Goal: Information Seeking & Learning: Learn about a topic

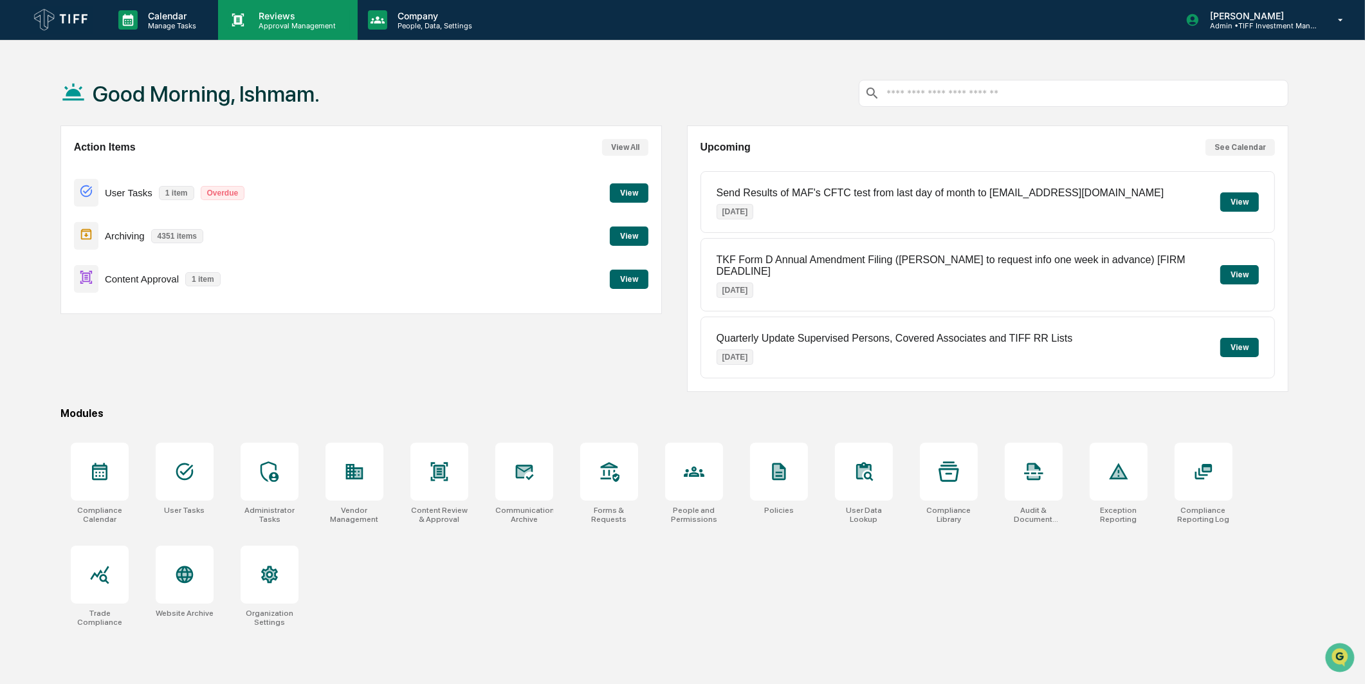
click at [303, 10] on p "Reviews" at bounding box center [295, 15] width 94 height 11
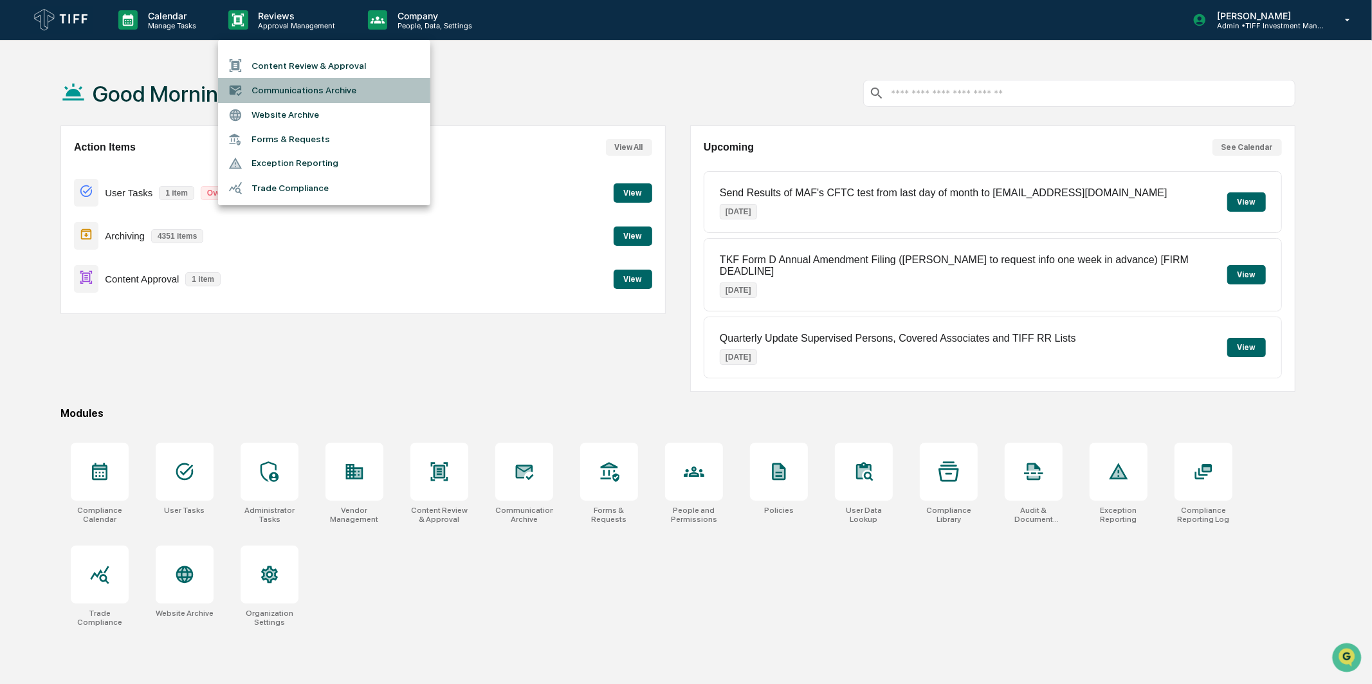
click at [362, 85] on li "Communications Archive" at bounding box center [324, 90] width 212 height 24
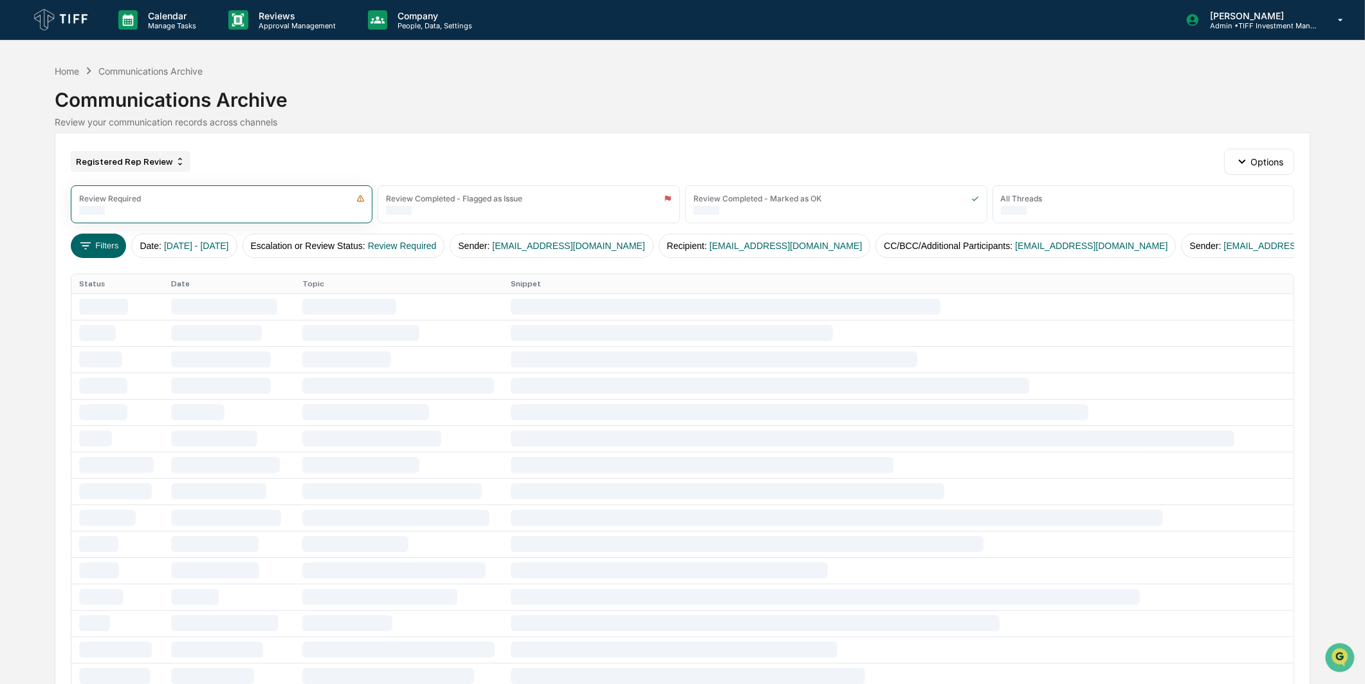
click at [133, 170] on div "Registered Rep Review" at bounding box center [131, 161] width 120 height 21
click at [85, 226] on div "AI Search (1)" at bounding box center [121, 221] width 236 height 15
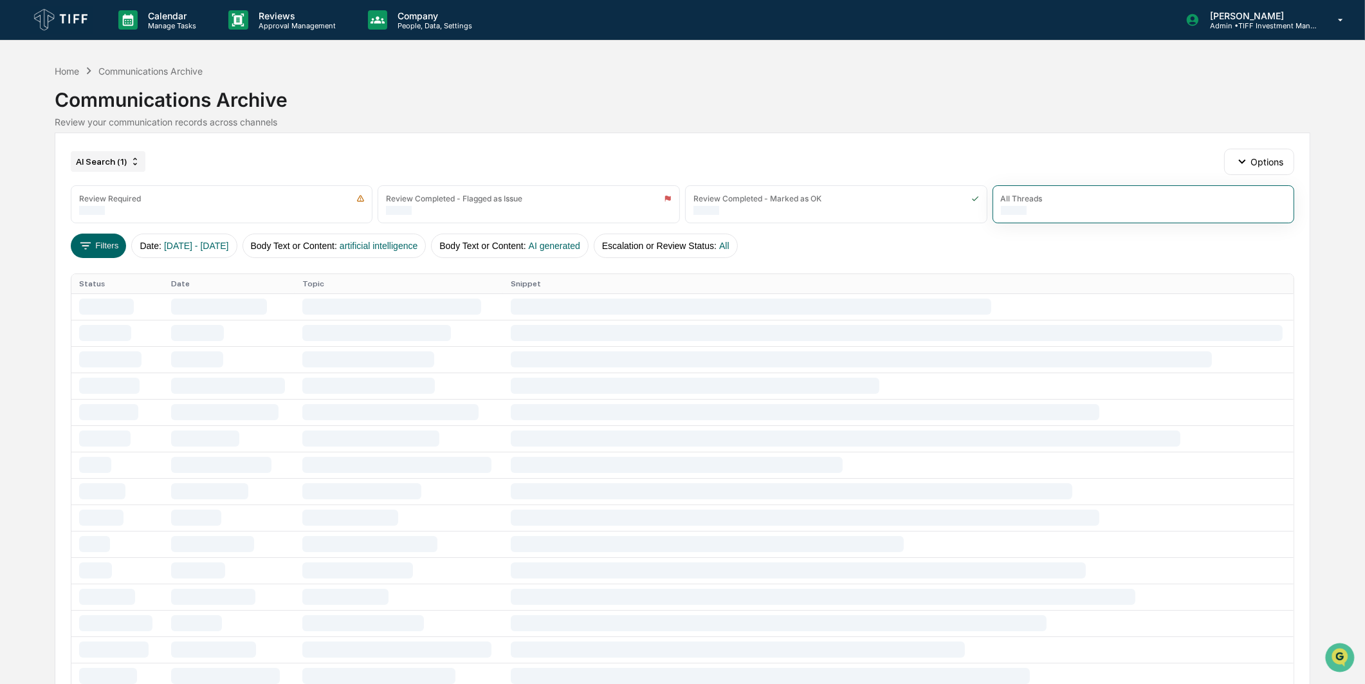
click at [113, 158] on div "AI Search (1)" at bounding box center [108, 161] width 75 height 21
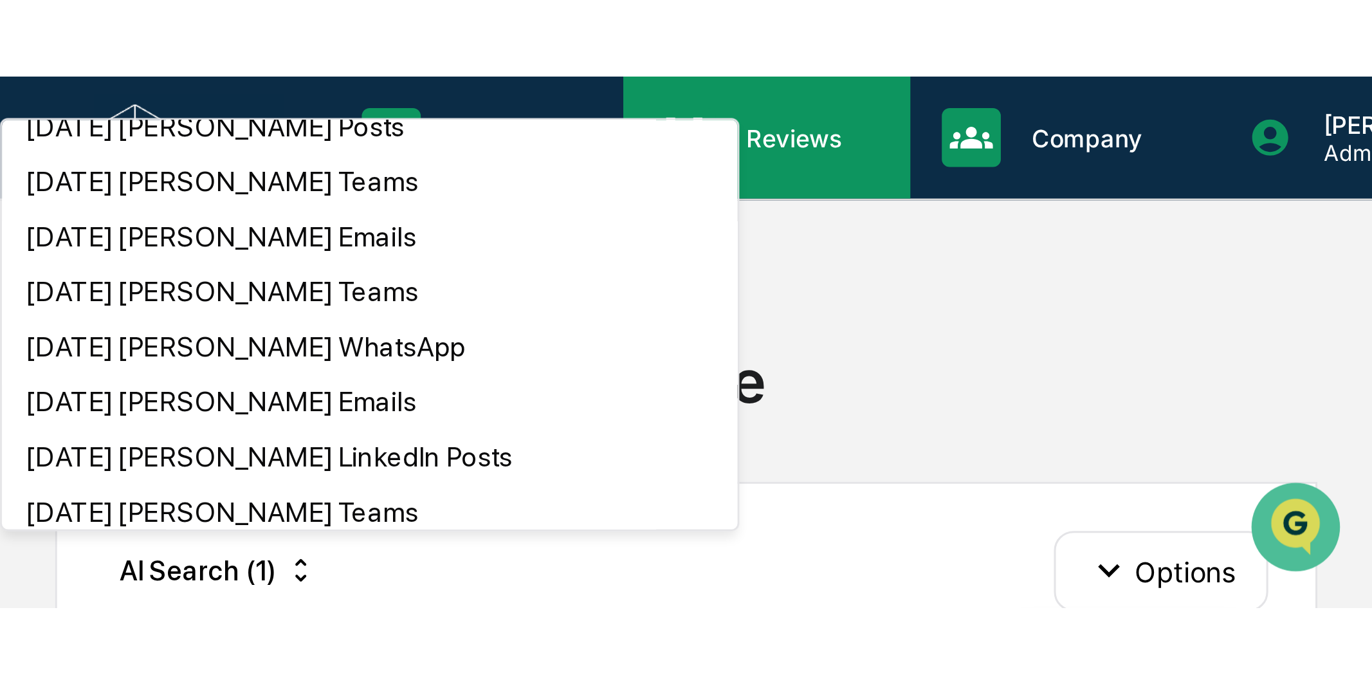
scroll to position [1143, 0]
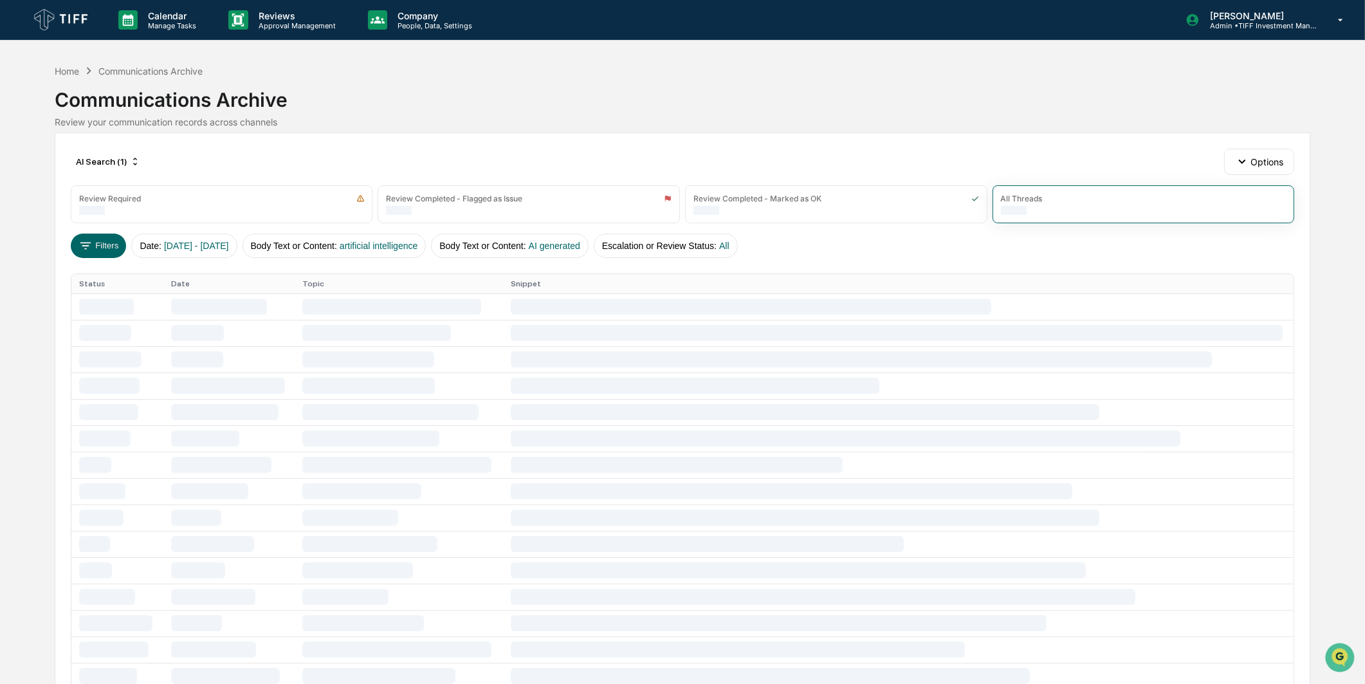
click at [382, 93] on div "Communications Archive" at bounding box center [683, 94] width 1256 height 33
click at [118, 245] on button "Filters" at bounding box center [99, 246] width 56 height 24
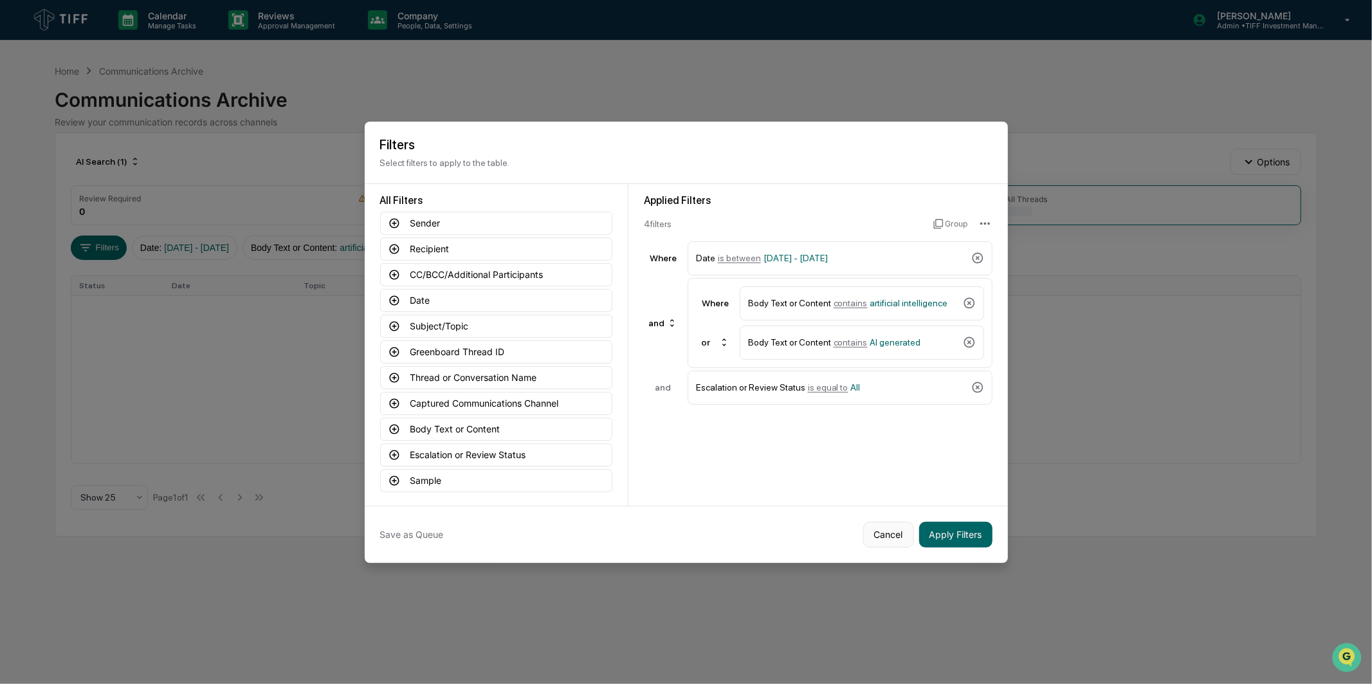
click at [880, 526] on button "Cancel" at bounding box center [889, 535] width 51 height 26
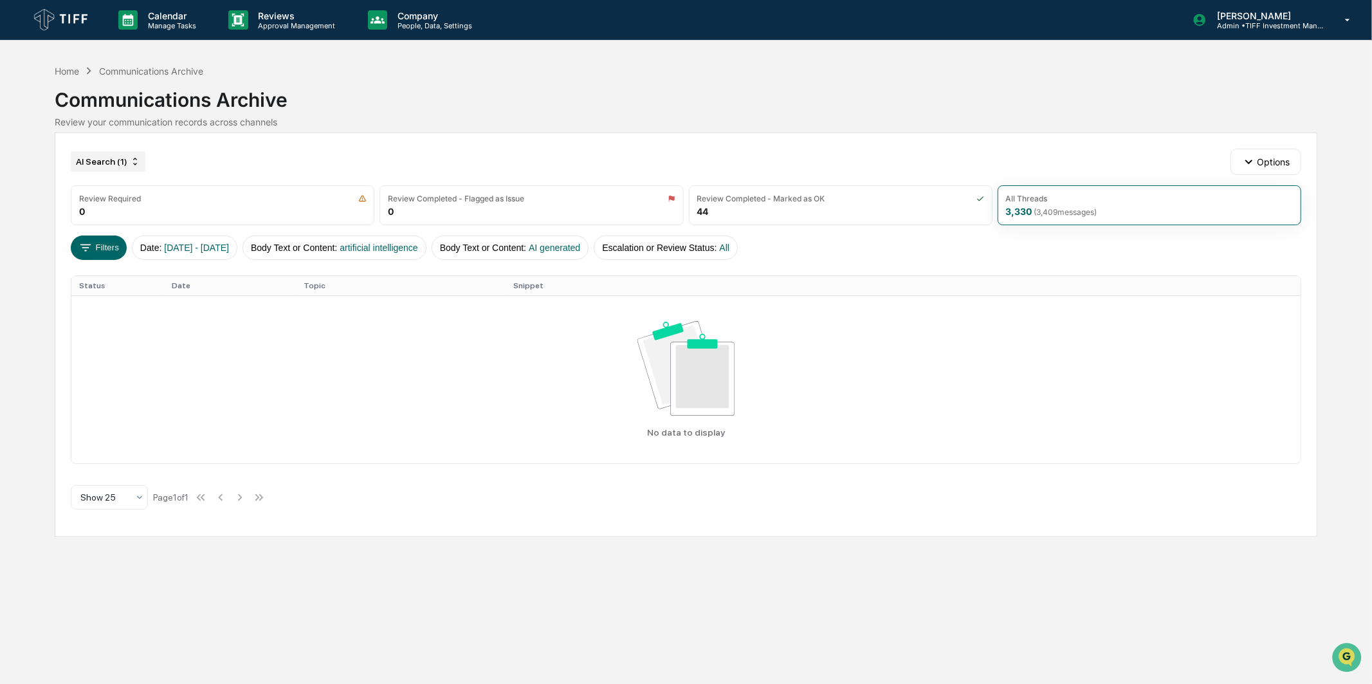
click at [103, 160] on div "AI Search (1)" at bounding box center [108, 161] width 75 height 21
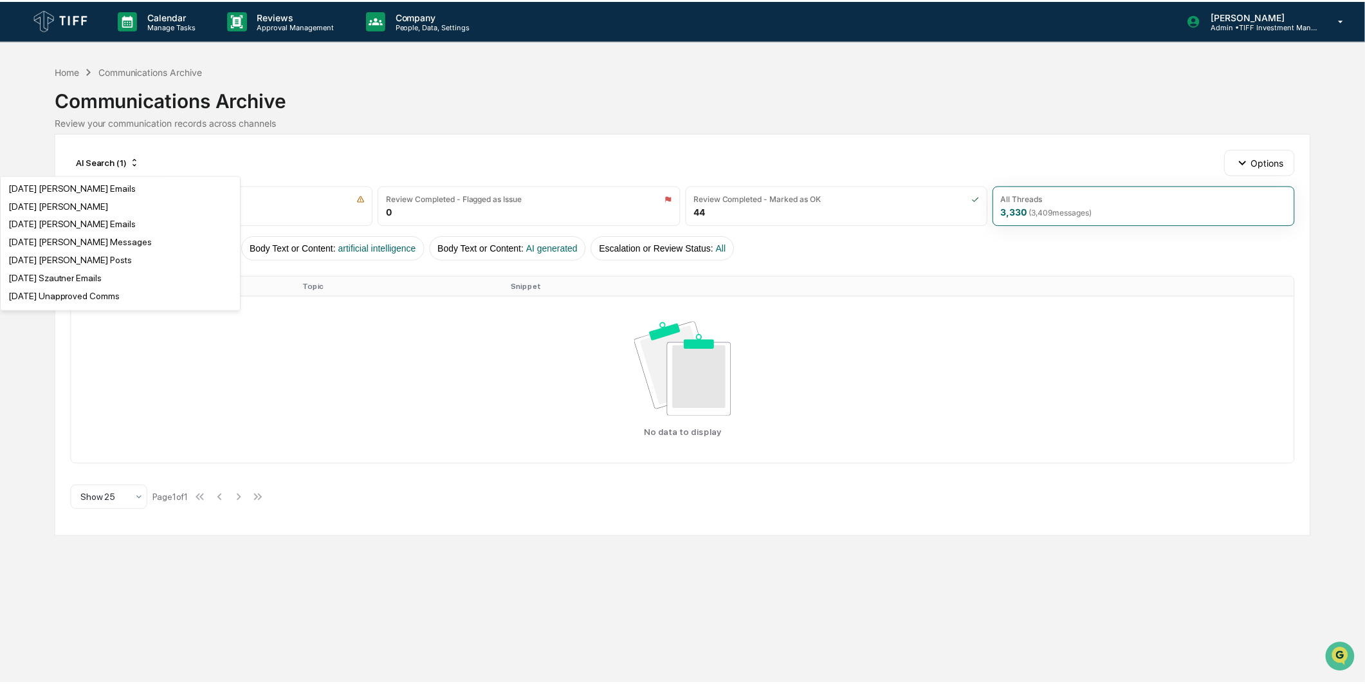
scroll to position [715, 0]
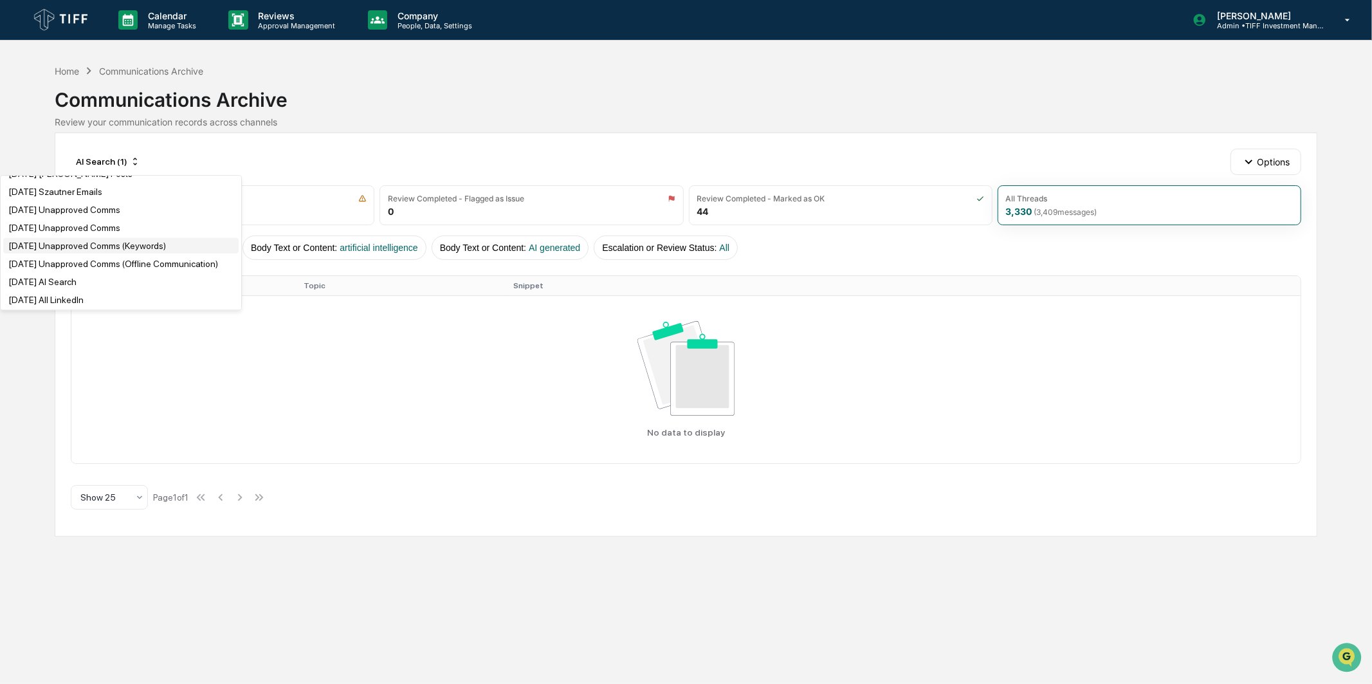
click at [162, 251] on div "[DATE] Unapproved Comms (Keywords)" at bounding box center [87, 246] width 158 height 10
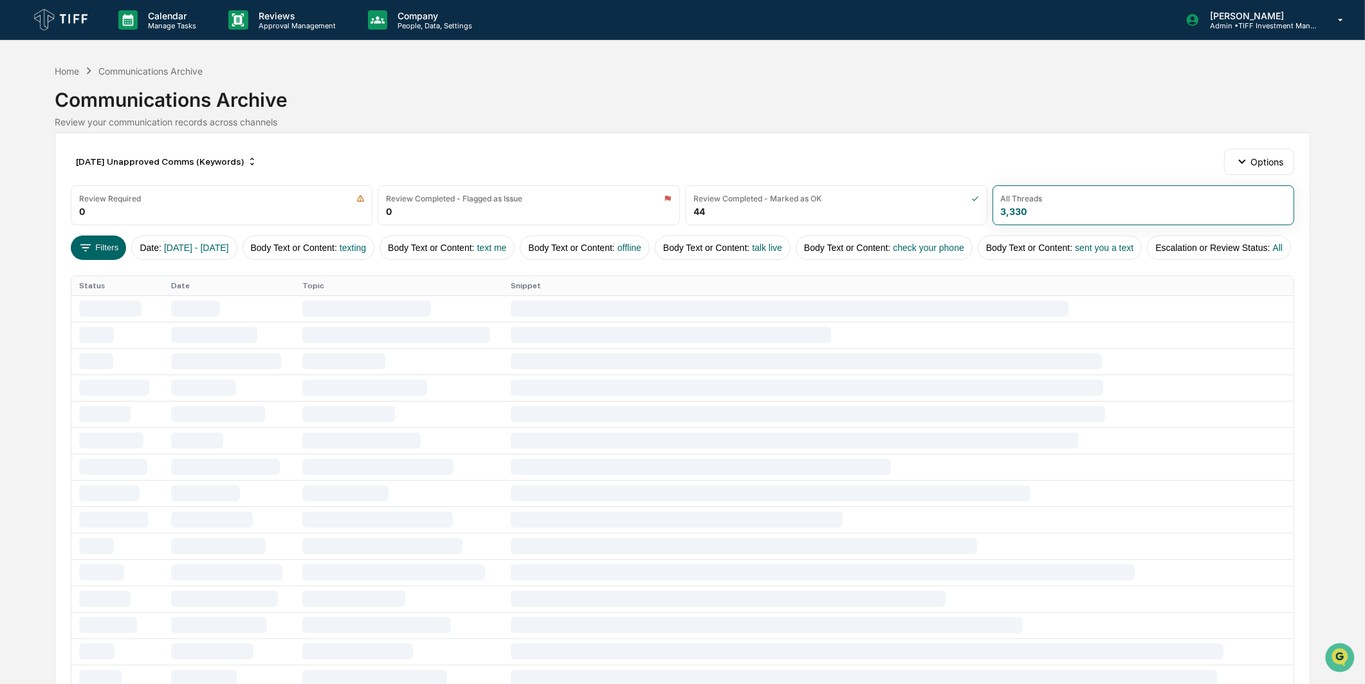
scroll to position [0, 31]
click at [78, 243] on button "Filters" at bounding box center [99, 248] width 56 height 24
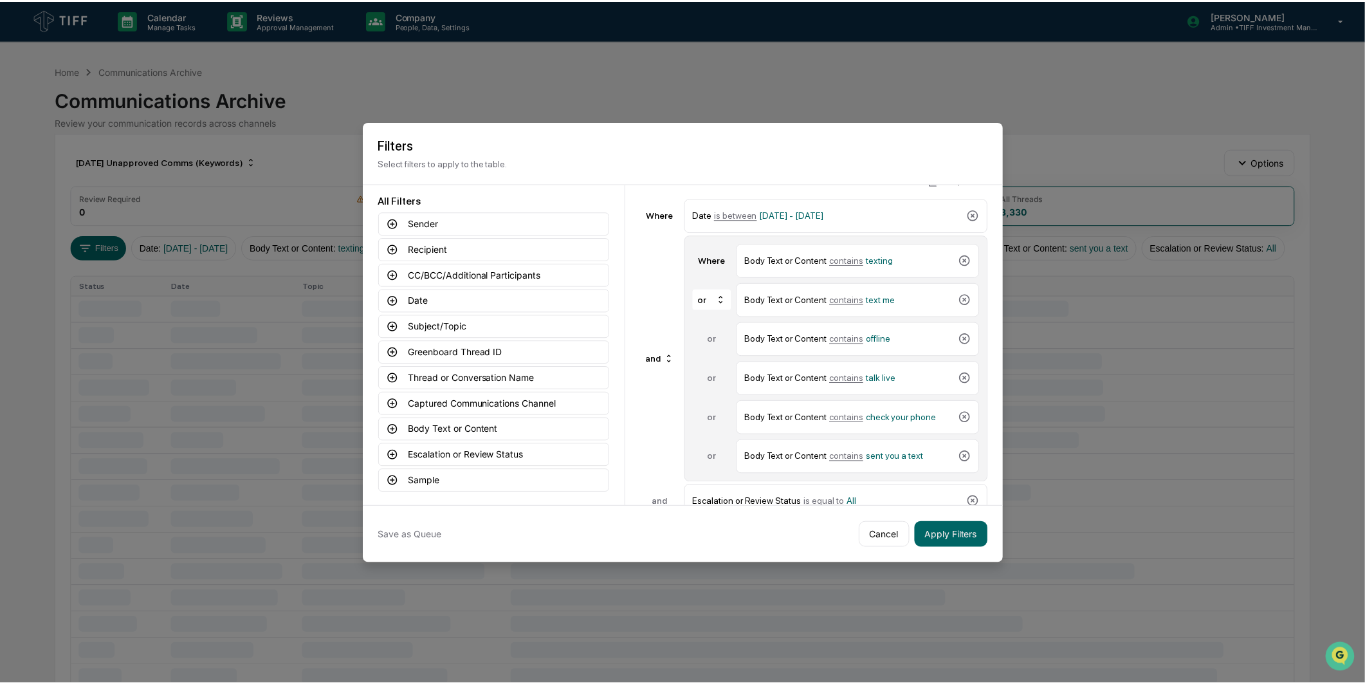
scroll to position [67, 0]
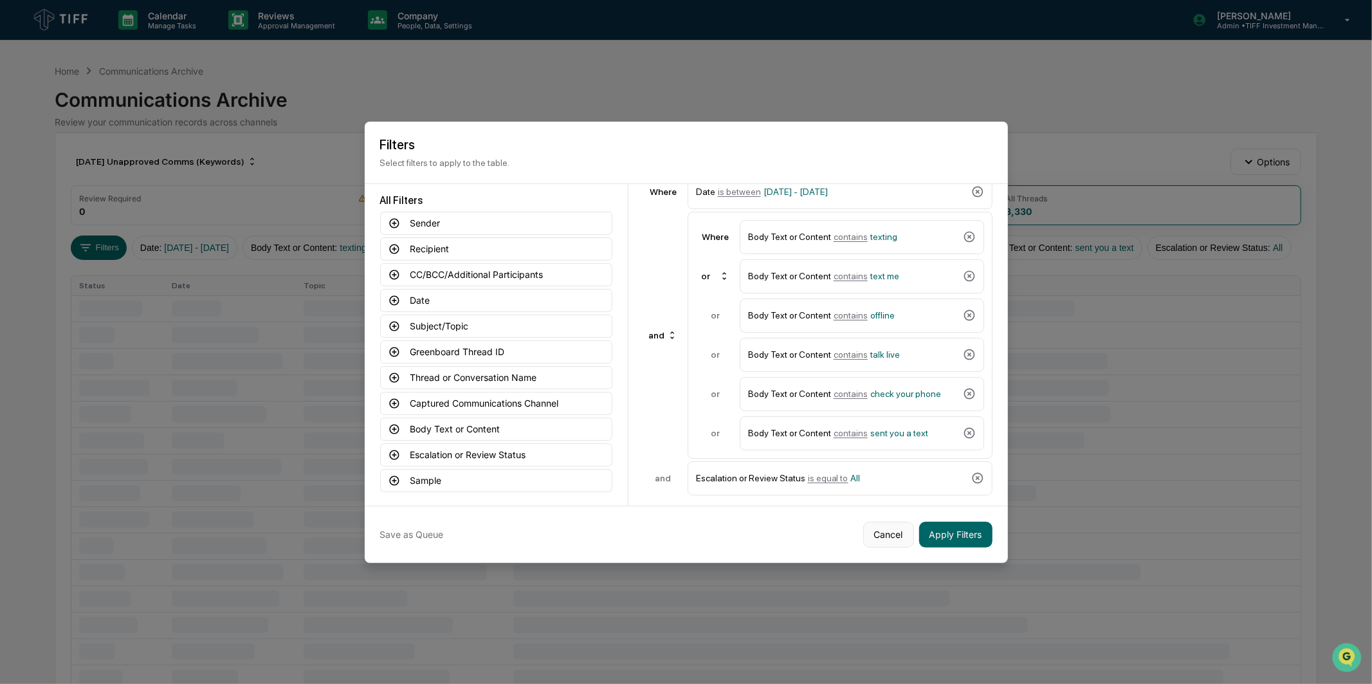
click at [887, 522] on button "Cancel" at bounding box center [889, 535] width 51 height 26
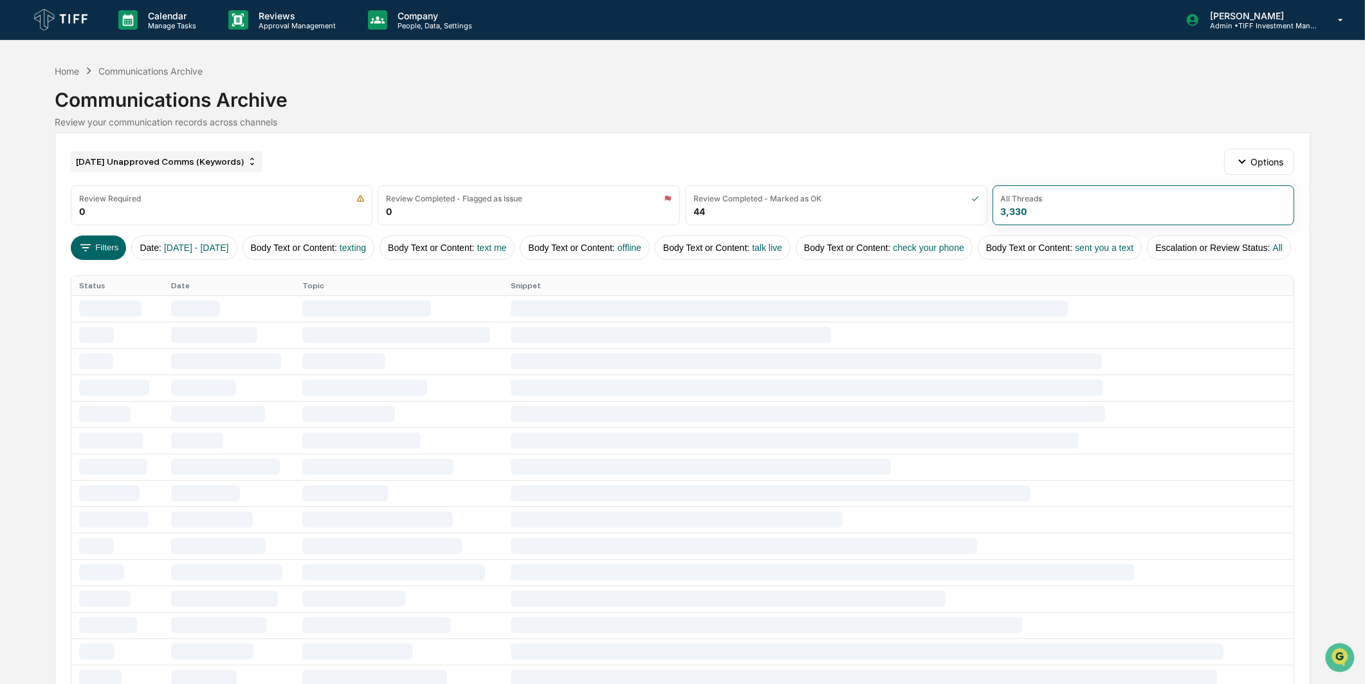
click at [214, 156] on div "[DATE] Unapproved Comms (Keywords)" at bounding box center [167, 161] width 192 height 21
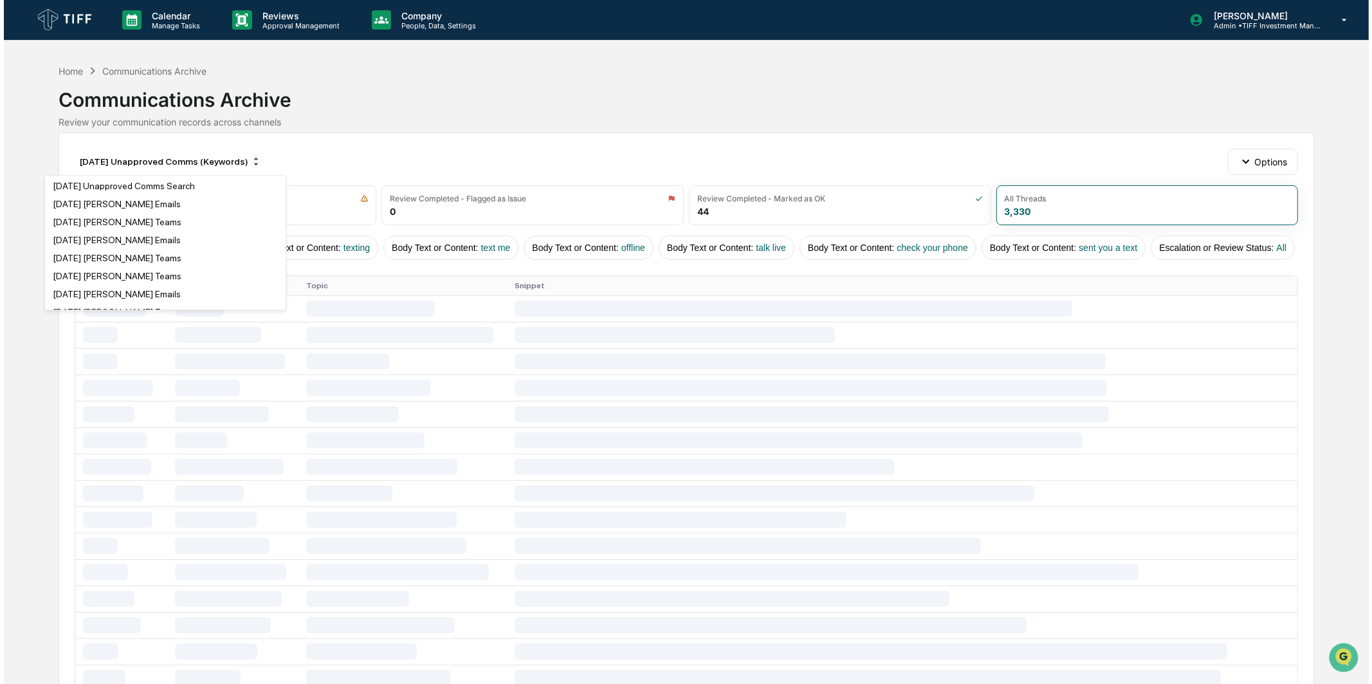
scroll to position [1715, 0]
click at [164, 169] on div "[DATE] Unapproved Comms Search" at bounding box center [120, 164] width 142 height 10
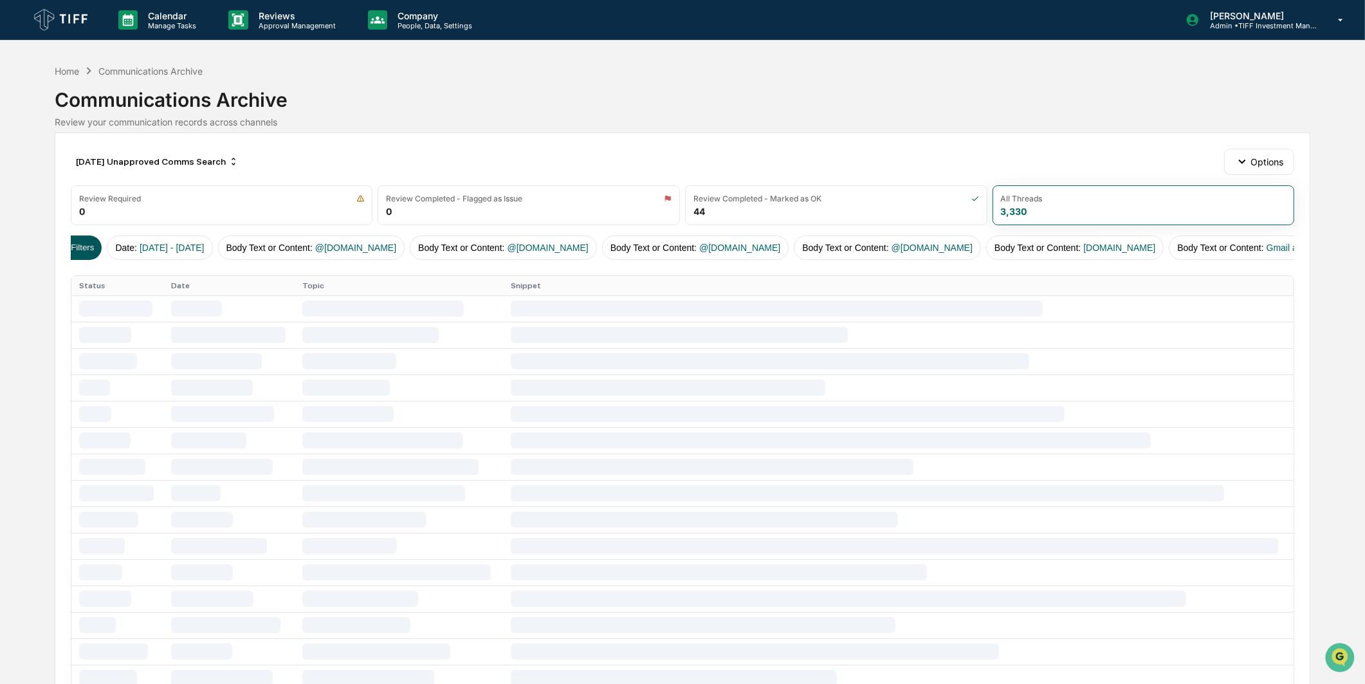
click at [84, 248] on button "Filters" at bounding box center [74, 248] width 56 height 24
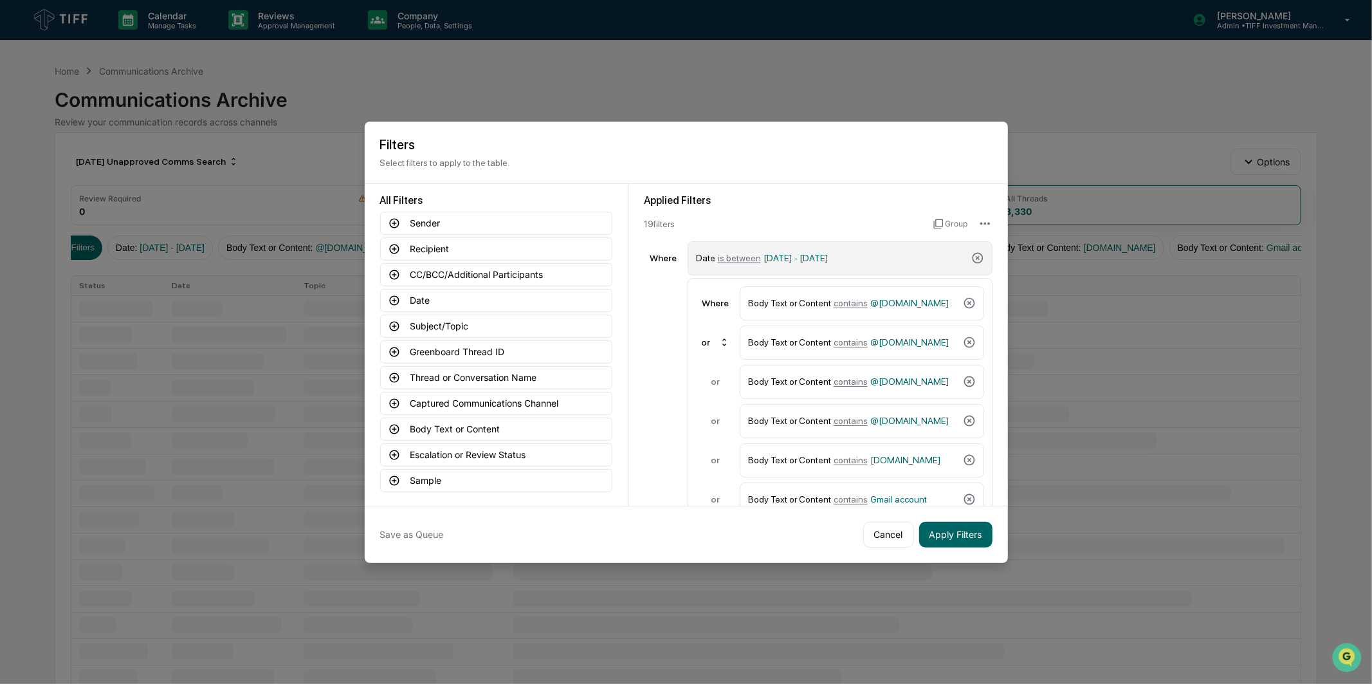
click at [789, 254] on span "[DATE] - [DATE]" at bounding box center [796, 258] width 64 height 10
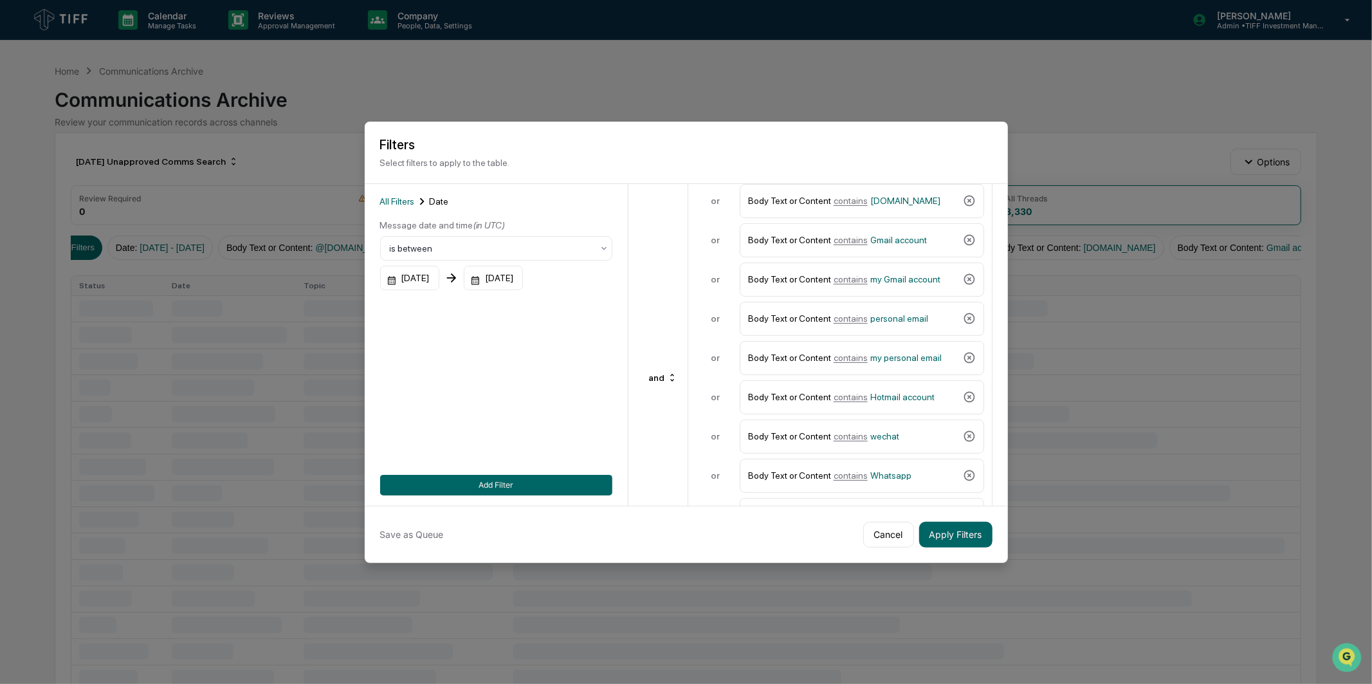
scroll to position [216, 0]
click at [433, 281] on div "[DATE]" at bounding box center [409, 278] width 59 height 24
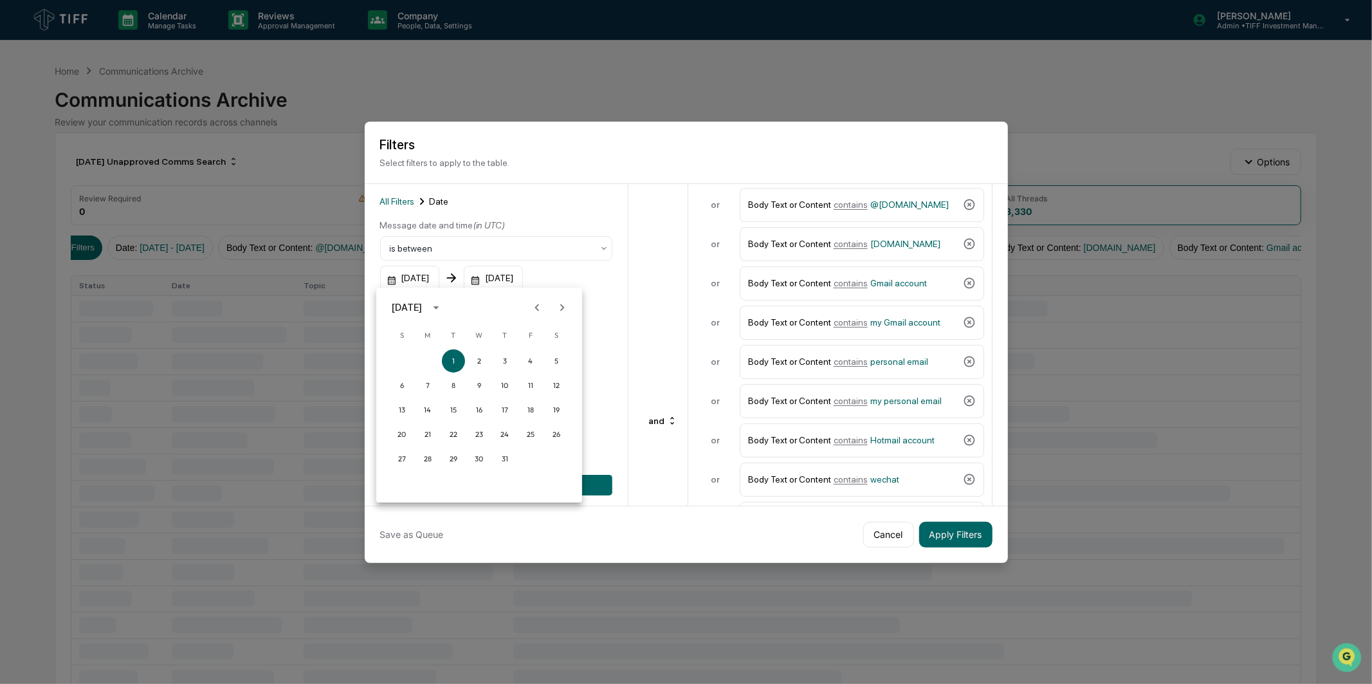
click at [551, 306] on button "Next month" at bounding box center [562, 307] width 24 height 24
click at [425, 364] on button "1" at bounding box center [427, 360] width 23 height 23
click at [513, 272] on div "[DATE]" at bounding box center [493, 278] width 59 height 24
click at [632, 309] on button "Previous month" at bounding box center [639, 307] width 24 height 24
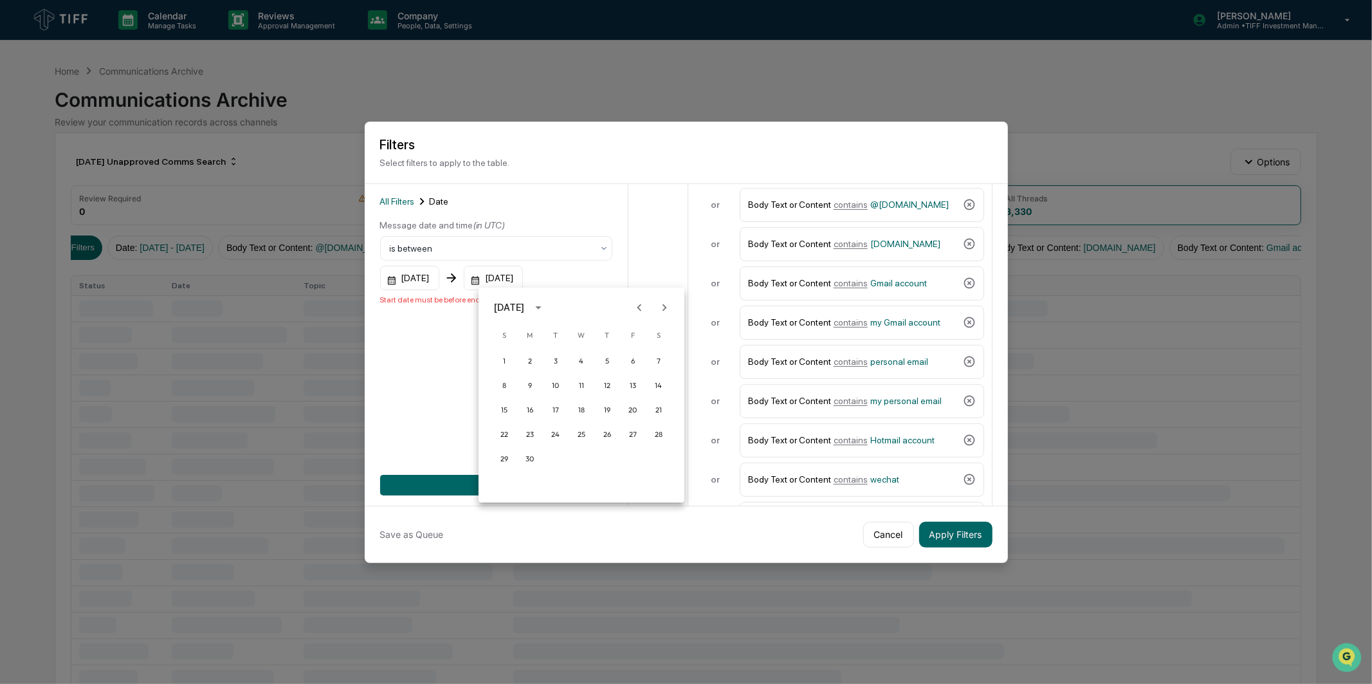
click at [665, 309] on icon "Next month" at bounding box center [665, 307] width 14 height 14
click at [504, 486] on button "31" at bounding box center [504, 483] width 23 height 23
click at [522, 487] on button "Add Filter" at bounding box center [496, 485] width 232 height 21
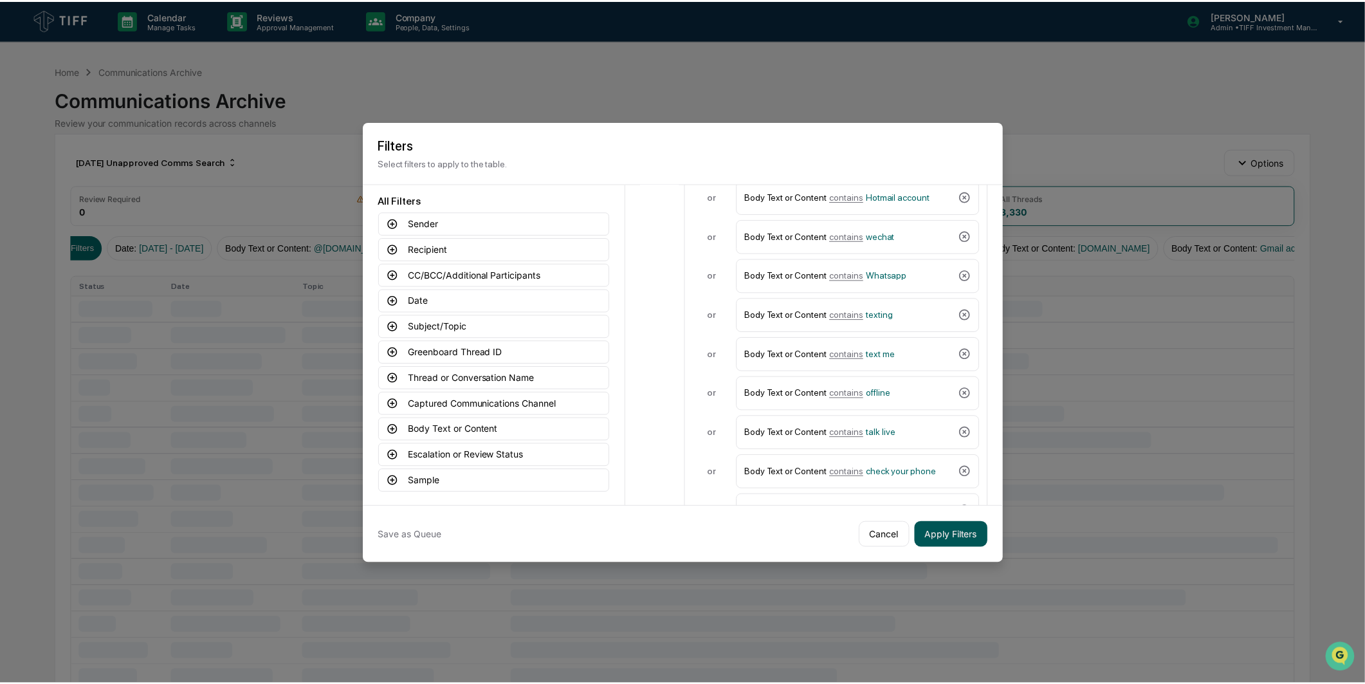
scroll to position [503, 0]
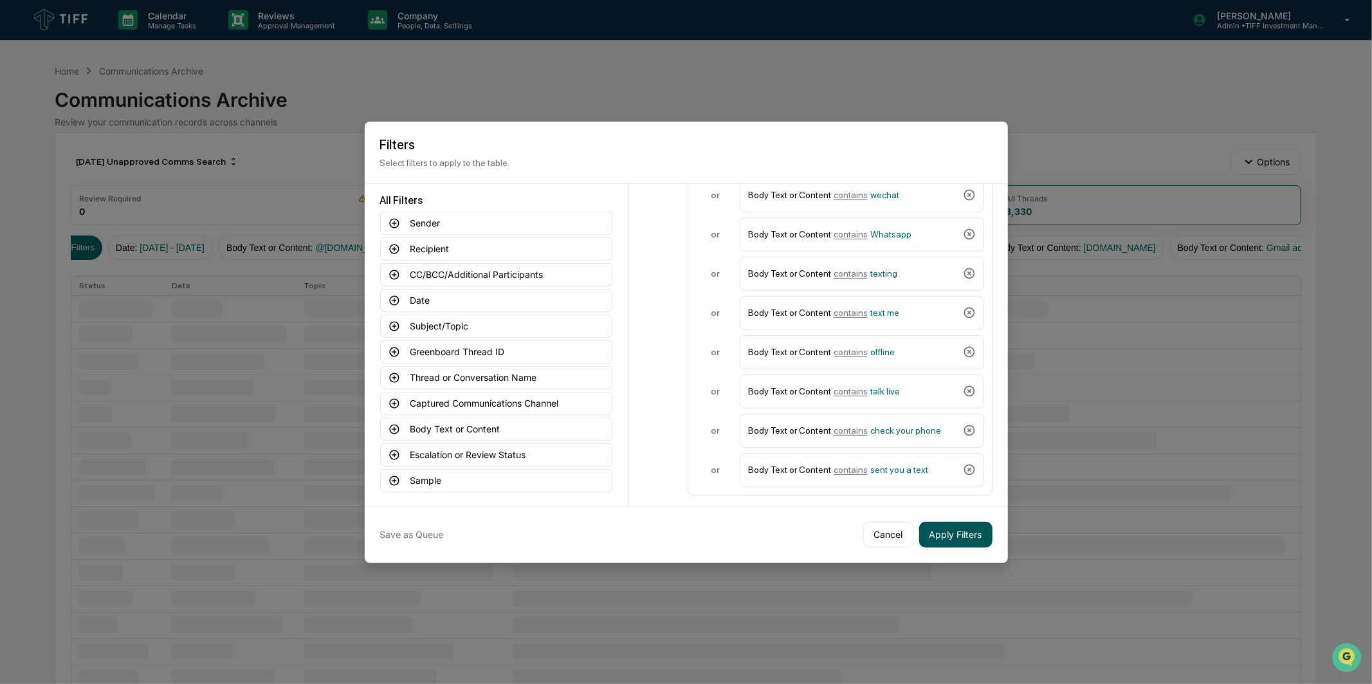
click at [951, 531] on button "Apply Filters" at bounding box center [955, 535] width 73 height 26
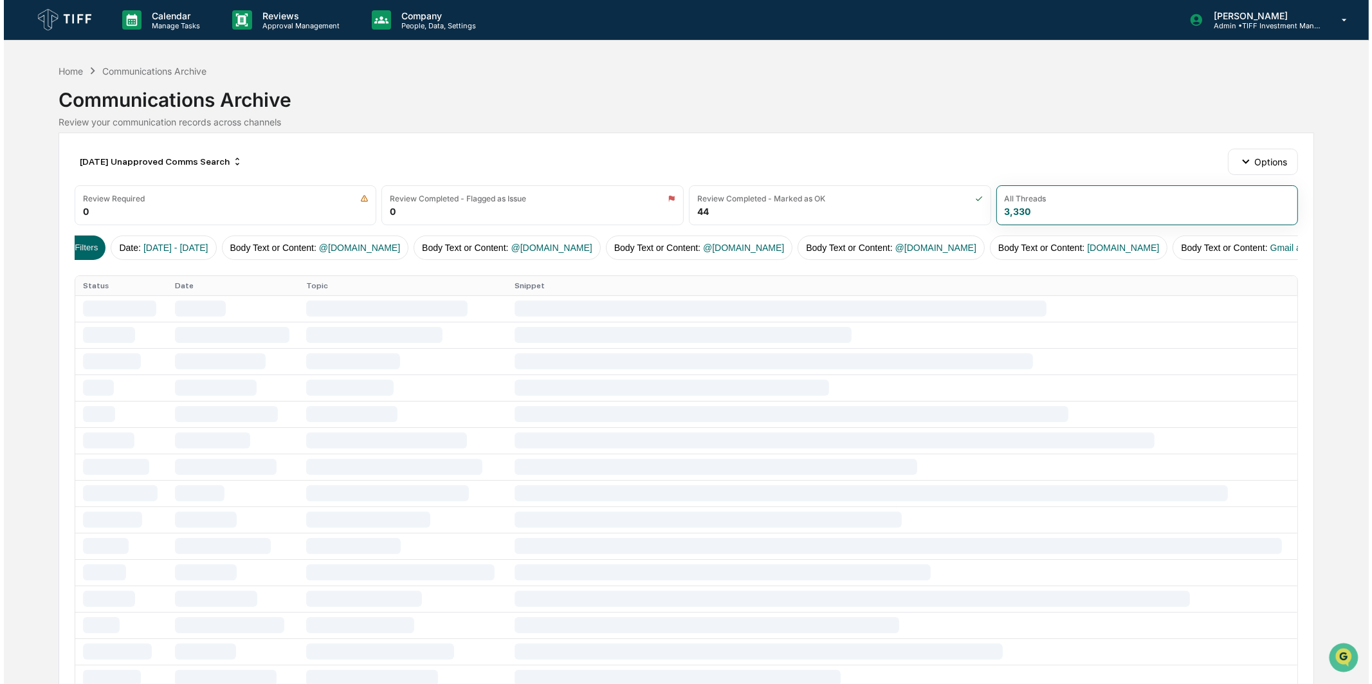
scroll to position [0, 0]
click at [98, 246] on button "Filters" at bounding box center [99, 248] width 56 height 24
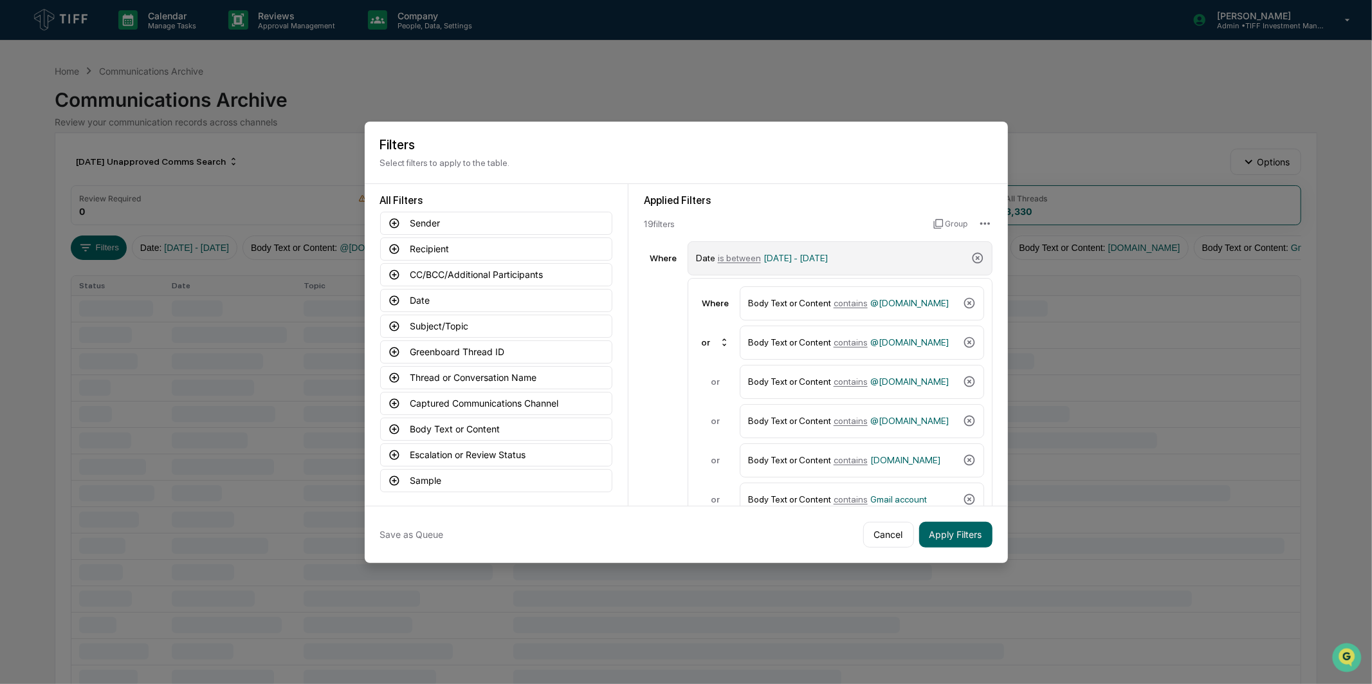
click at [827, 248] on div "Date is between [DATE] - [DATE]" at bounding box center [831, 258] width 270 height 23
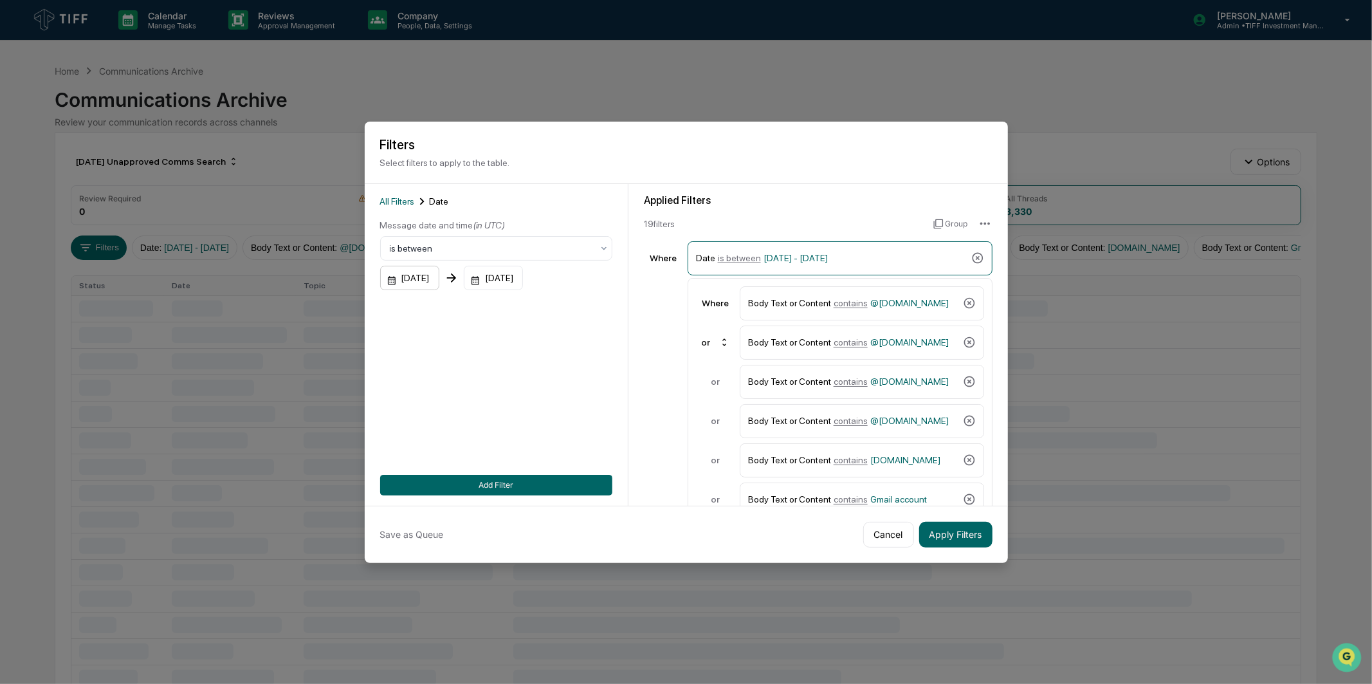
click at [426, 274] on div "[DATE]" at bounding box center [409, 278] width 59 height 24
click at [557, 297] on button "Next month" at bounding box center [562, 307] width 24 height 24
click at [557, 304] on icon "Next month" at bounding box center [562, 307] width 14 height 14
click at [429, 360] on button "1" at bounding box center [427, 360] width 23 height 23
click at [517, 267] on div "[DATE]" at bounding box center [493, 278] width 59 height 24
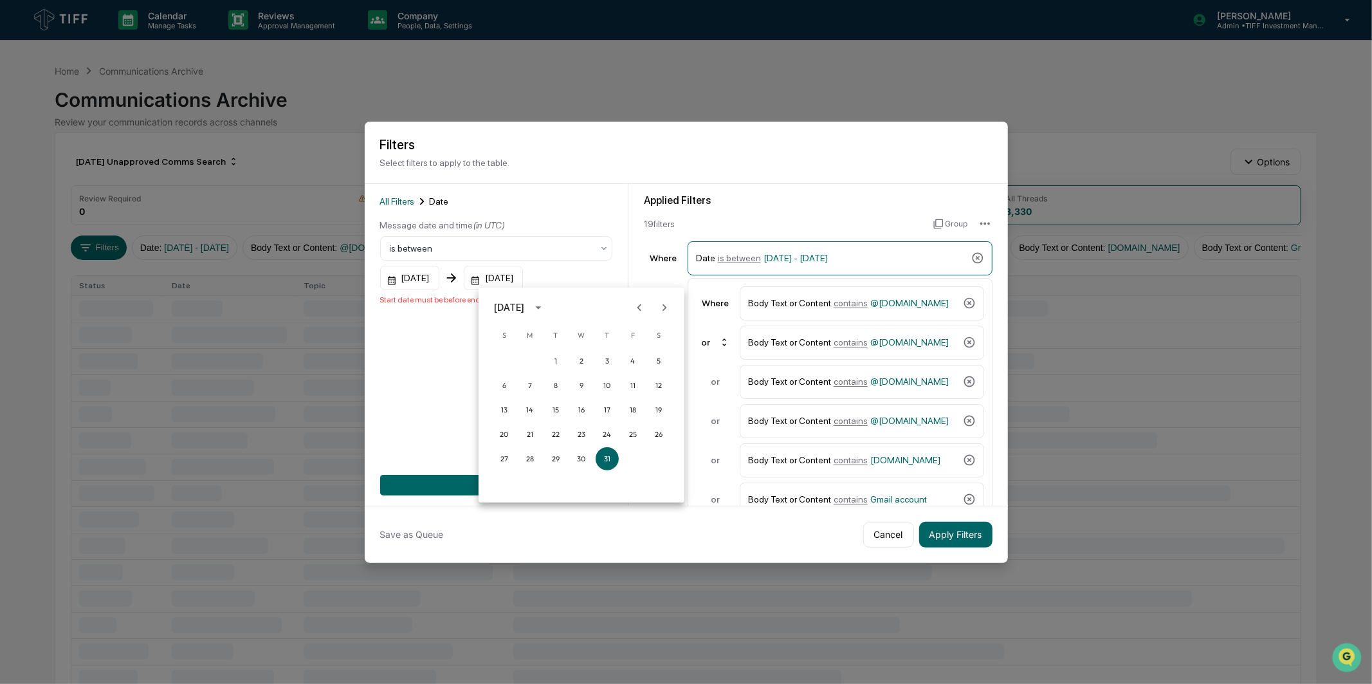
click at [660, 309] on icon "Next month" at bounding box center [665, 307] width 14 height 14
click at [558, 461] on button "30" at bounding box center [555, 458] width 23 height 23
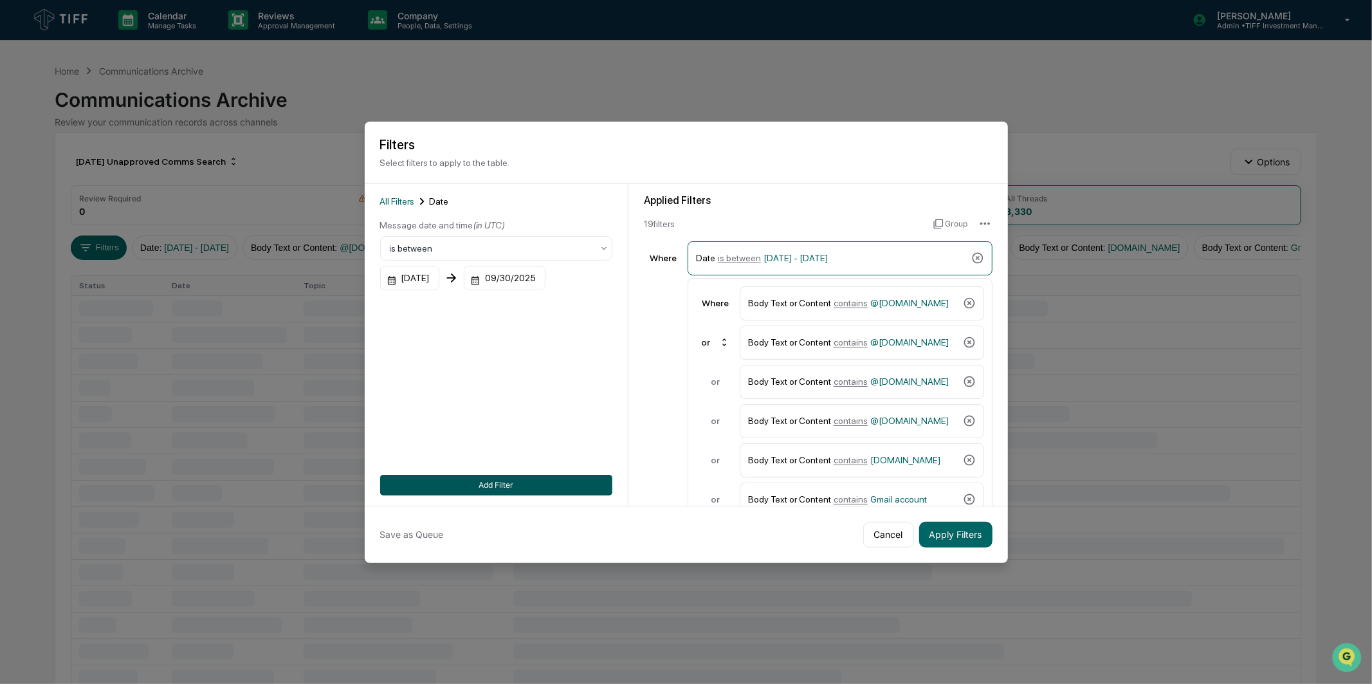
click at [545, 475] on button "Add Filter" at bounding box center [496, 485] width 232 height 21
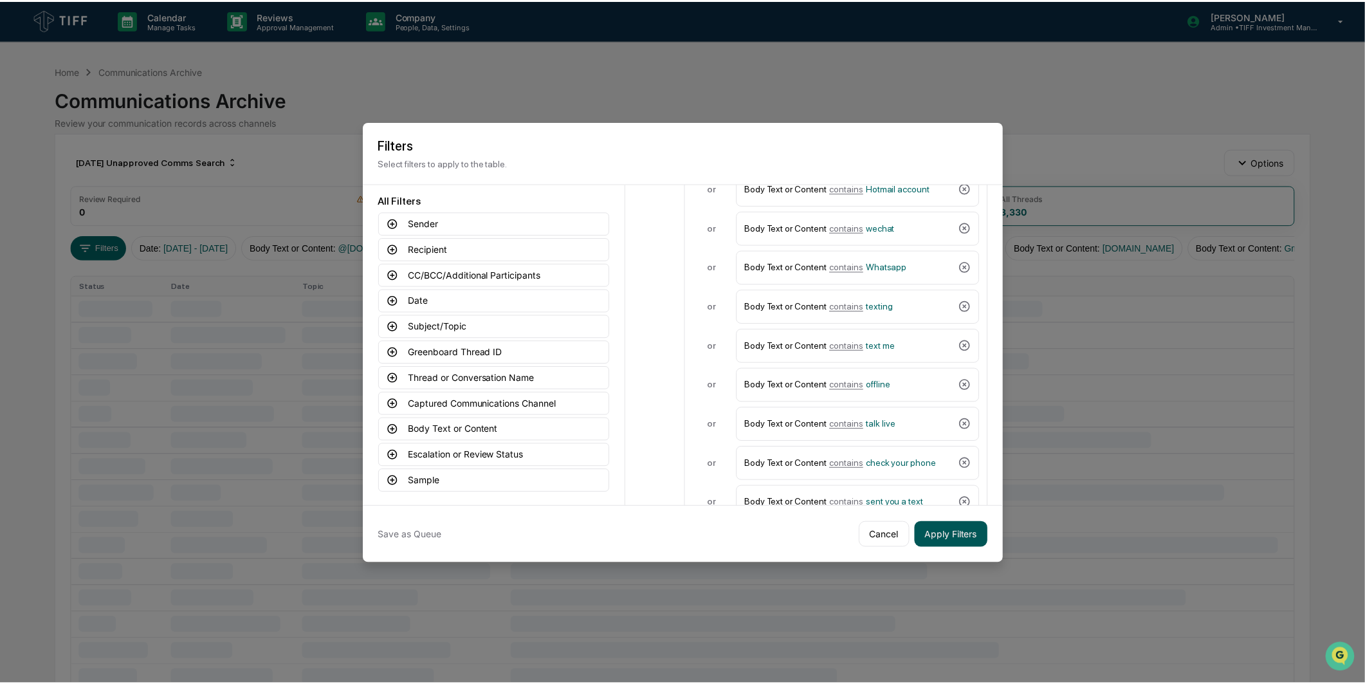
scroll to position [503, 0]
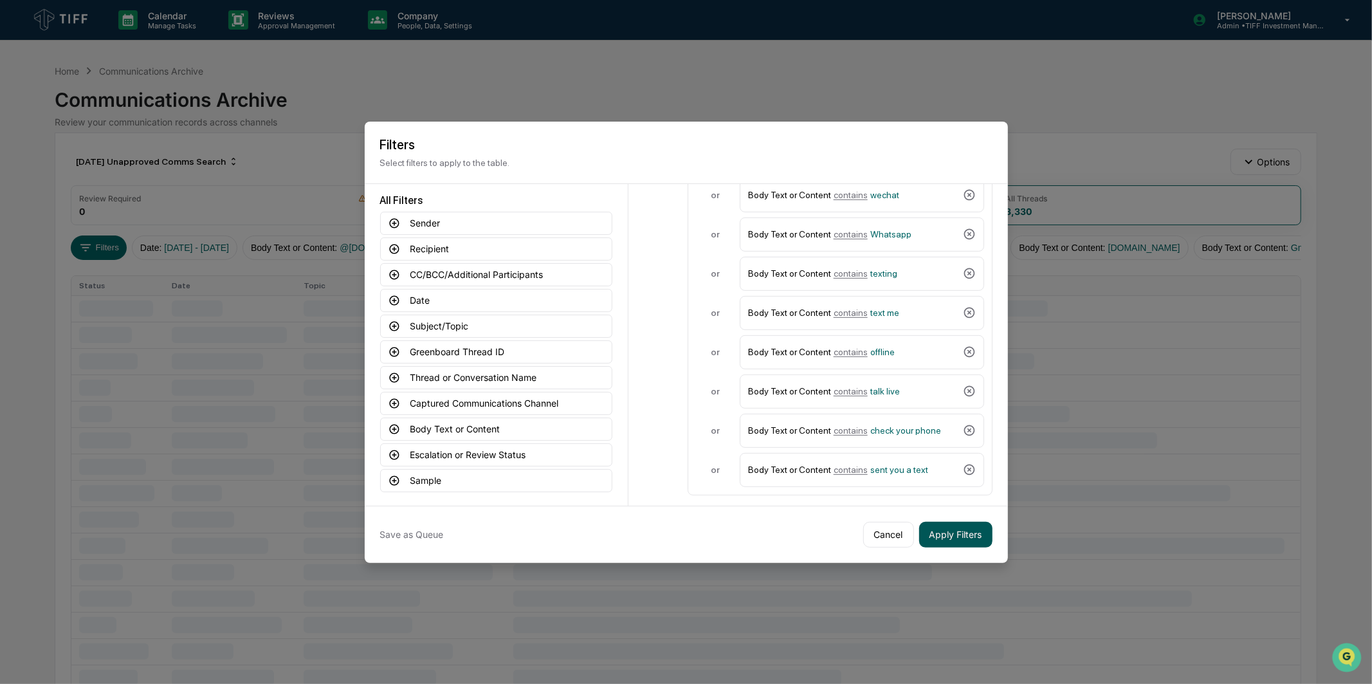
click at [945, 542] on button "Apply Filters" at bounding box center [955, 535] width 73 height 26
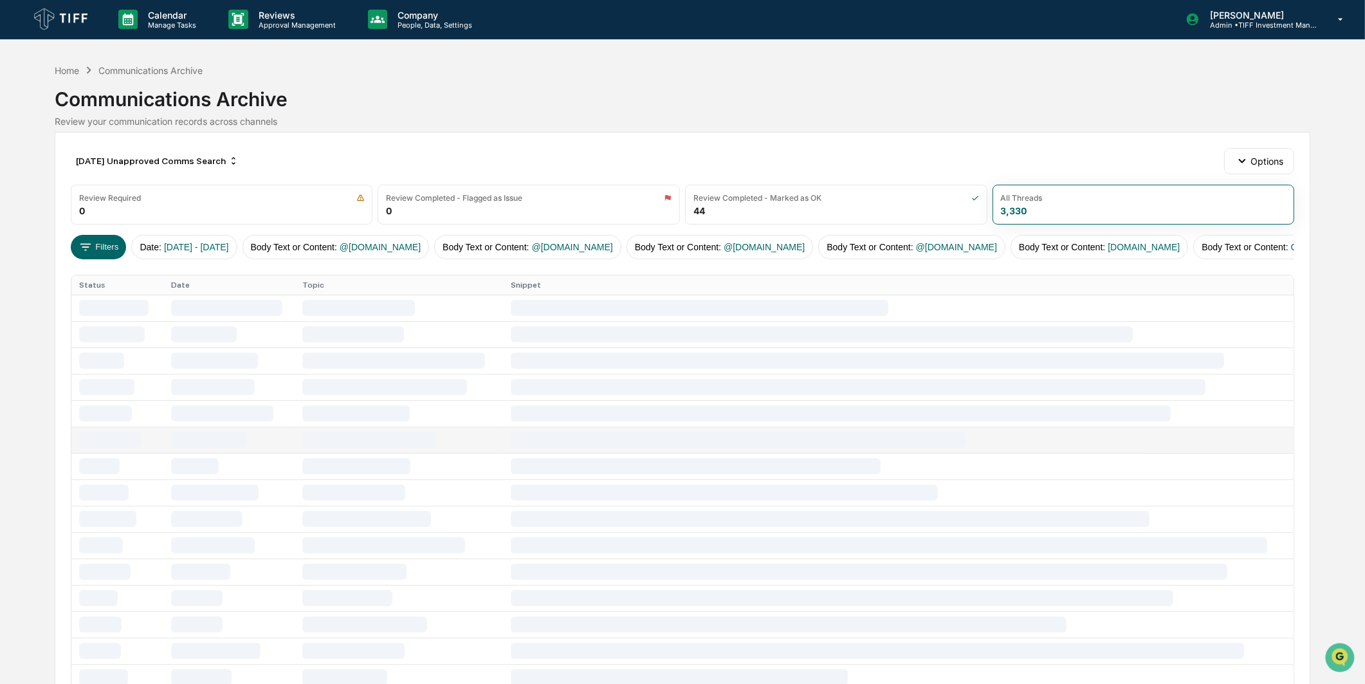
scroll to position [0, 0]
click at [88, 243] on icon at bounding box center [86, 248] width 14 height 14
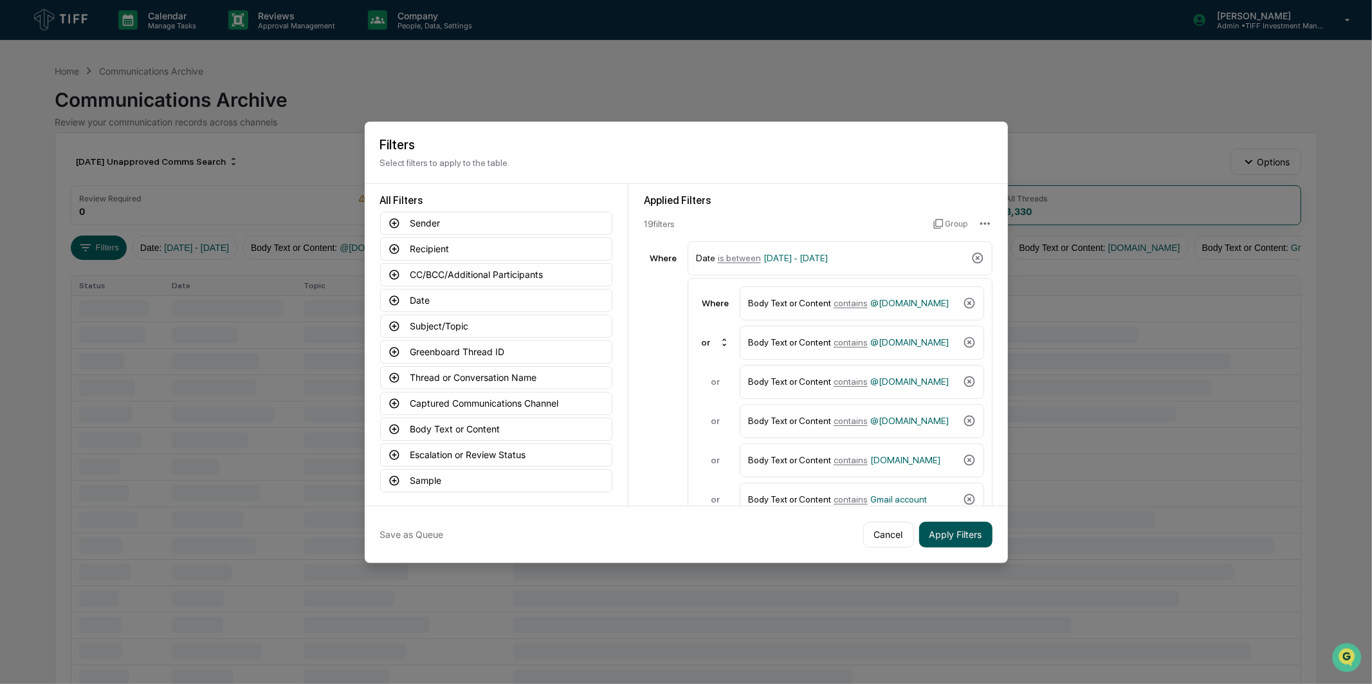
click at [974, 537] on button "Apply Filters" at bounding box center [955, 535] width 73 height 26
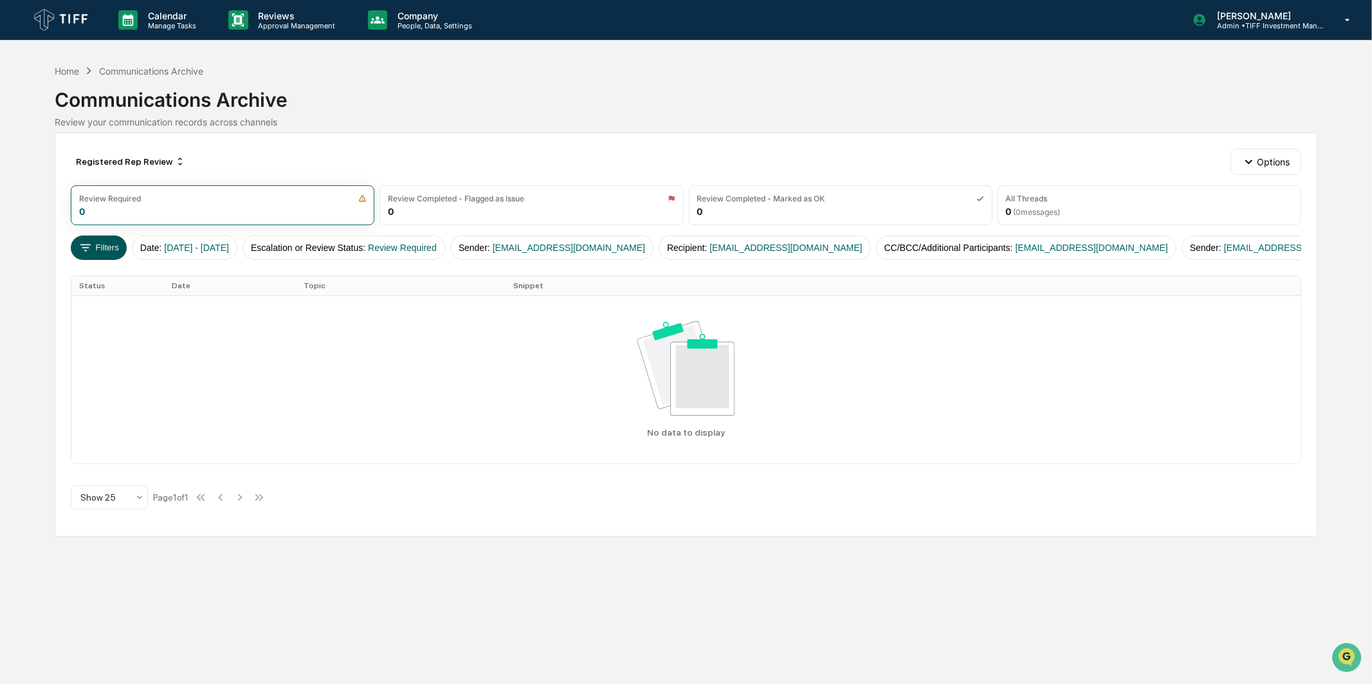
click at [117, 239] on button "Filters" at bounding box center [99, 248] width 56 height 24
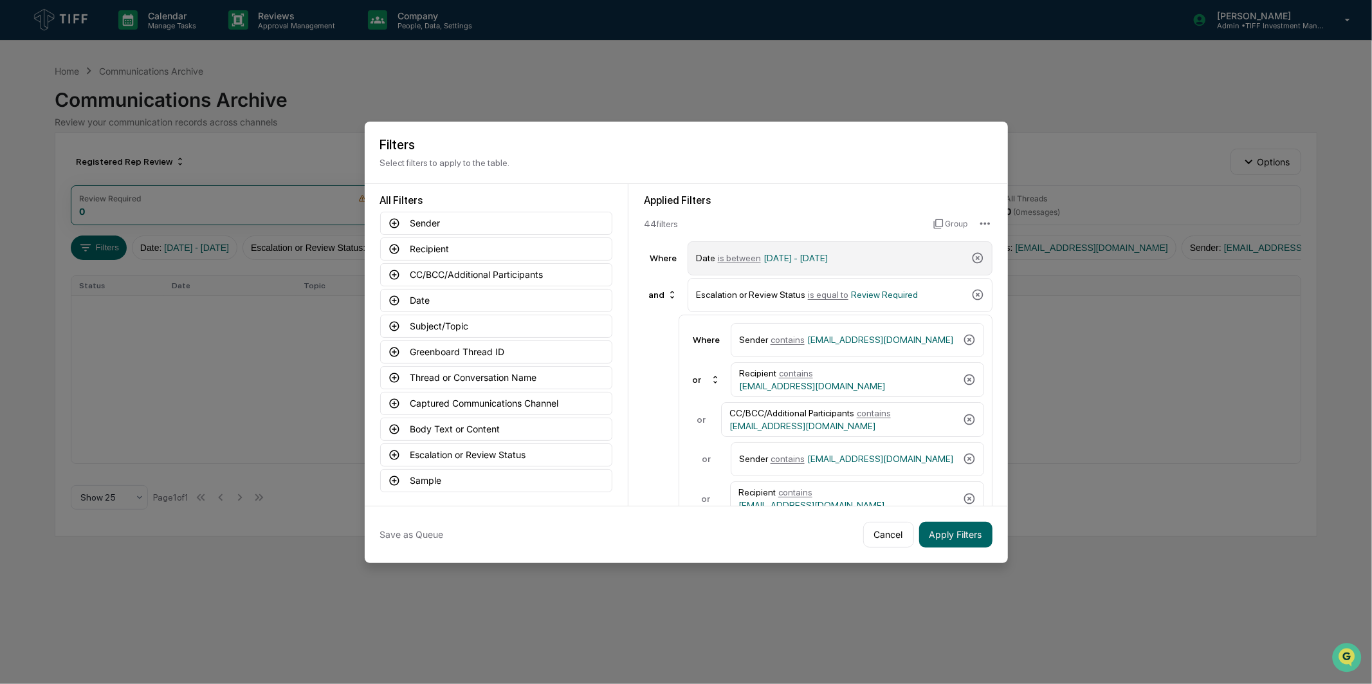
click at [815, 247] on div "Date is between 05/01/2025 - 05/31/2025" at bounding box center [831, 258] width 270 height 23
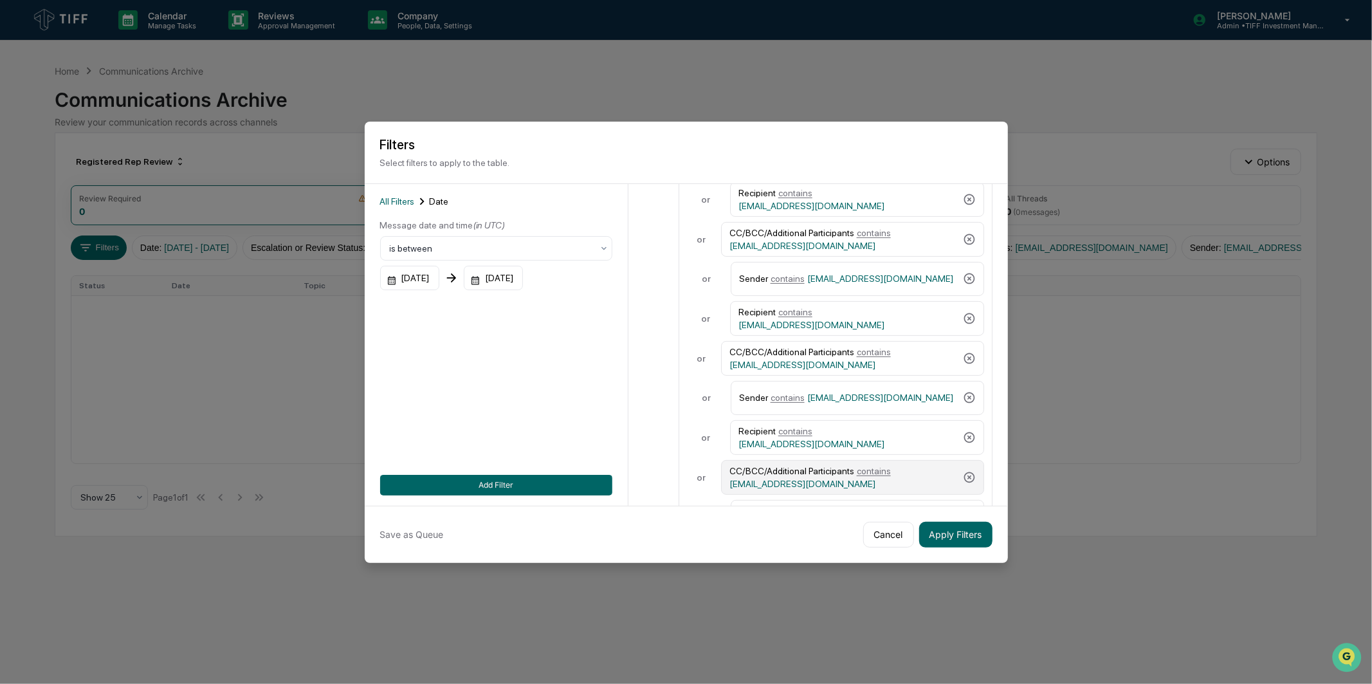
scroll to position [429, 0]
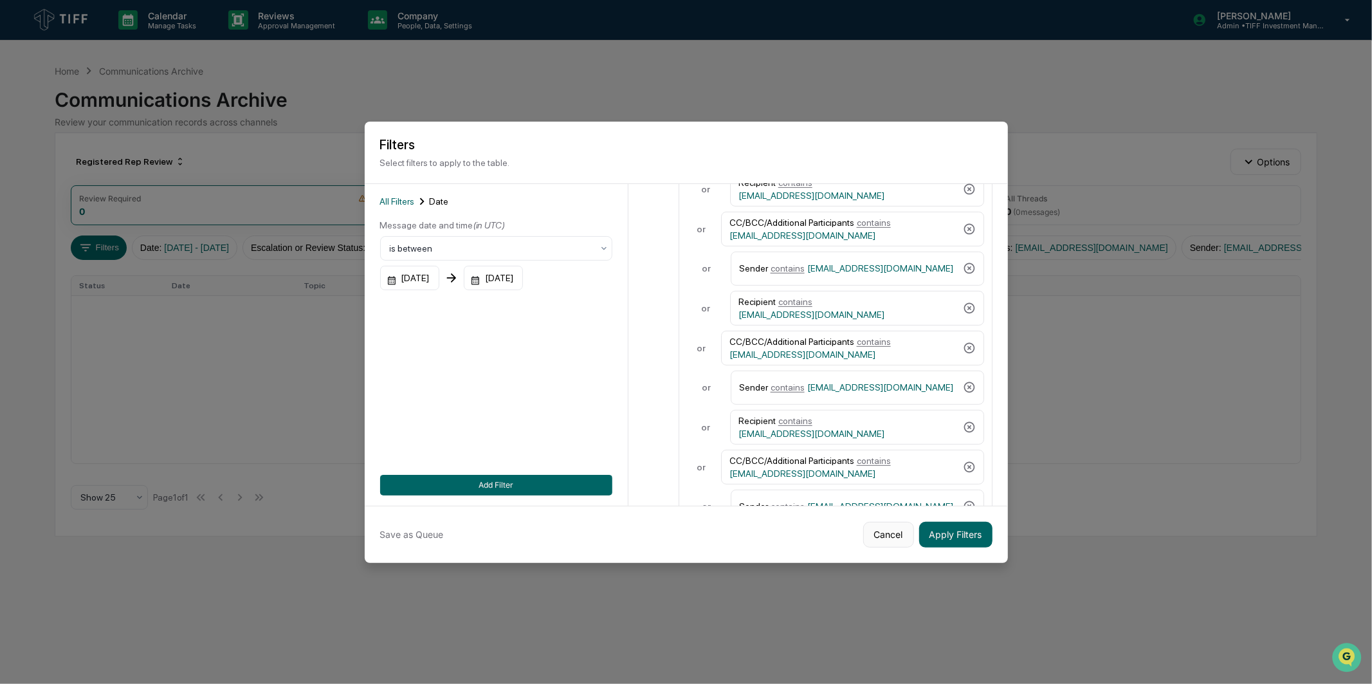
click at [871, 530] on button "Cancel" at bounding box center [889, 535] width 51 height 26
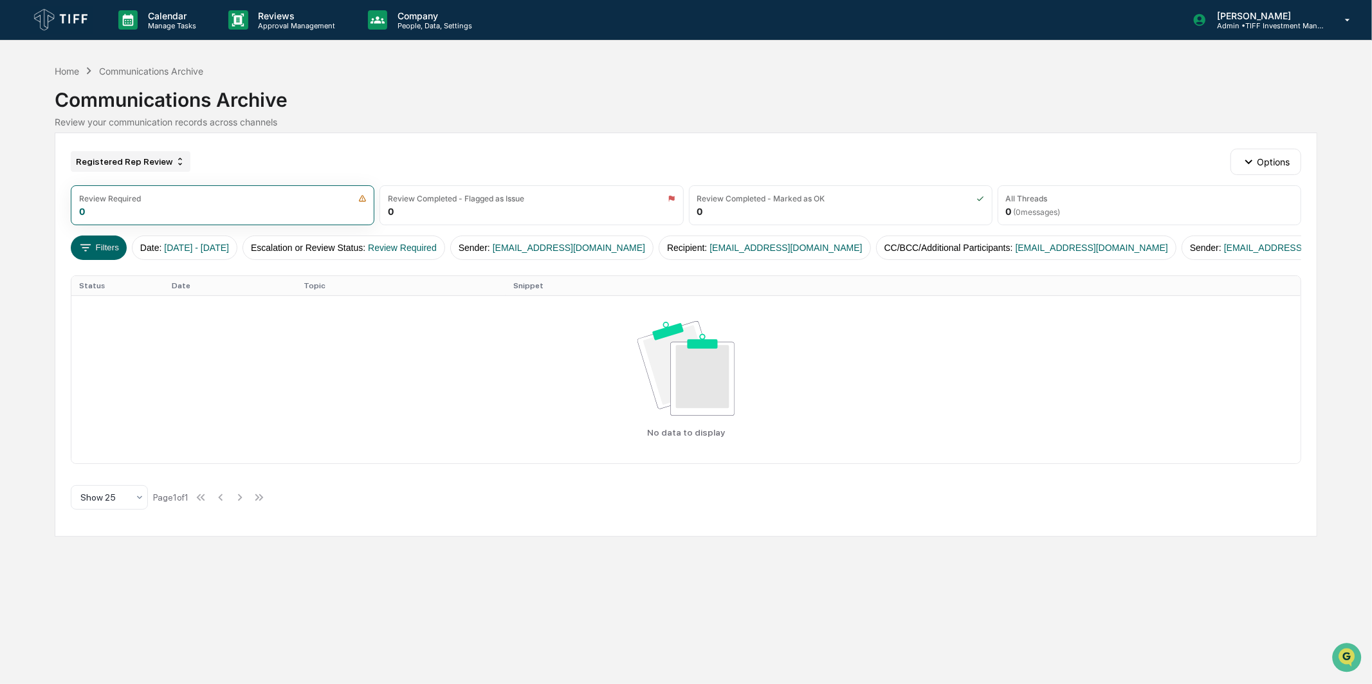
click at [152, 166] on div "Registered Rep Review" at bounding box center [131, 161] width 120 height 21
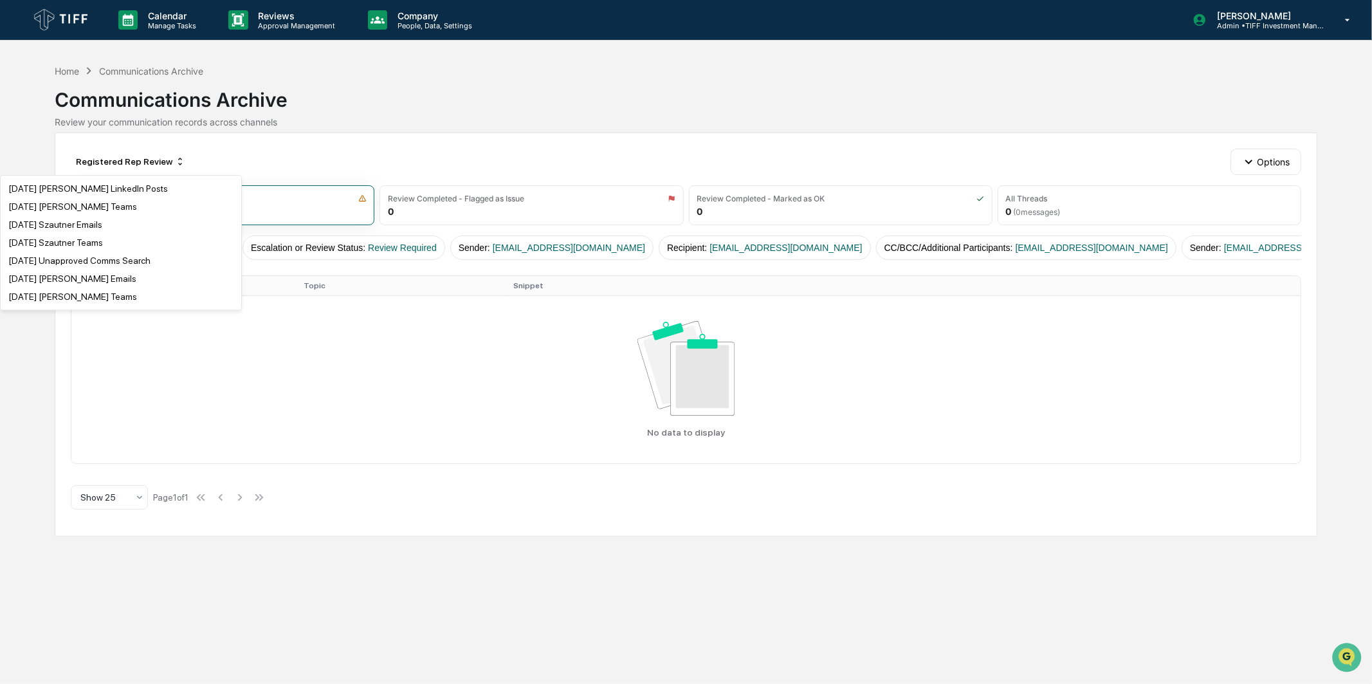
scroll to position [1644, 0]
click at [129, 241] on div "[DATE] Unapproved Comms Search" at bounding box center [79, 235] width 142 height 10
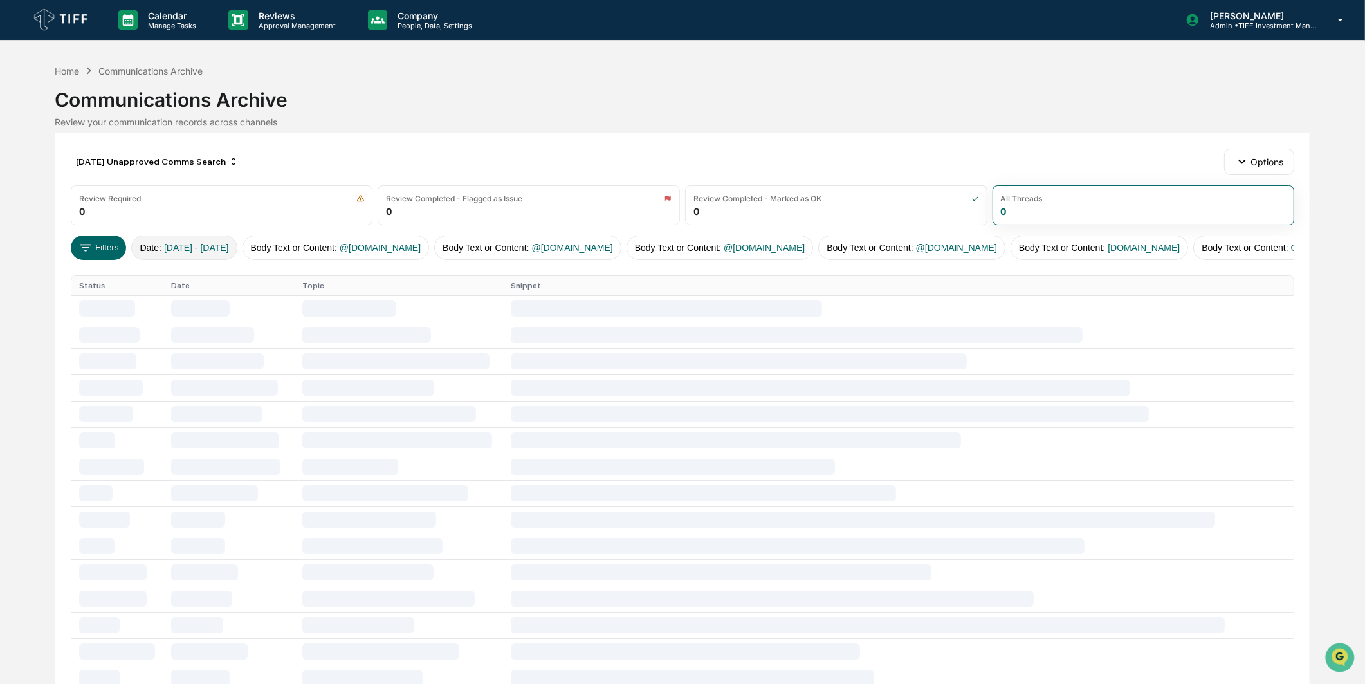
click at [163, 246] on button "Date : 07/01/2025 - 07/31/2025" at bounding box center [184, 248] width 106 height 24
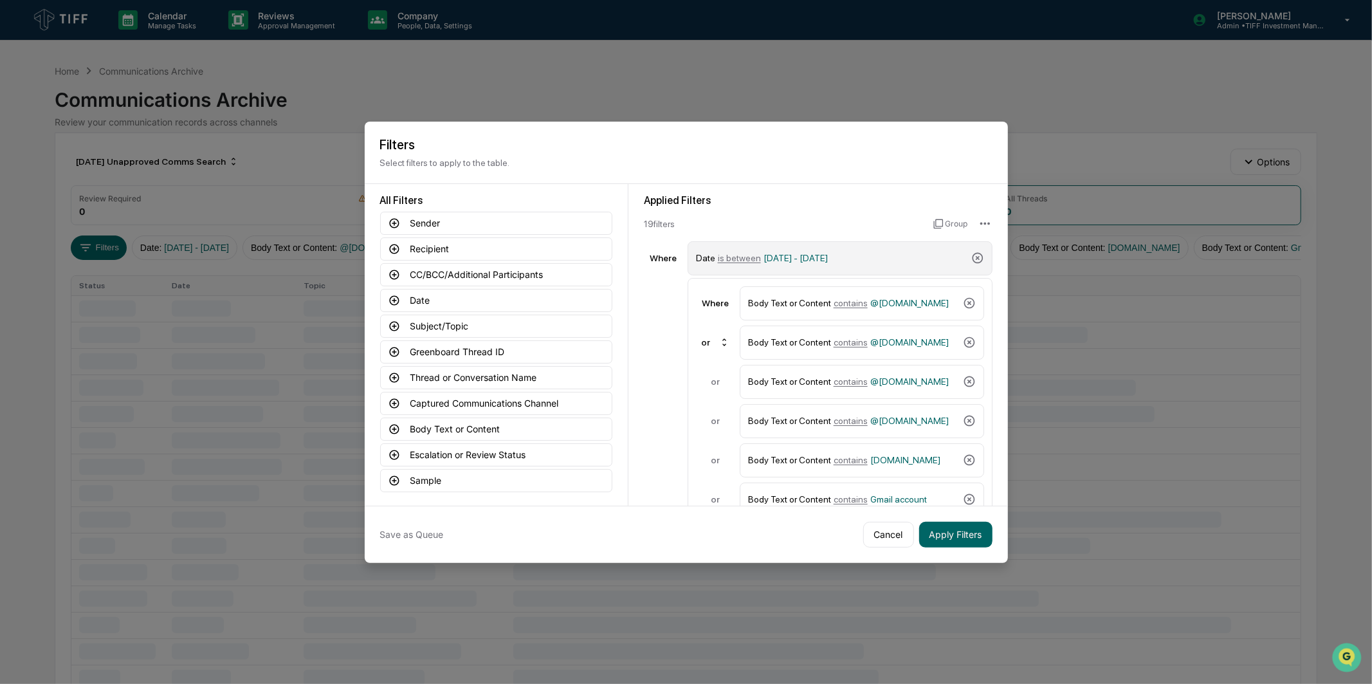
click at [828, 258] on span "[DATE] - [DATE]" at bounding box center [796, 258] width 64 height 10
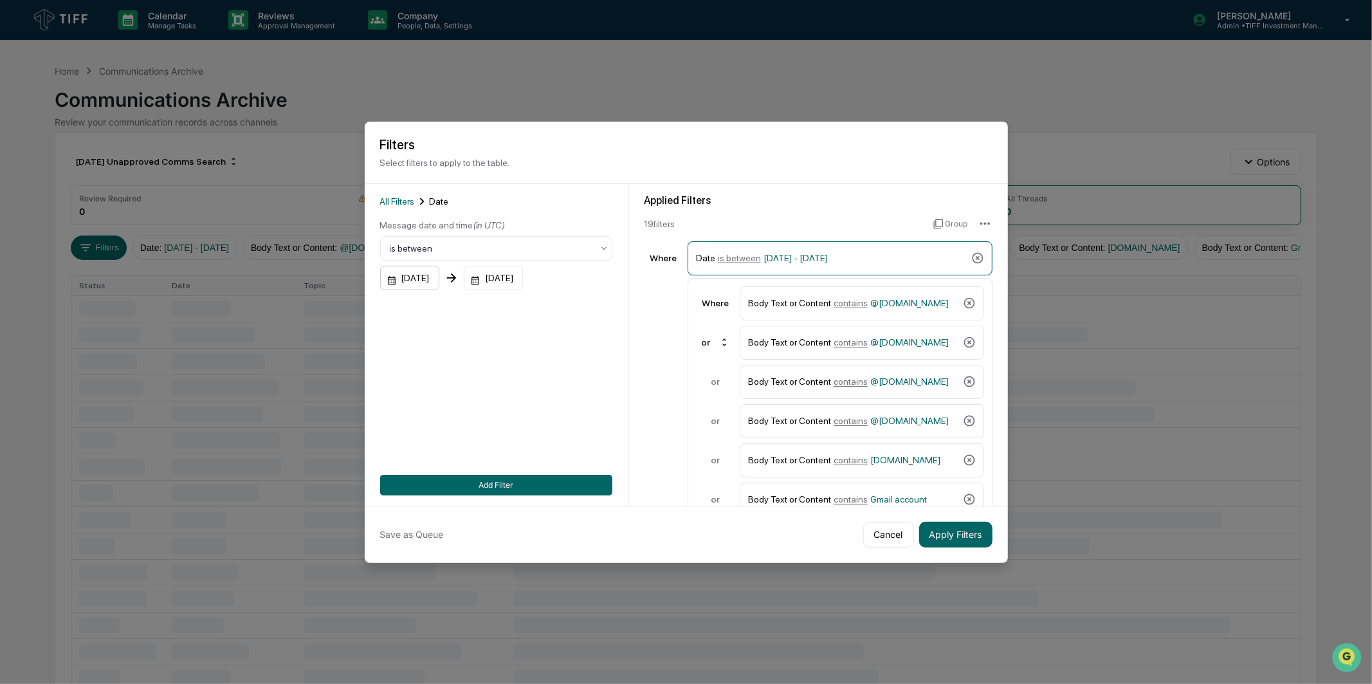
click at [425, 269] on div "[DATE]" at bounding box center [409, 278] width 59 height 24
click at [557, 303] on icon "Next month" at bounding box center [562, 307] width 14 height 14
click at [557, 304] on icon "Next month" at bounding box center [562, 307] width 14 height 14
click at [429, 356] on button "1" at bounding box center [427, 360] width 23 height 23
click at [523, 275] on div "[DATE]" at bounding box center [493, 278] width 59 height 24
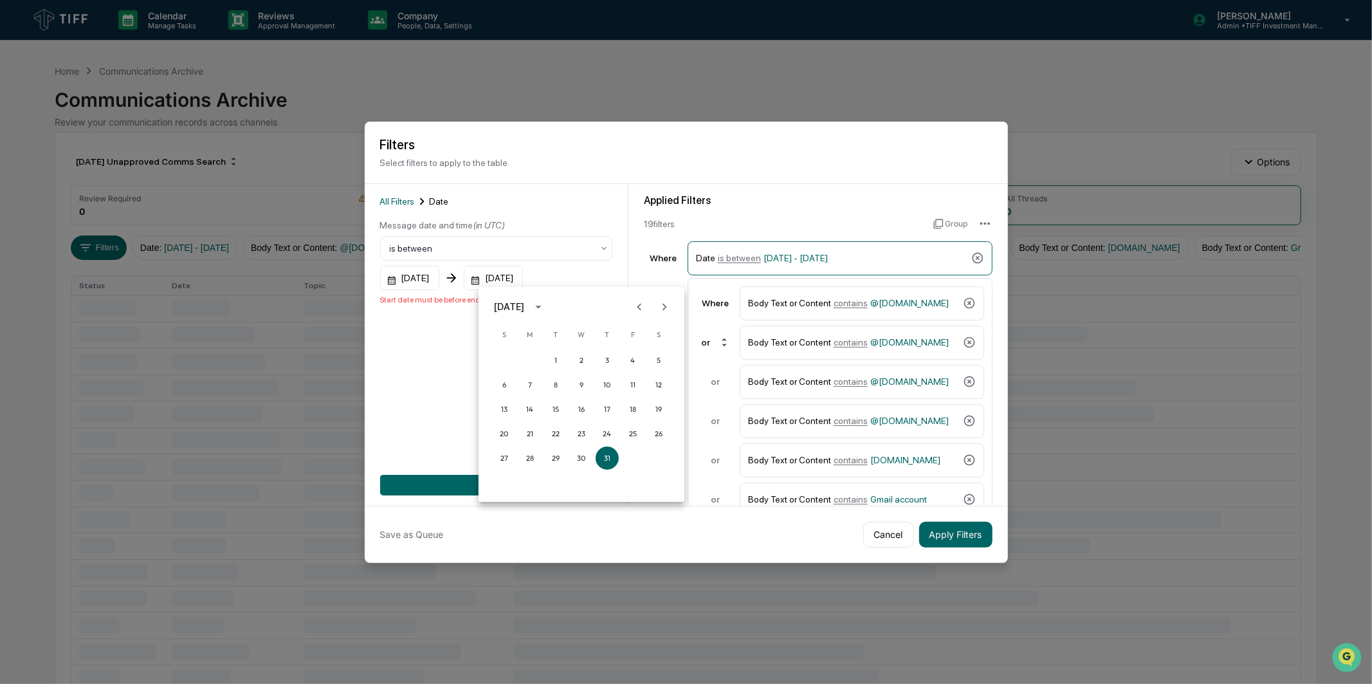
click at [661, 304] on icon "Next month" at bounding box center [665, 307] width 14 height 14
click at [624, 306] on div "[DATE]" at bounding box center [582, 306] width 206 height 19
click at [554, 457] on button "30" at bounding box center [555, 458] width 23 height 23
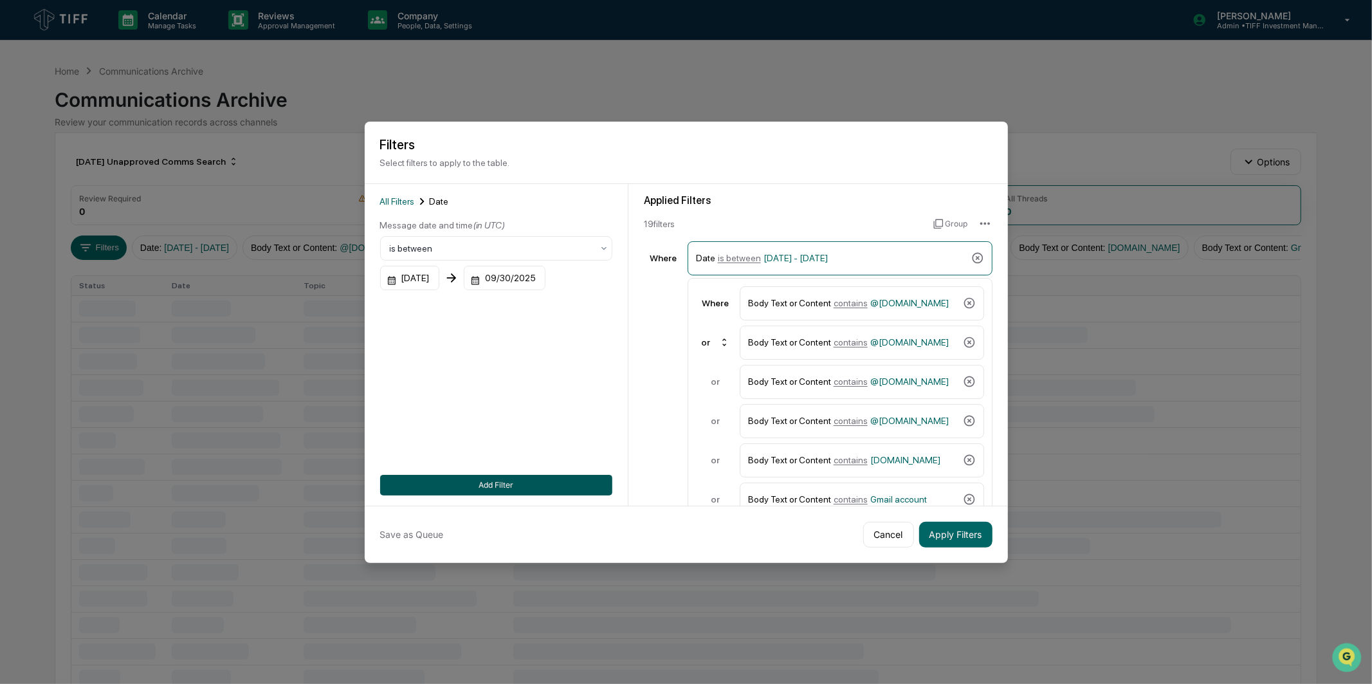
click at [560, 477] on button "Add Filter" at bounding box center [496, 485] width 232 height 21
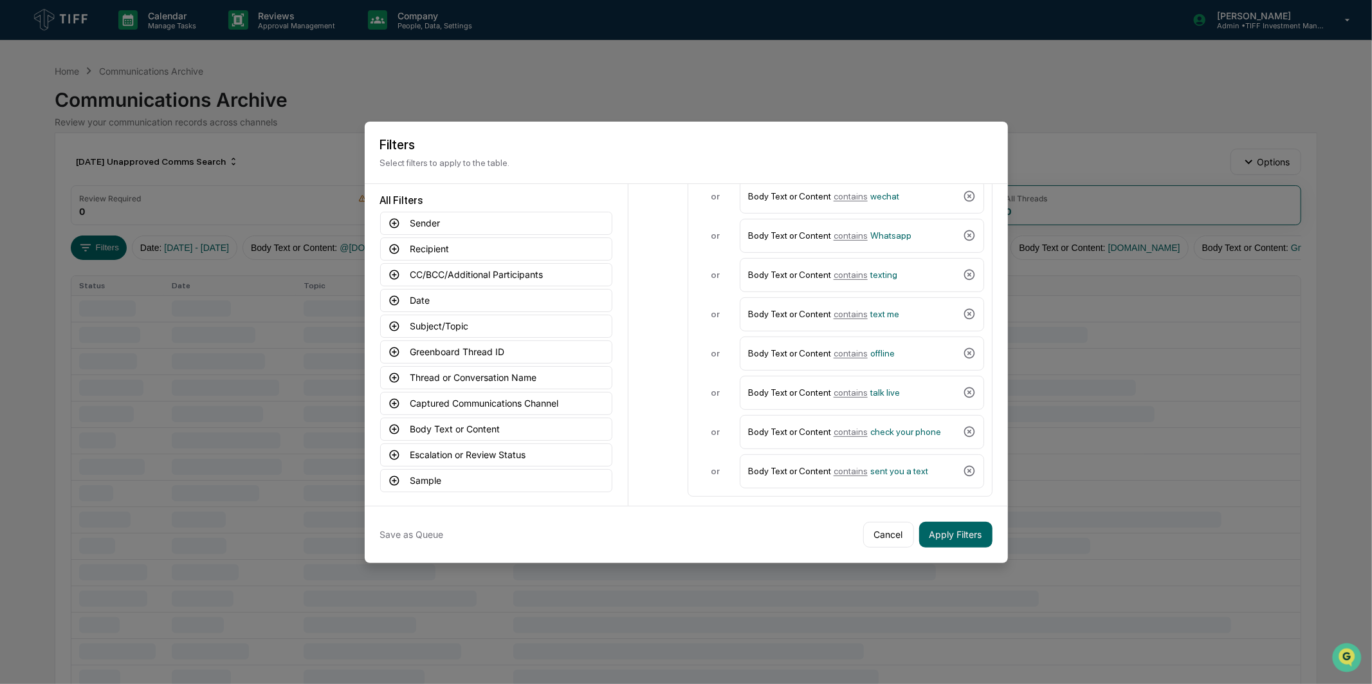
scroll to position [503, 0]
click at [970, 530] on button "Apply Filters" at bounding box center [955, 535] width 73 height 26
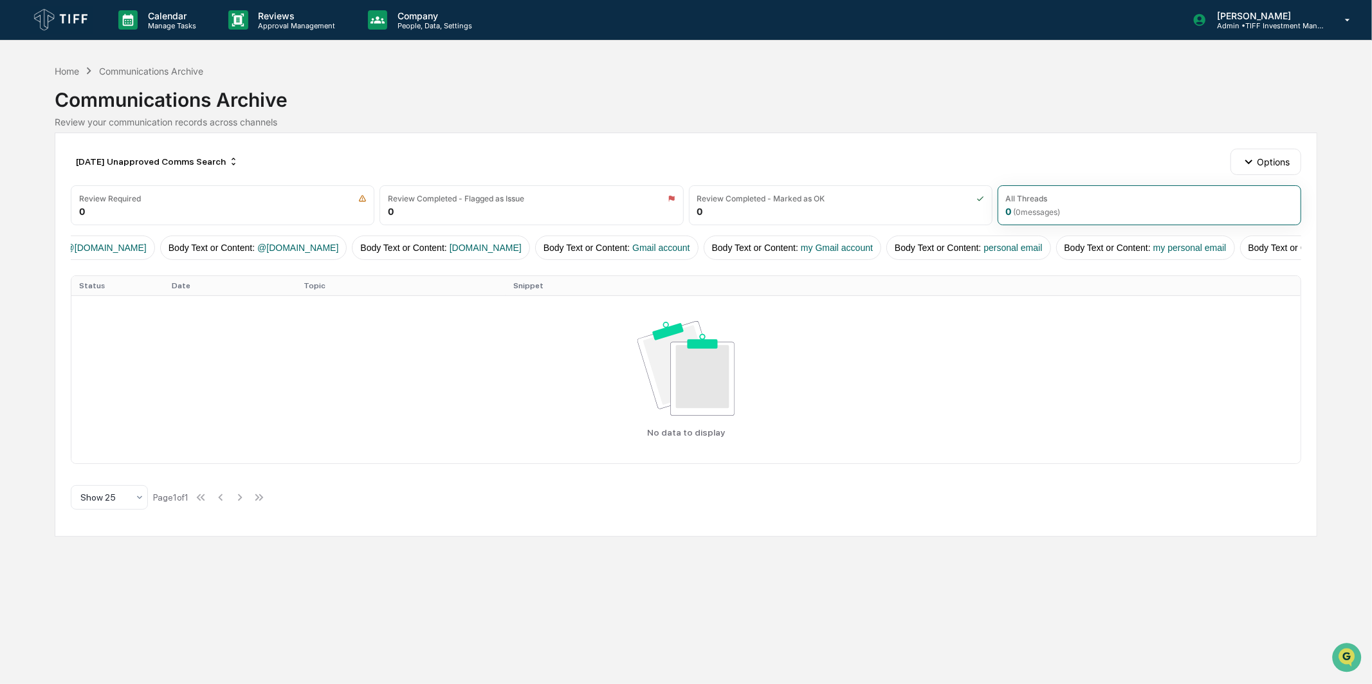
scroll to position [0, 0]
click at [93, 237] on button "Filters" at bounding box center [99, 248] width 56 height 24
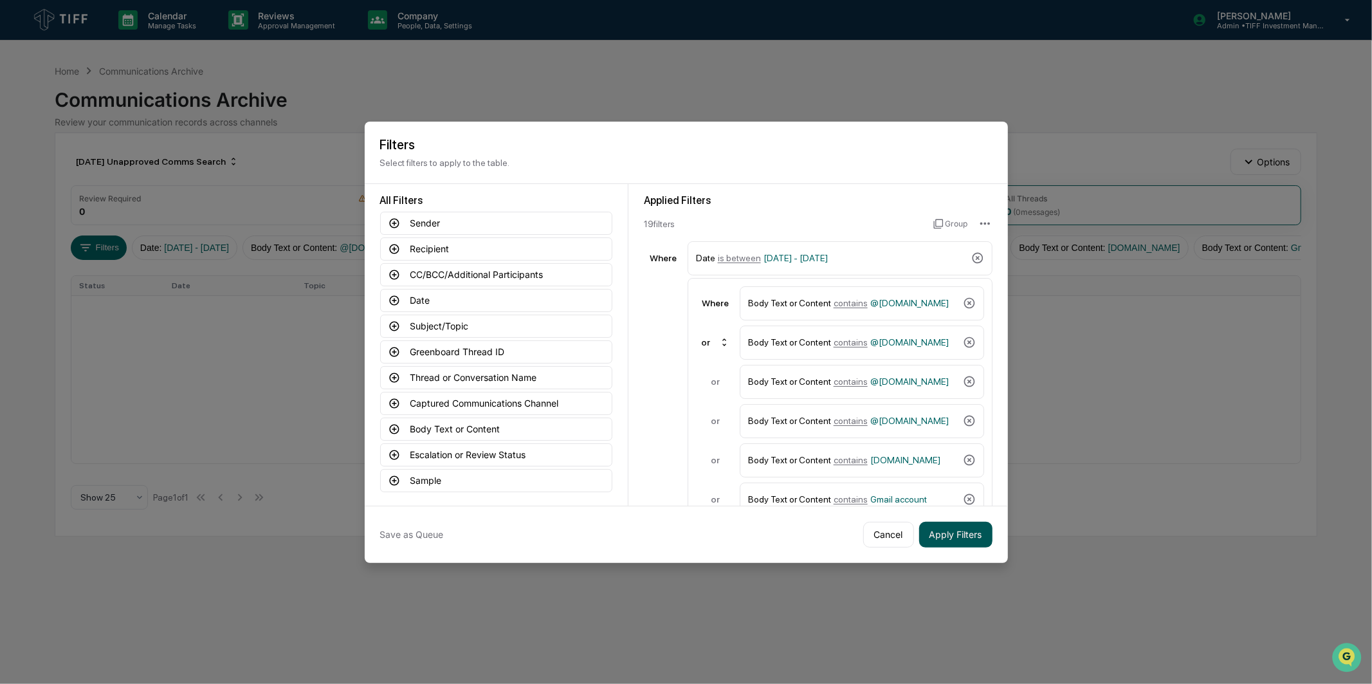
click at [969, 524] on button "Apply Filters" at bounding box center [955, 535] width 73 height 26
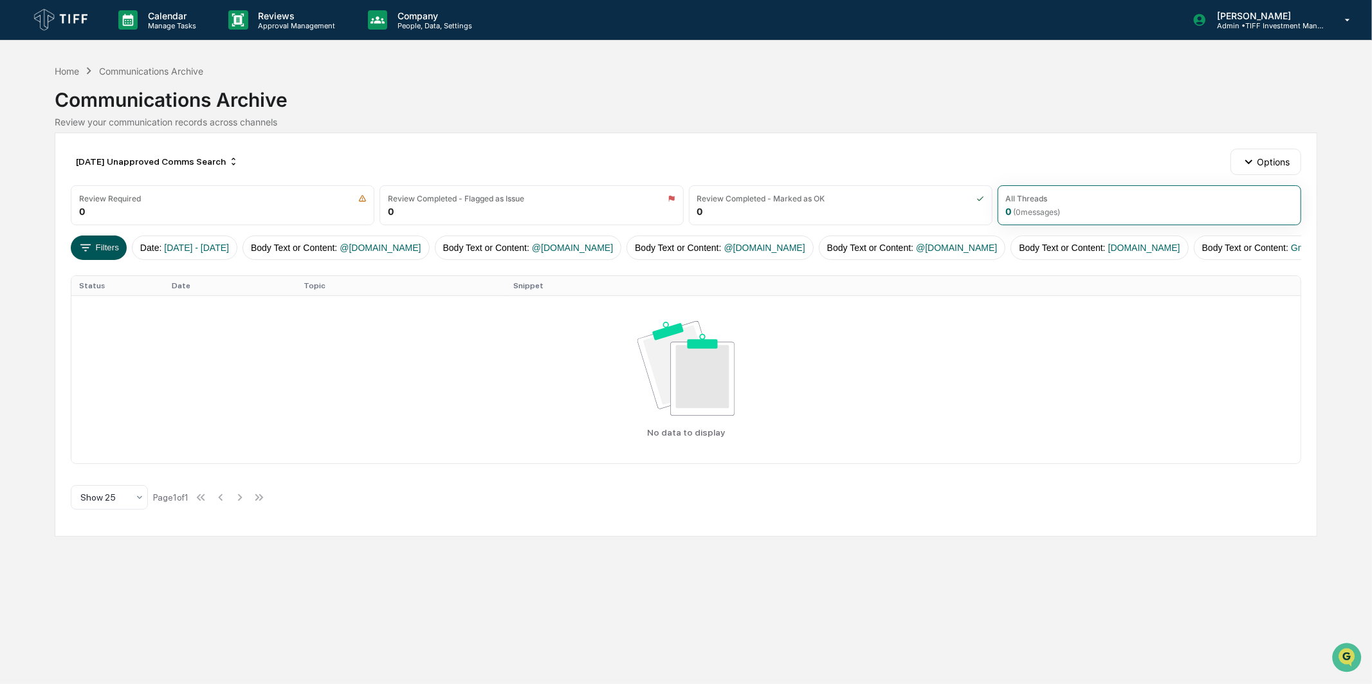
click at [82, 255] on button "Filters" at bounding box center [99, 248] width 56 height 24
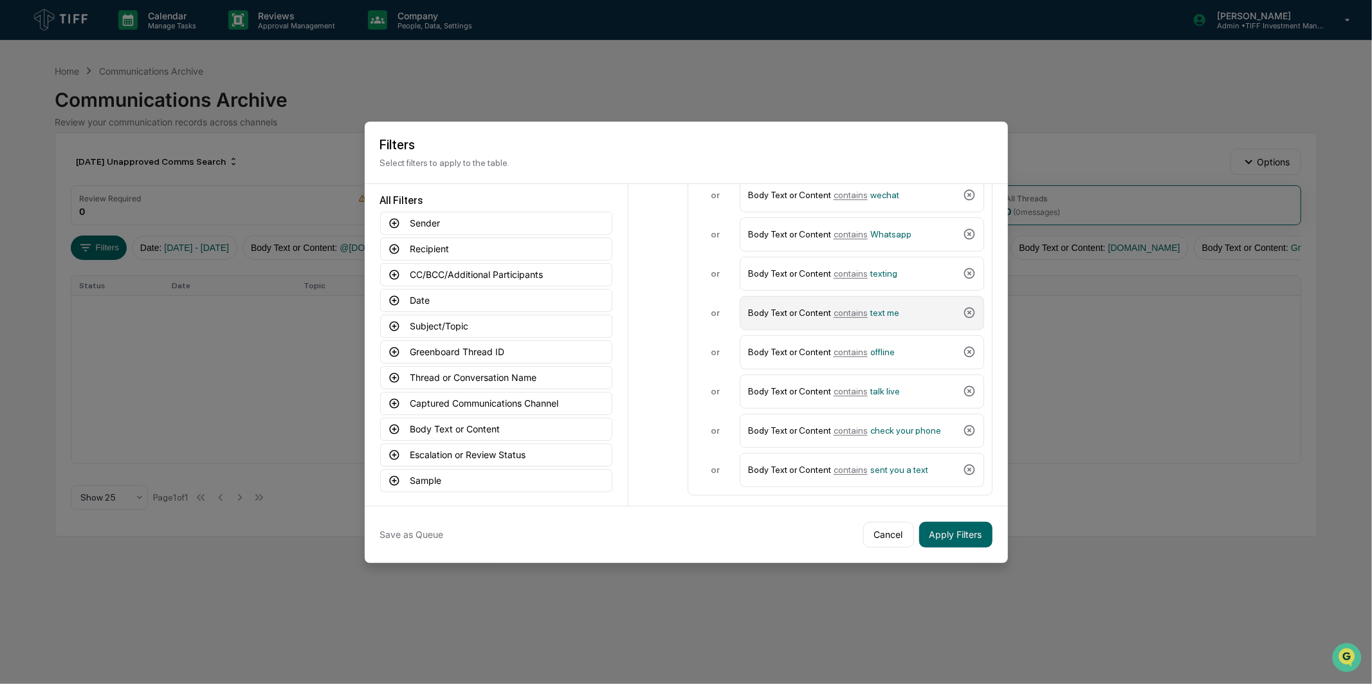
scroll to position [503, 0]
click at [956, 530] on button "Apply Filters" at bounding box center [955, 535] width 73 height 26
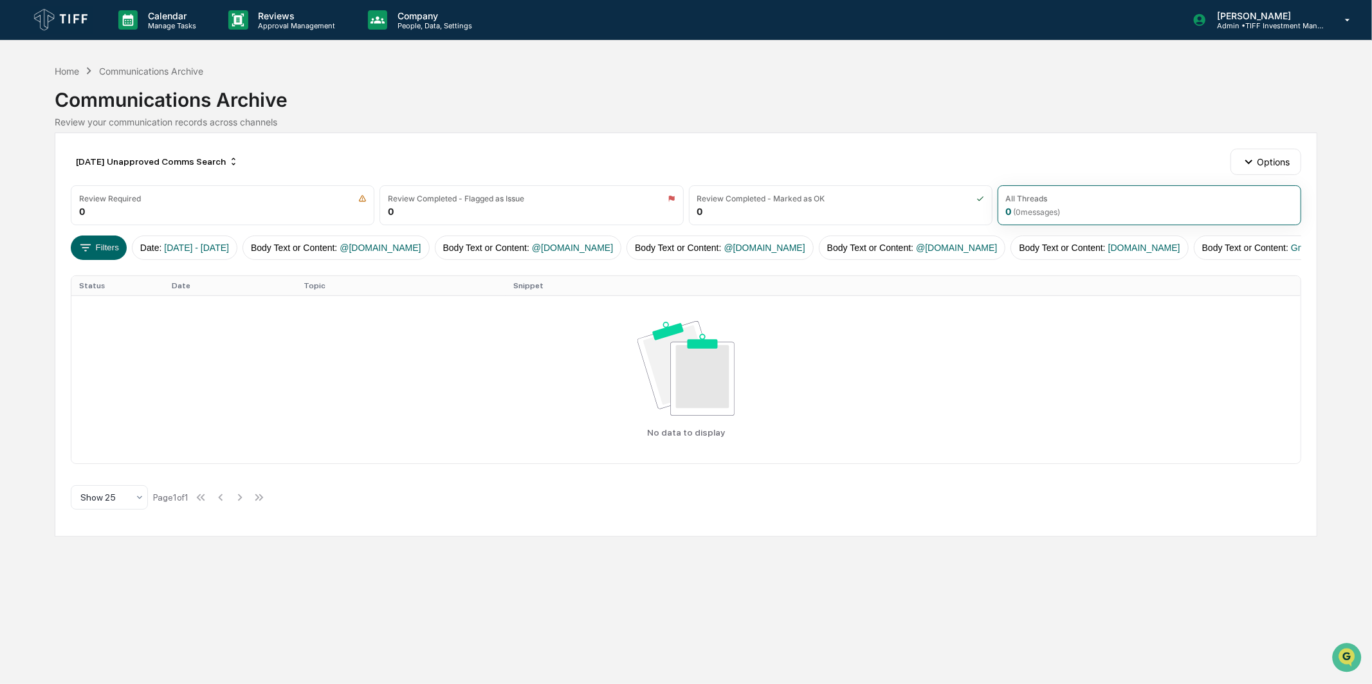
click at [364, 647] on div "Calendar Manage Tasks Reviews Approval Management Company People, Data, Setting…" at bounding box center [686, 342] width 1372 height 684
click at [88, 250] on icon at bounding box center [86, 248] width 14 height 14
click at [119, 246] on button "Filters" at bounding box center [99, 248] width 56 height 24
click at [196, 169] on div "[DATE] Unapproved Comms Search" at bounding box center [157, 161] width 173 height 21
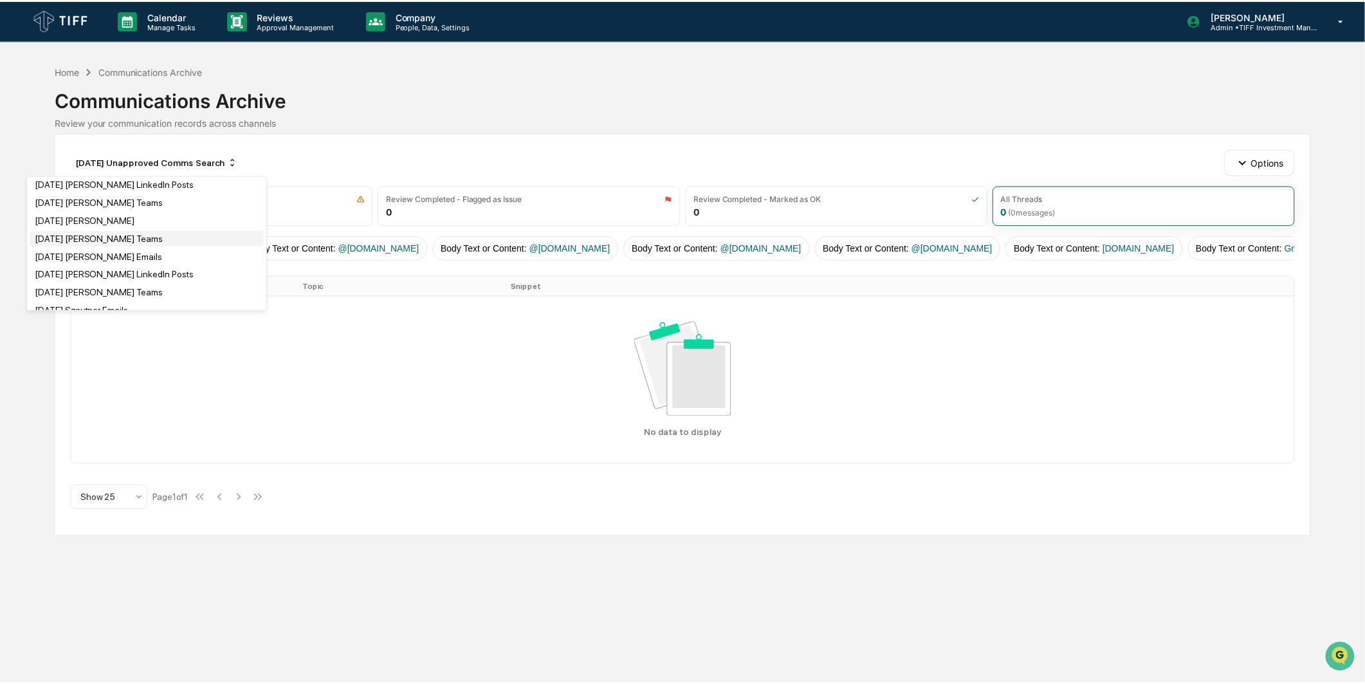
scroll to position [1501, 0]
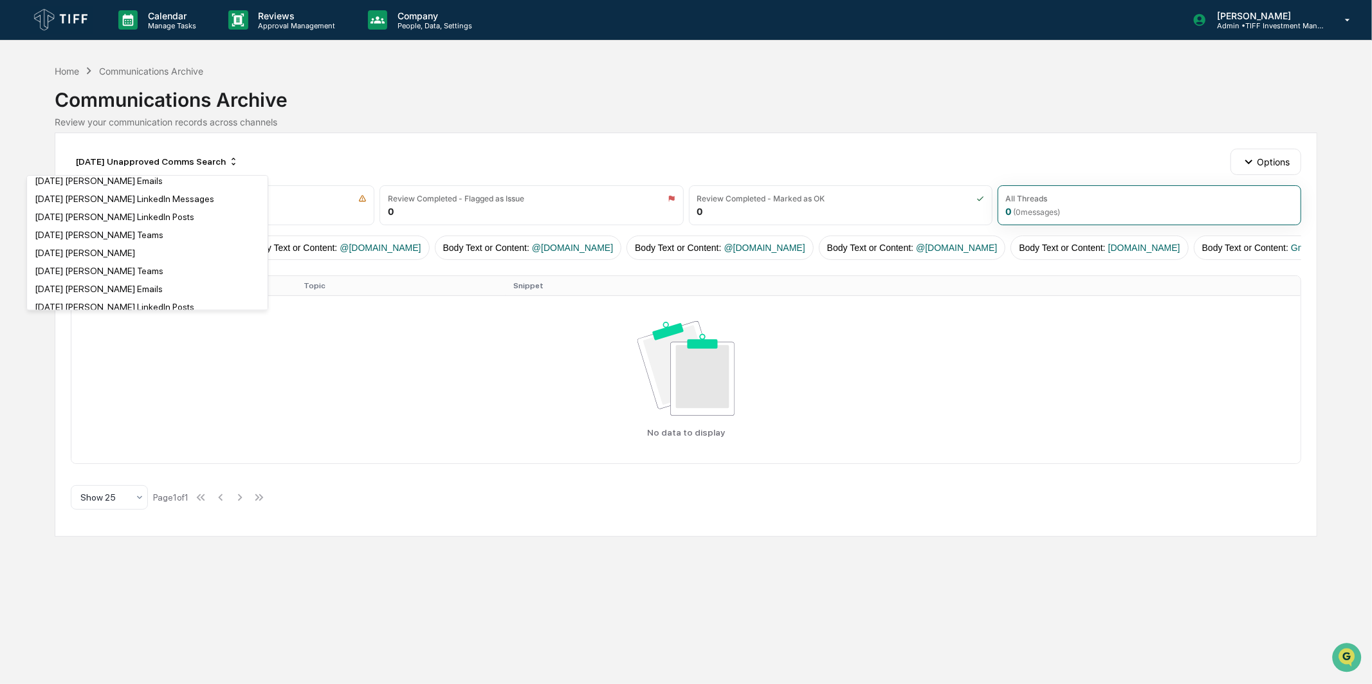
click at [145, 170] on div "[DATE] Random Search" at bounding box center [148, 161] width 236 height 15
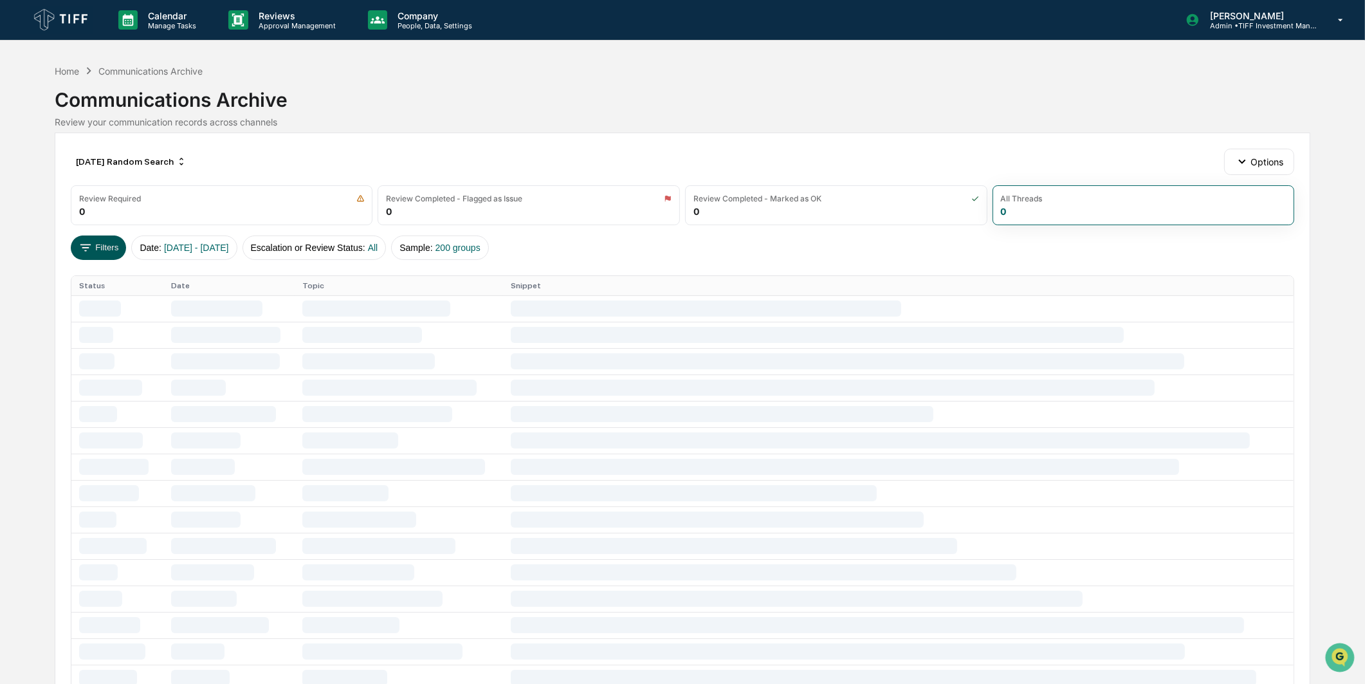
click at [94, 254] on button "Filters" at bounding box center [99, 248] width 56 height 24
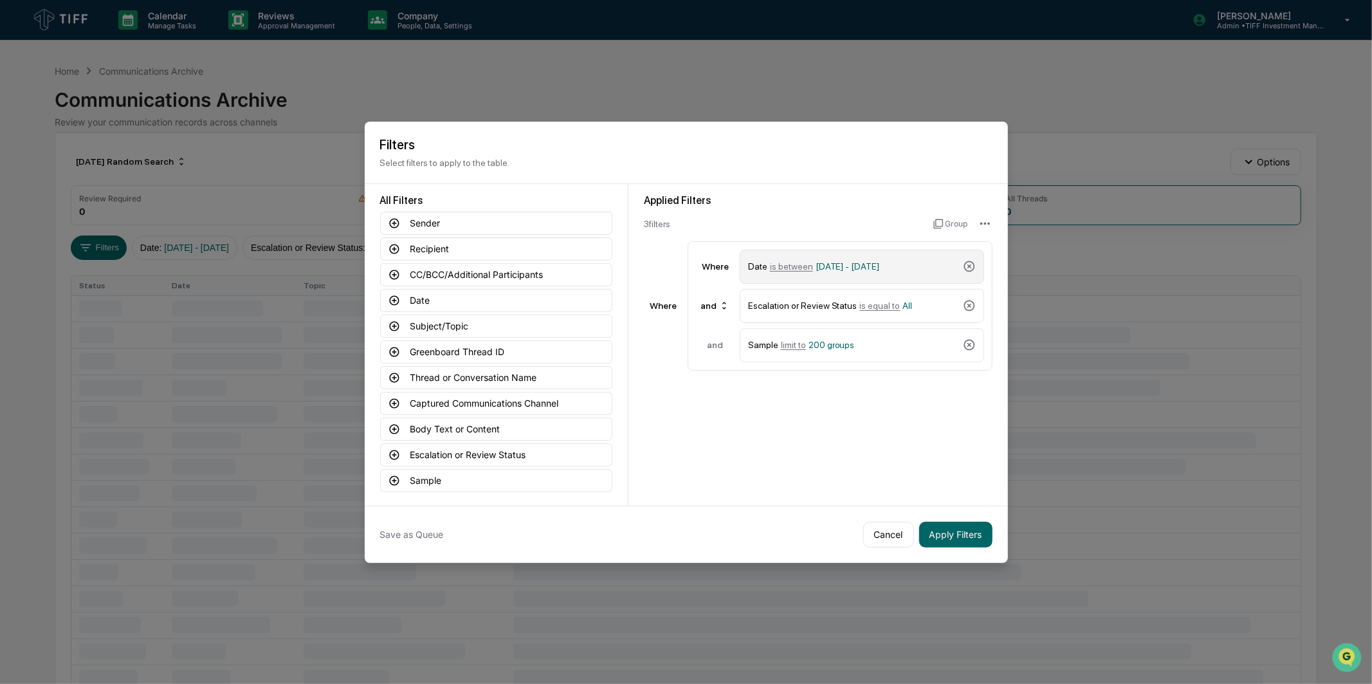
click at [858, 250] on div "Date is between [DATE] - [DATE]" at bounding box center [862, 267] width 245 height 34
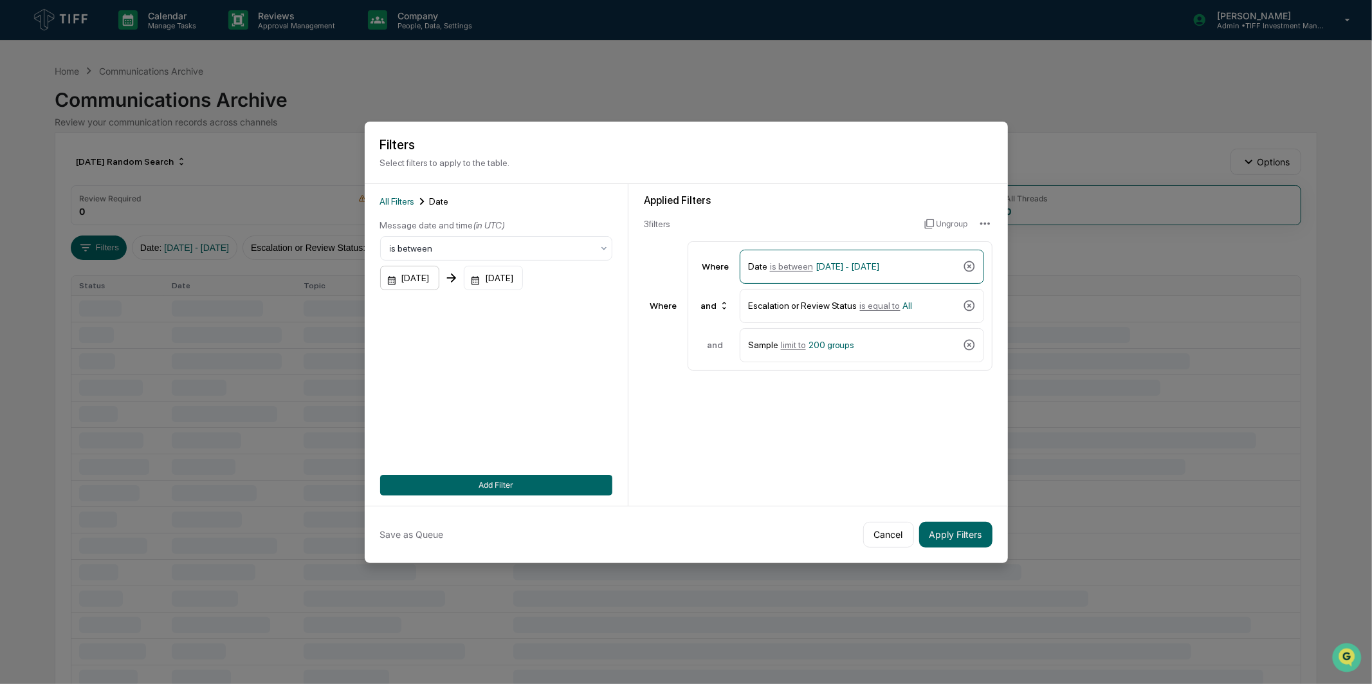
click at [439, 272] on div "[DATE]" at bounding box center [409, 278] width 59 height 24
click at [567, 313] on icon "Next month" at bounding box center [562, 307] width 14 height 14
click at [426, 365] on button "1" at bounding box center [427, 360] width 23 height 23
click at [502, 280] on div "[DATE]" at bounding box center [493, 278] width 59 height 24
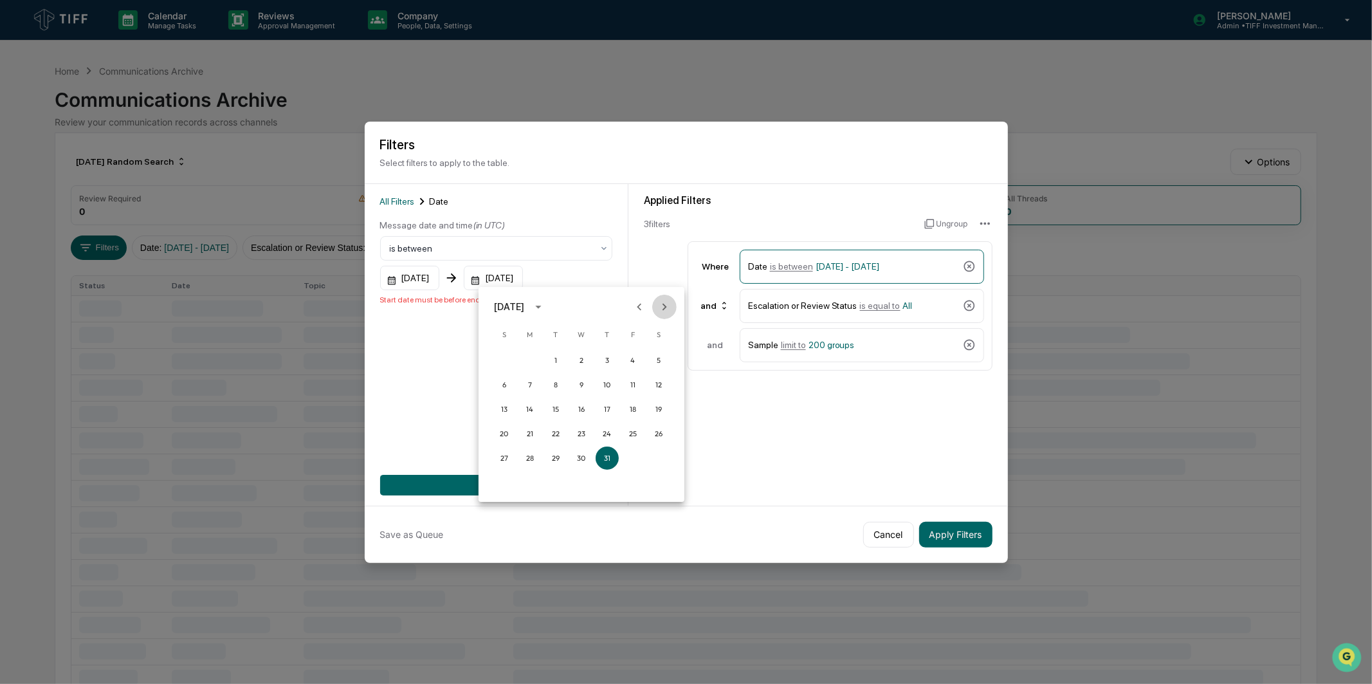
click at [659, 306] on icon "Next month" at bounding box center [665, 307] width 14 height 14
click at [499, 484] on button "31" at bounding box center [504, 482] width 23 height 23
click at [523, 268] on div "08/31/2025" at bounding box center [493, 278] width 59 height 24
click at [665, 303] on icon "Next month" at bounding box center [665, 307] width 14 height 14
click at [552, 457] on button "30" at bounding box center [555, 458] width 23 height 23
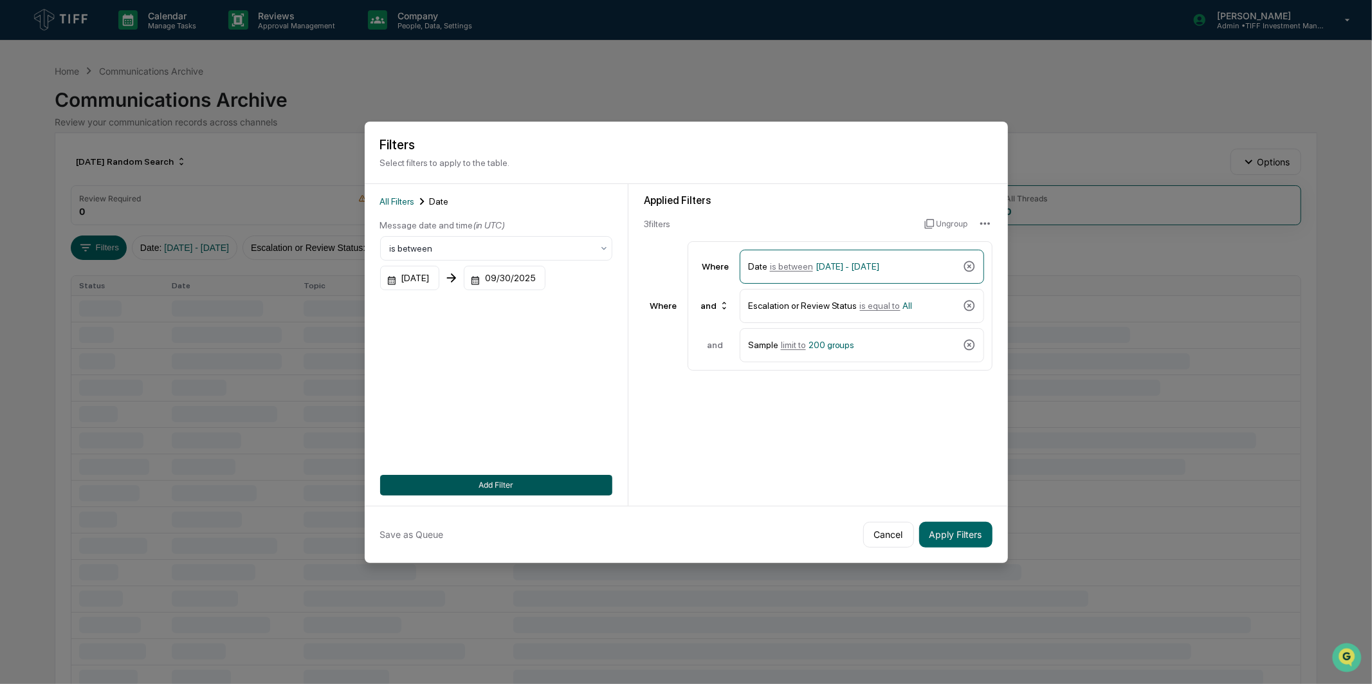
click at [565, 483] on button "Add Filter" at bounding box center [496, 485] width 232 height 21
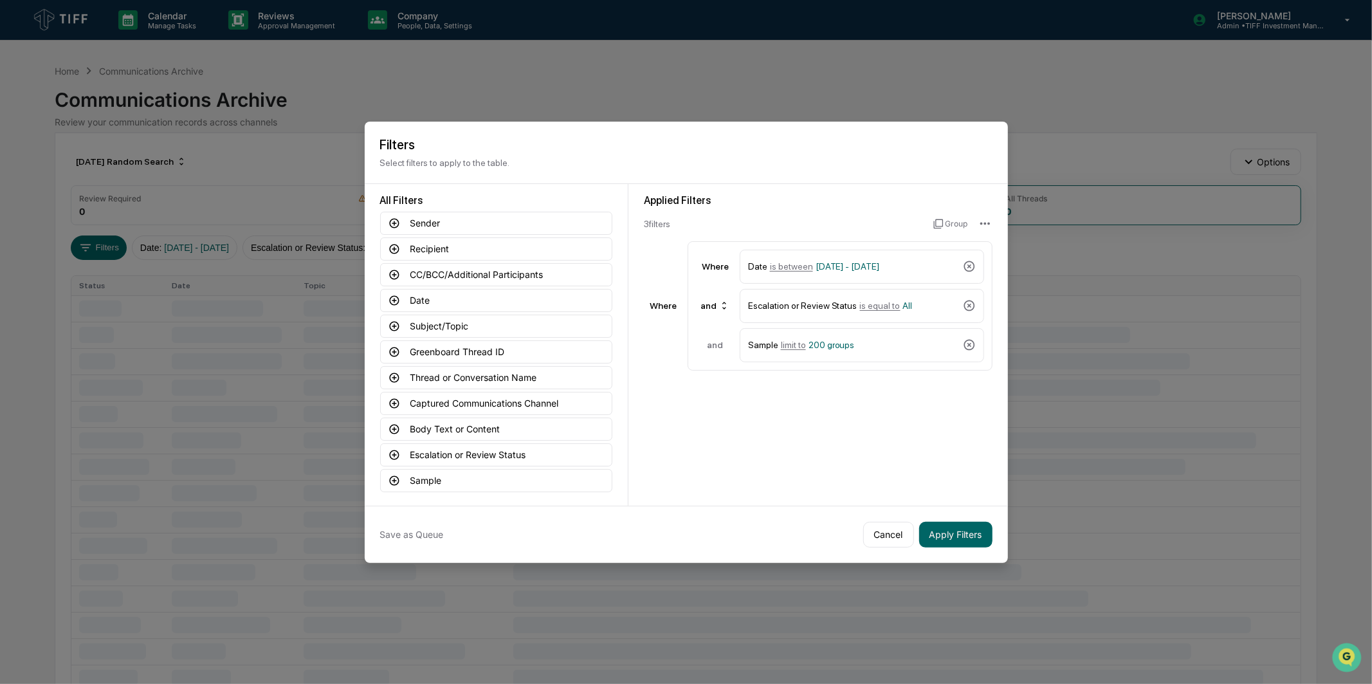
click at [856, 423] on div "Applied Filters 3 filter s Group Where Where Date is between 09/01/2025 - 09/30…" at bounding box center [819, 345] width 380 height 322
click at [959, 524] on button "Apply Filters" at bounding box center [955, 535] width 73 height 26
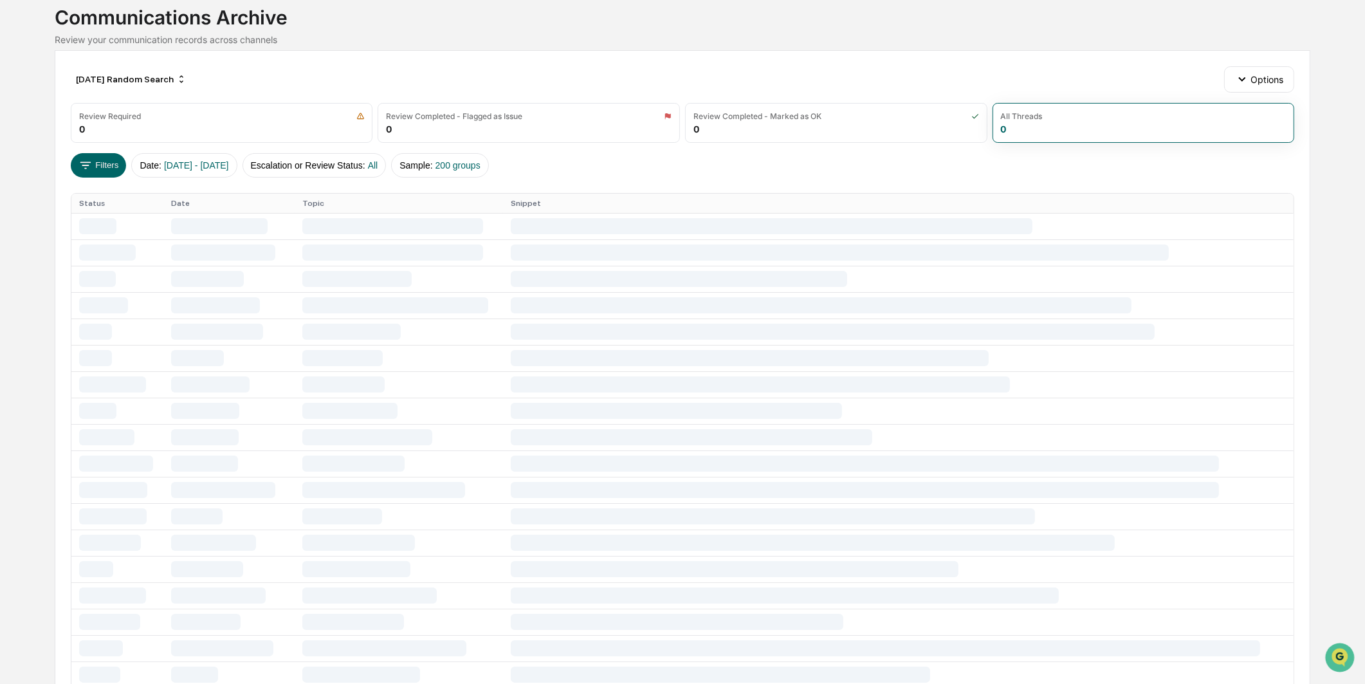
scroll to position [0, 0]
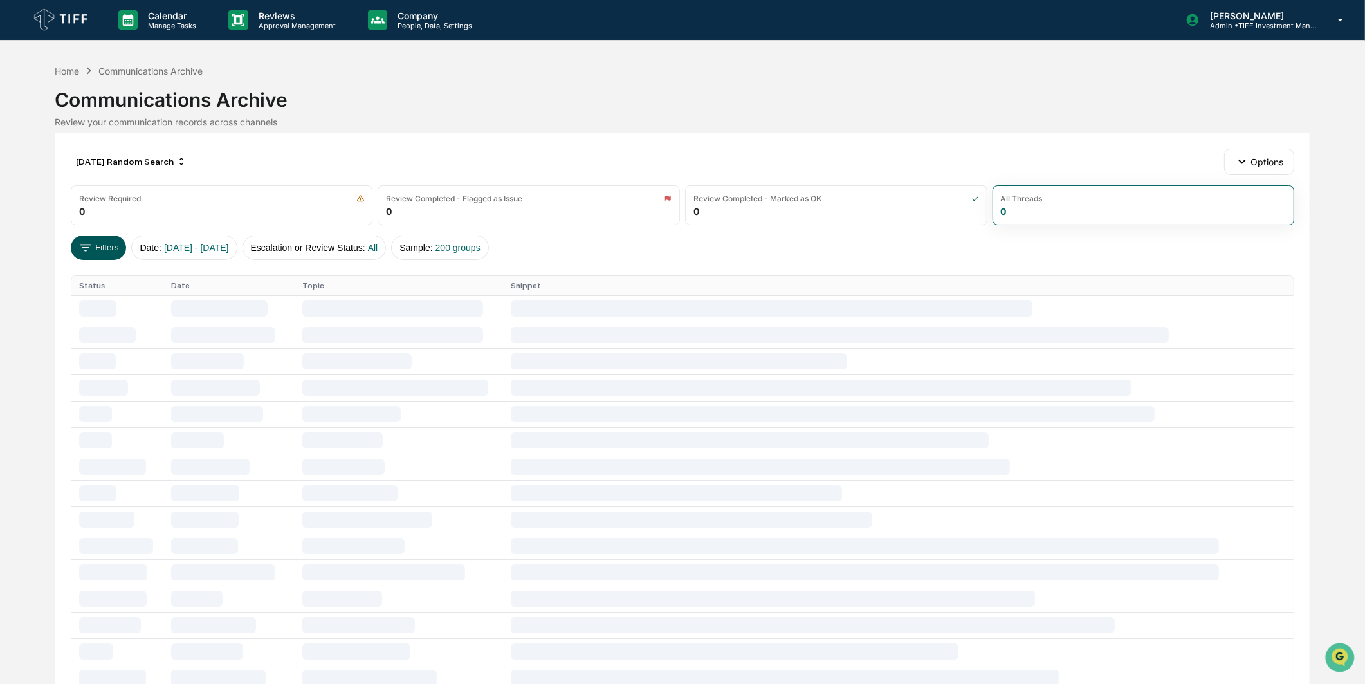
click at [117, 240] on button "Filters" at bounding box center [99, 248] width 56 height 24
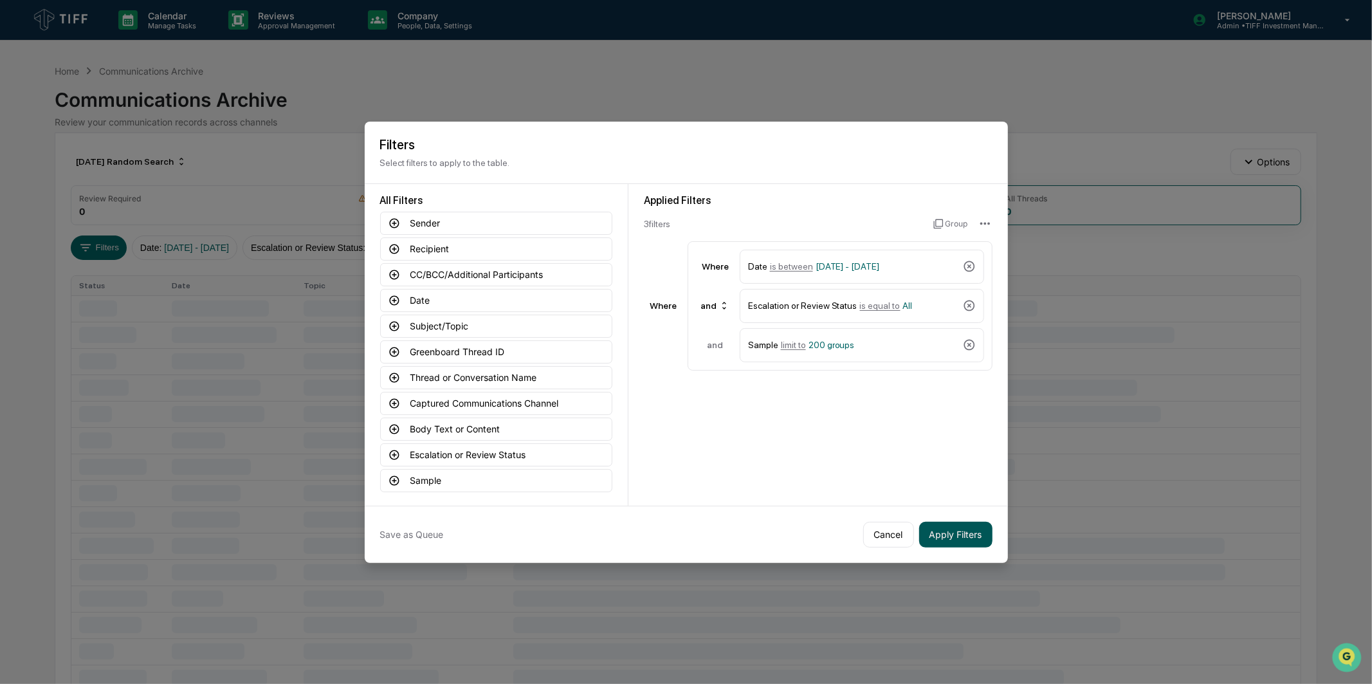
click at [938, 522] on button "Apply Filters" at bounding box center [955, 535] width 73 height 26
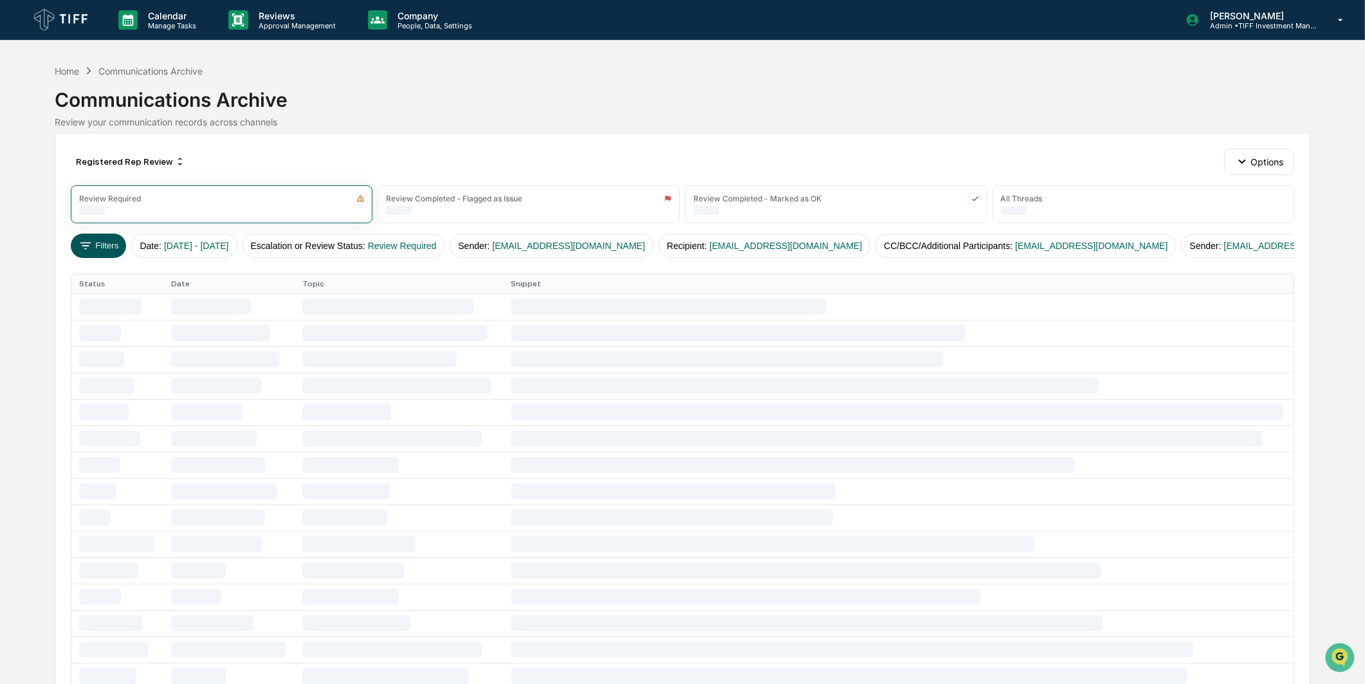
click at [98, 249] on button "Filters" at bounding box center [99, 246] width 56 height 24
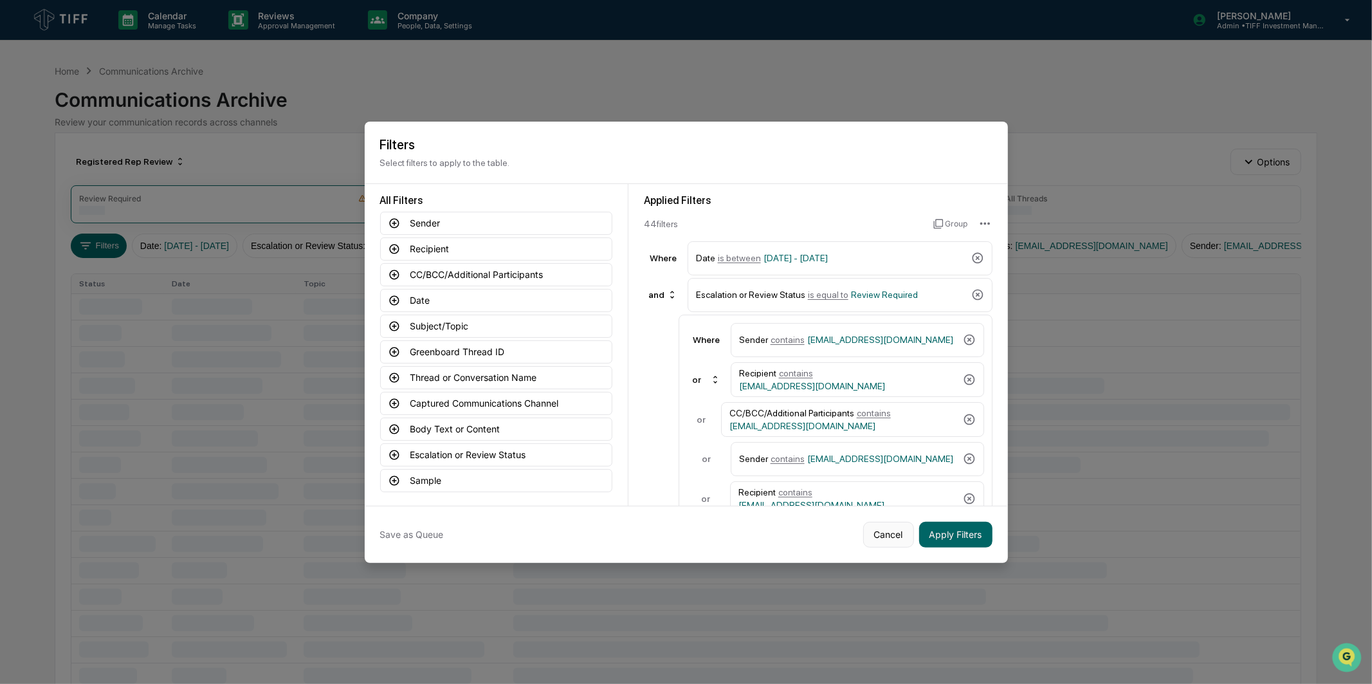
click at [882, 531] on button "Cancel" at bounding box center [889, 535] width 51 height 26
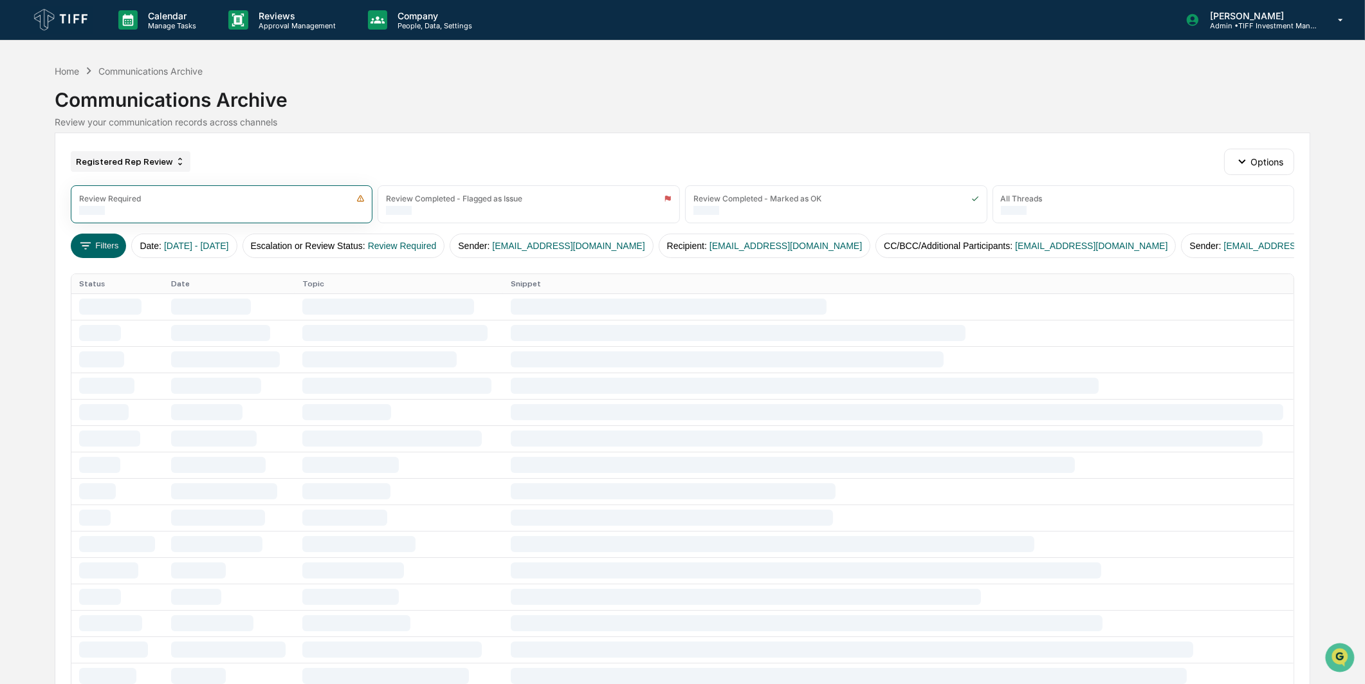
click at [120, 158] on div "Registered Rep Review" at bounding box center [131, 161] width 120 height 21
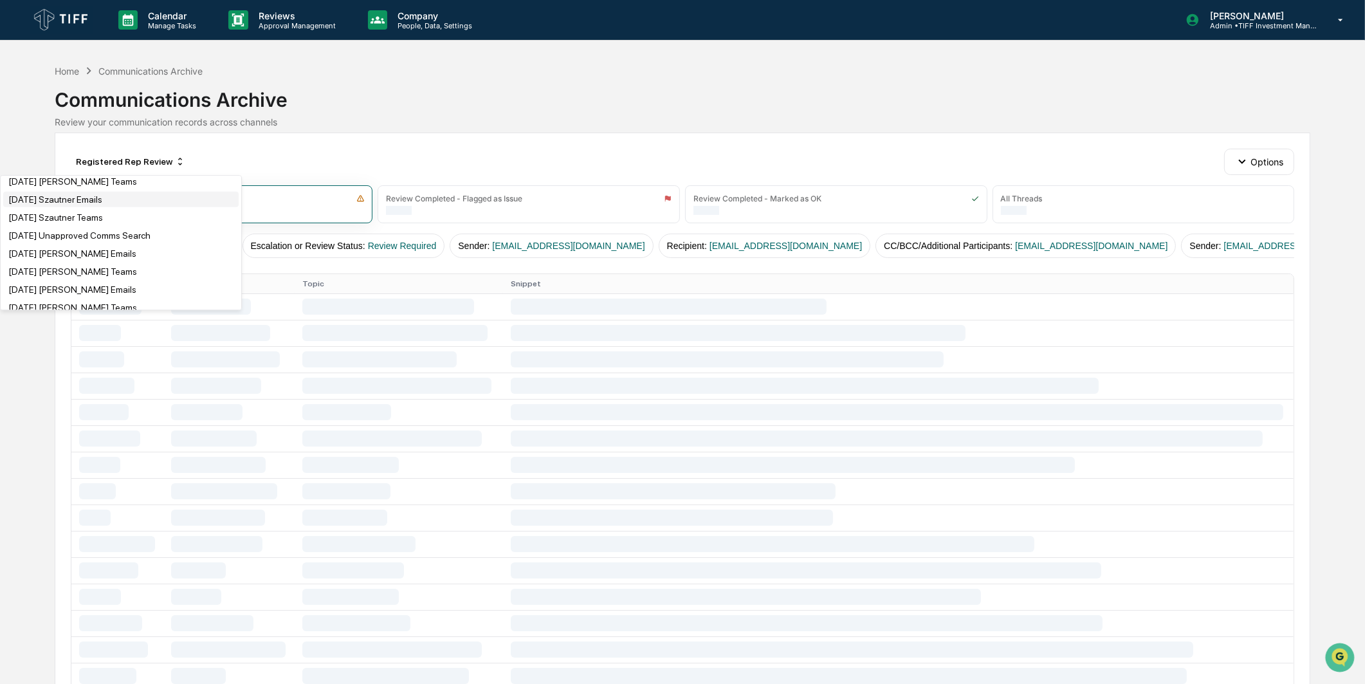
scroll to position [1715, 0]
click at [169, 172] on div "[DATE] Unapproved Comms Search" at bounding box center [121, 163] width 236 height 15
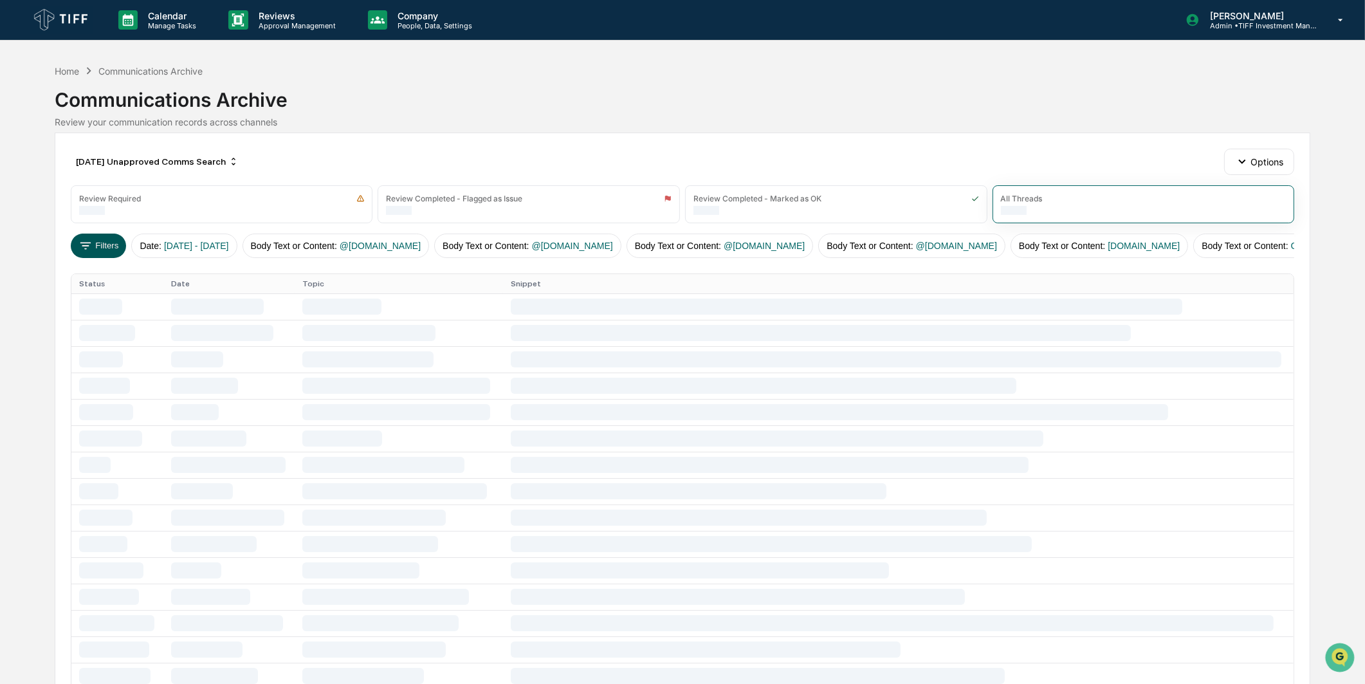
click at [108, 242] on button "Filters" at bounding box center [99, 246] width 56 height 24
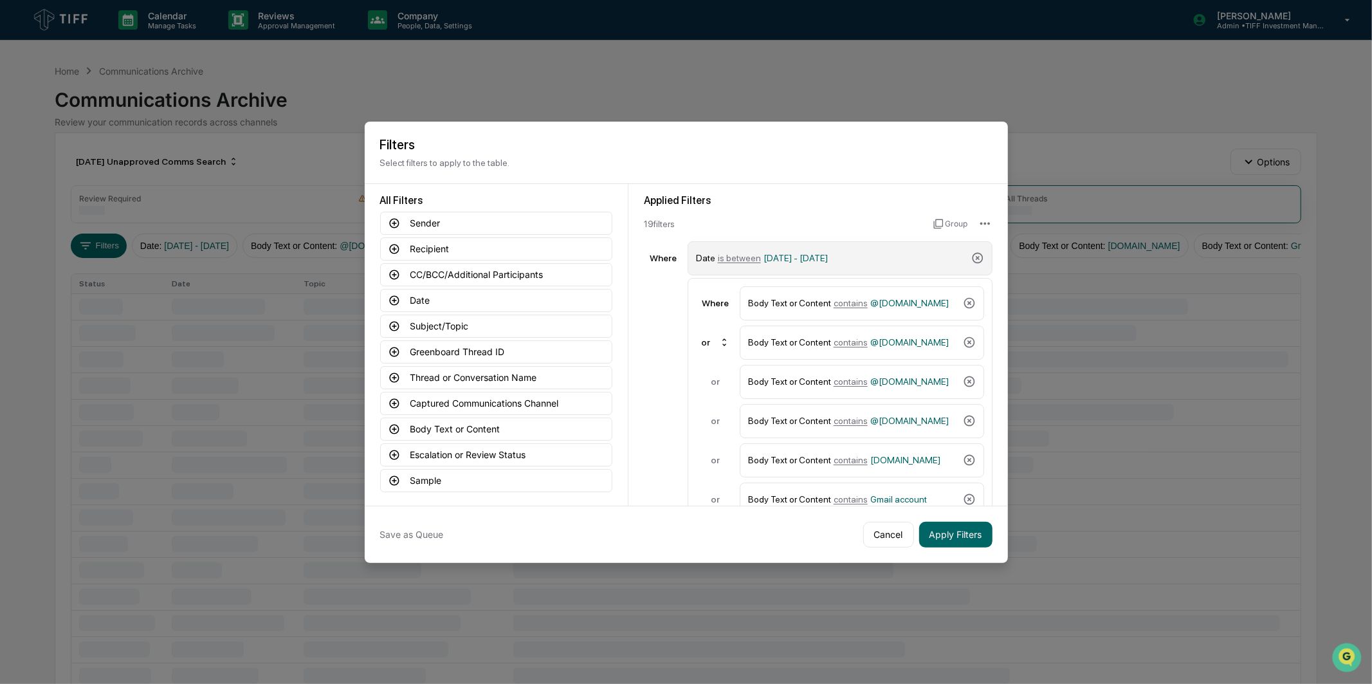
click at [818, 247] on div "Date is between [DATE] - [DATE]" at bounding box center [831, 258] width 270 height 23
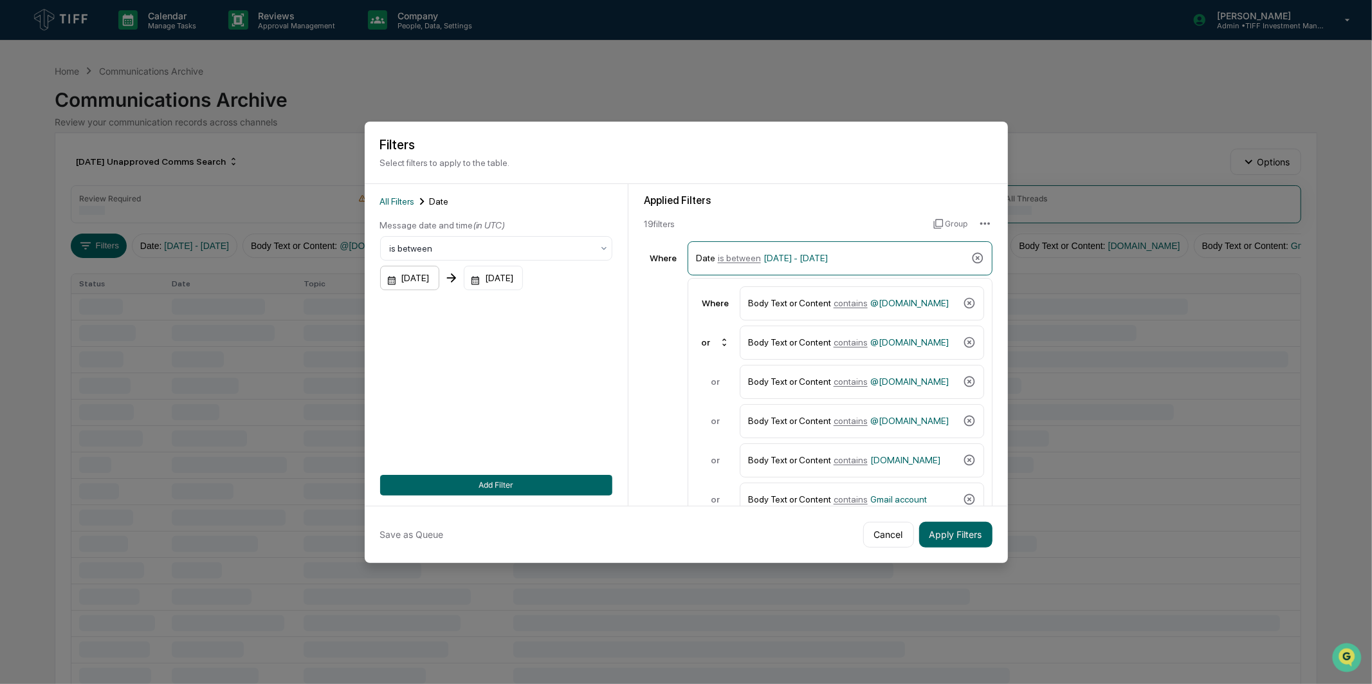
click at [403, 272] on div "[DATE]" at bounding box center [409, 278] width 59 height 24
click at [566, 301] on icon "Next month" at bounding box center [562, 307] width 14 height 14
click at [561, 308] on icon "Next month" at bounding box center [562, 307] width 14 height 14
click at [427, 356] on button "1" at bounding box center [427, 360] width 23 height 23
click at [511, 283] on div "[DATE]" at bounding box center [493, 278] width 59 height 24
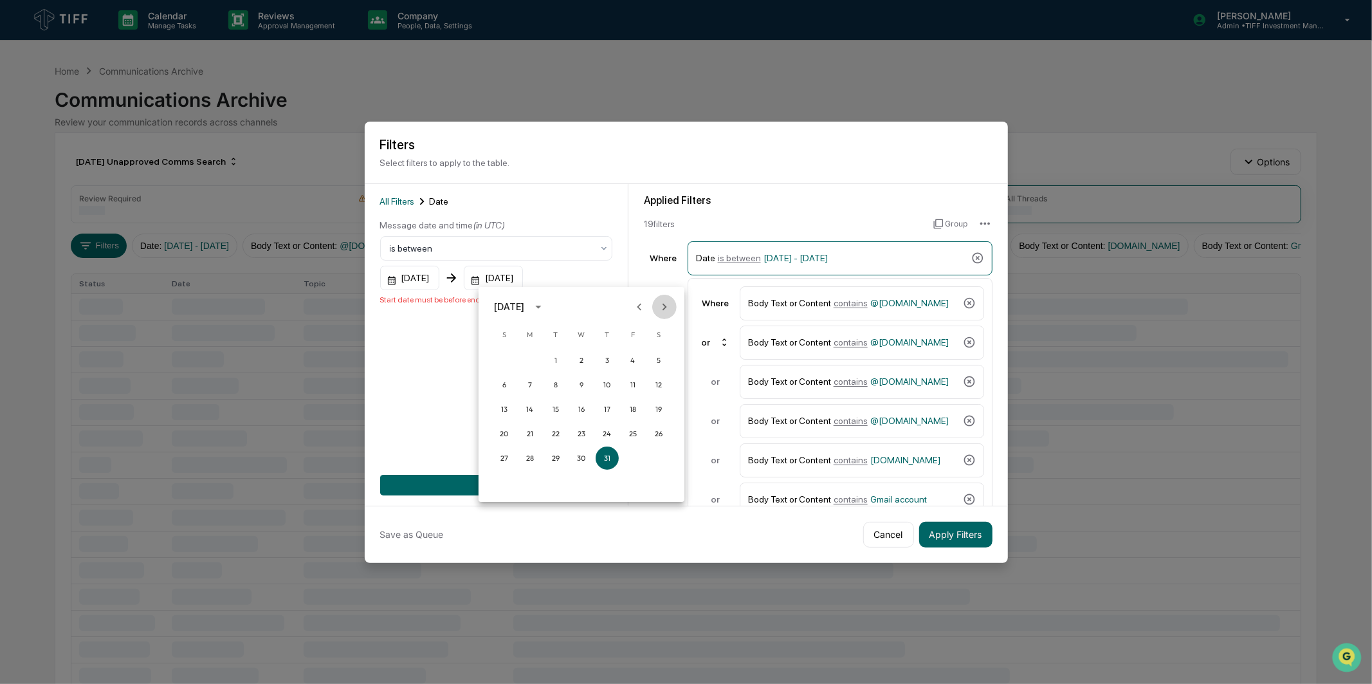
click at [670, 309] on icon "Next month" at bounding box center [665, 307] width 14 height 14
click at [556, 455] on button "30" at bounding box center [555, 458] width 23 height 23
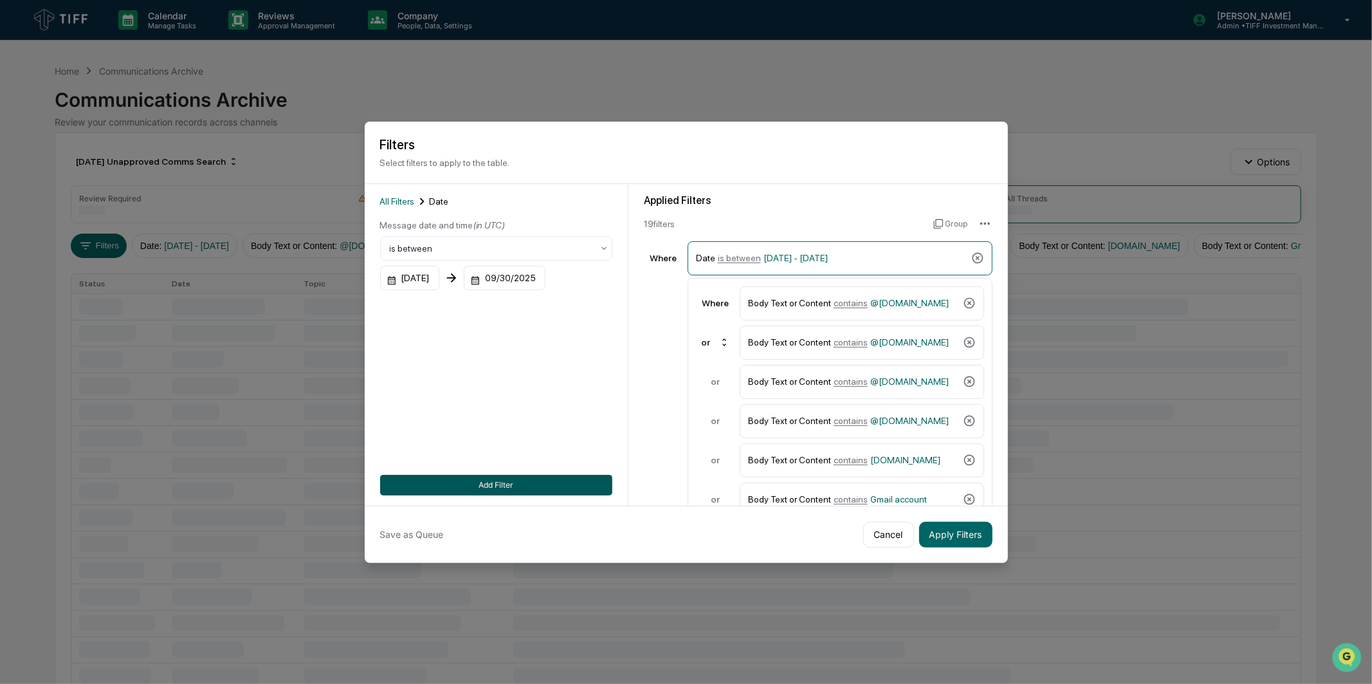
click at [530, 480] on button "Add Filter" at bounding box center [496, 485] width 232 height 21
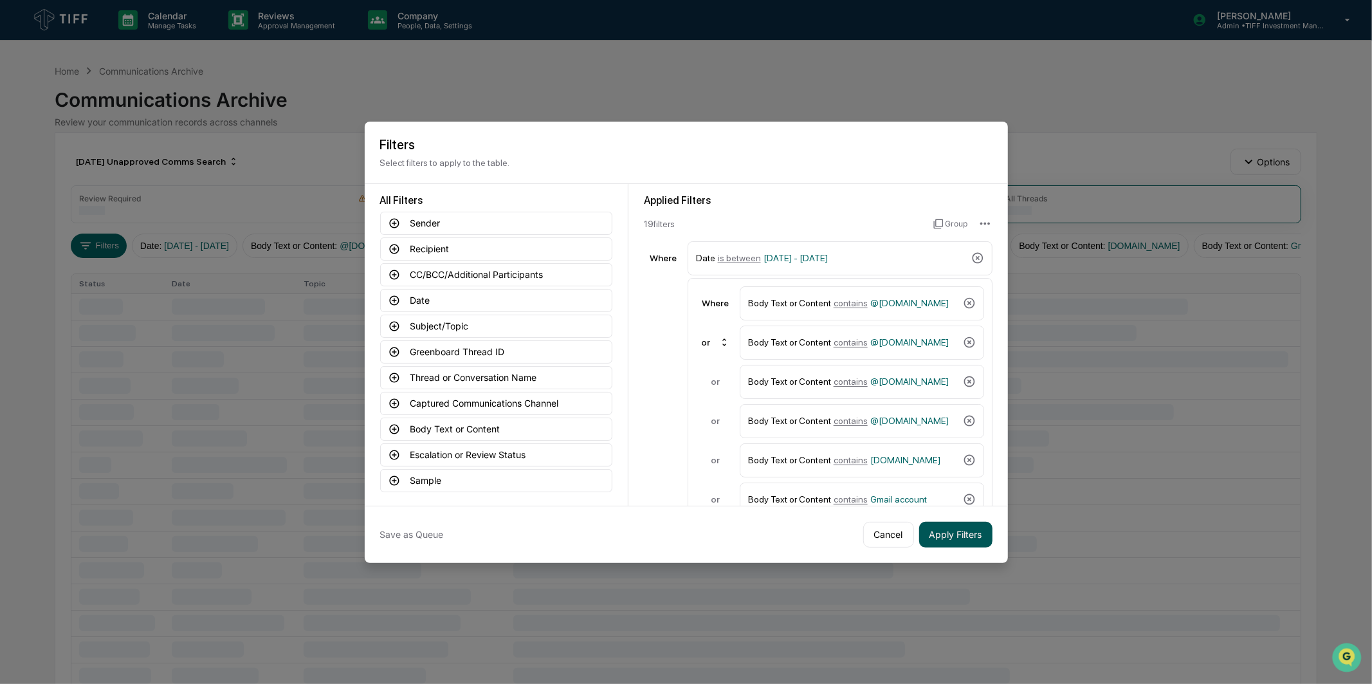
click at [923, 526] on button "Apply Filters" at bounding box center [955, 535] width 73 height 26
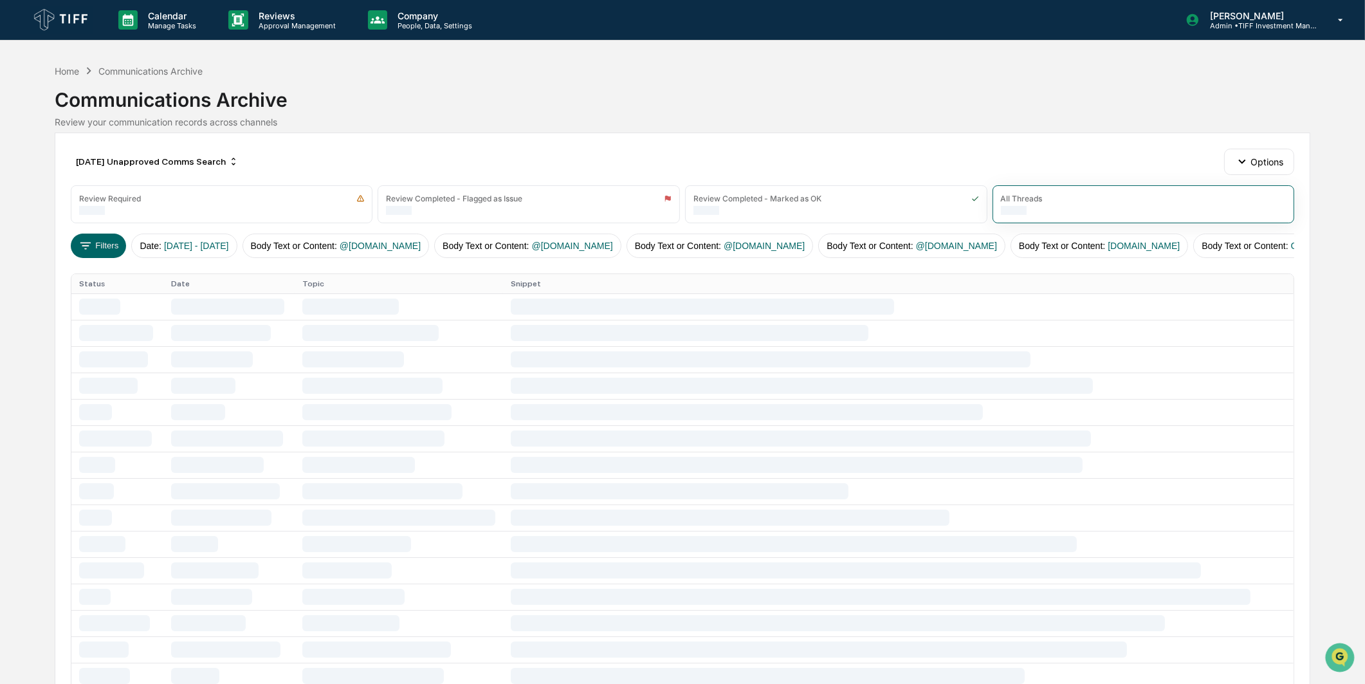
click at [543, 265] on div "[DATE] Unapproved Comms Search Options Review Required Review Completed - Flagg…" at bounding box center [683, 580] width 1256 height 894
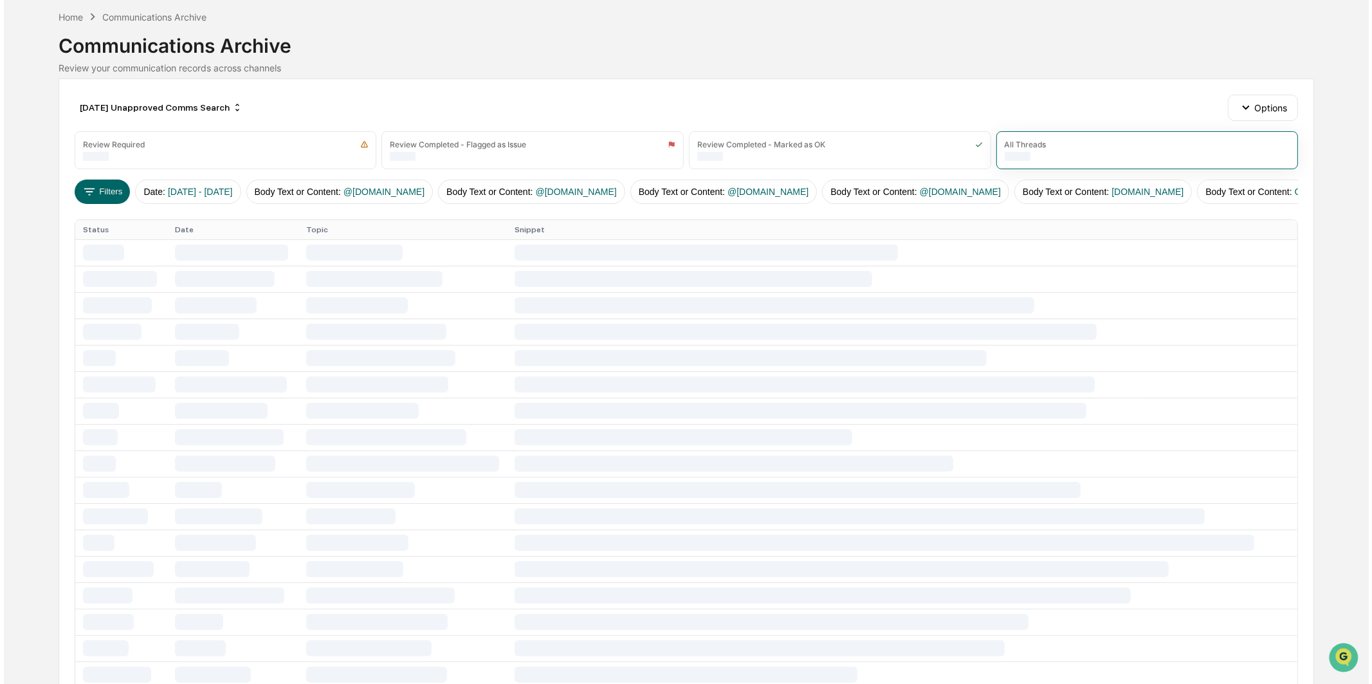
scroll to position [0, 0]
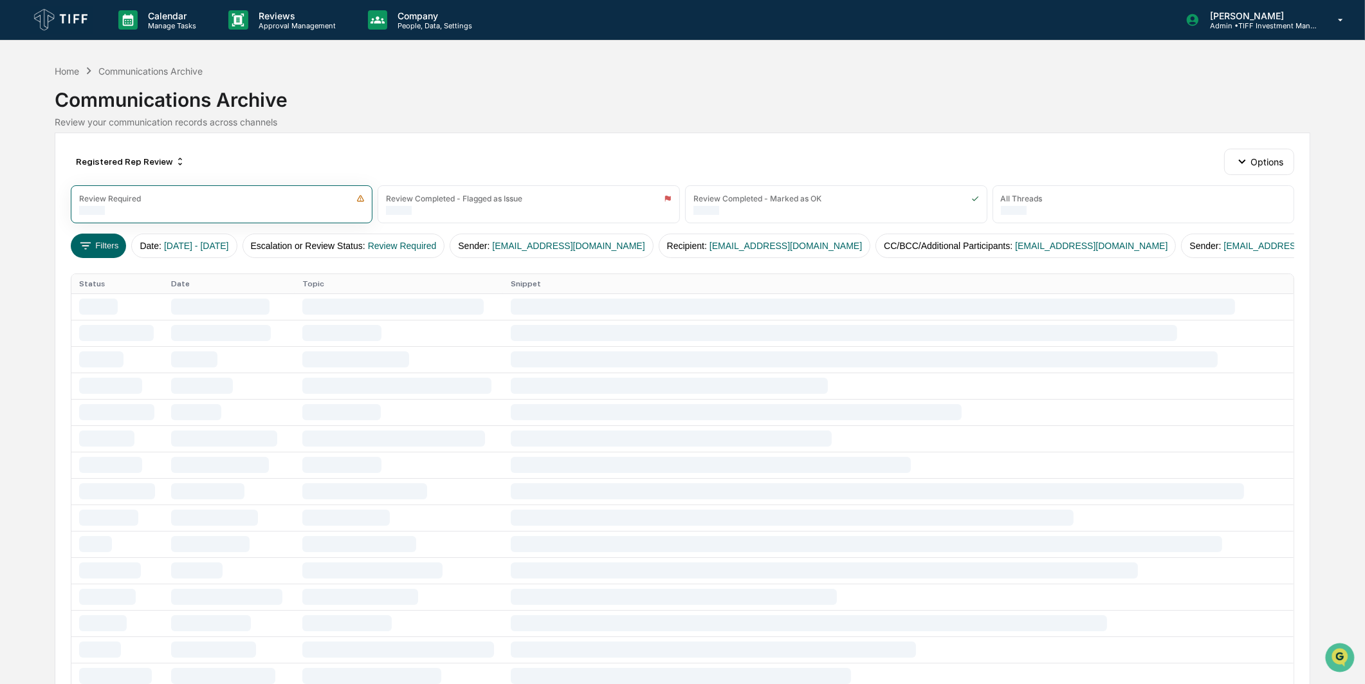
click at [331, 93] on div "Communications Archive" at bounding box center [683, 94] width 1256 height 33
click at [118, 245] on button "Filters" at bounding box center [99, 246] width 56 height 24
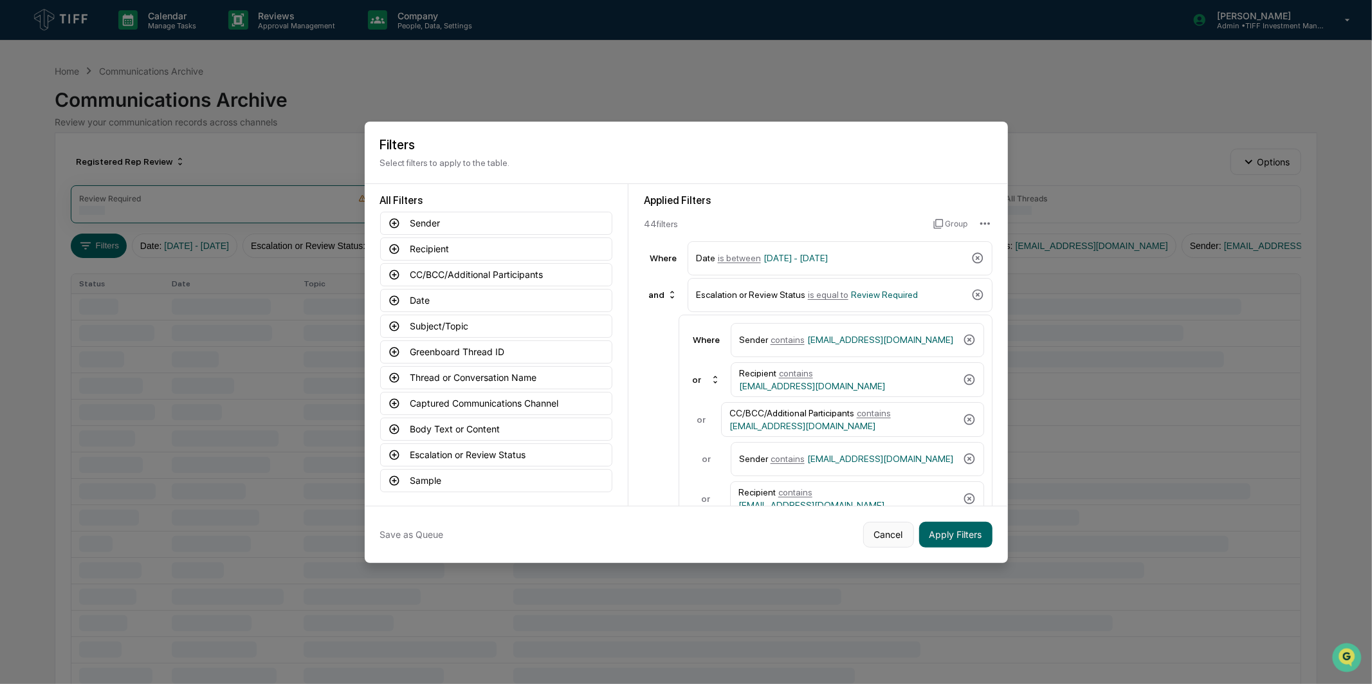
click at [876, 526] on button "Cancel" at bounding box center [889, 535] width 51 height 26
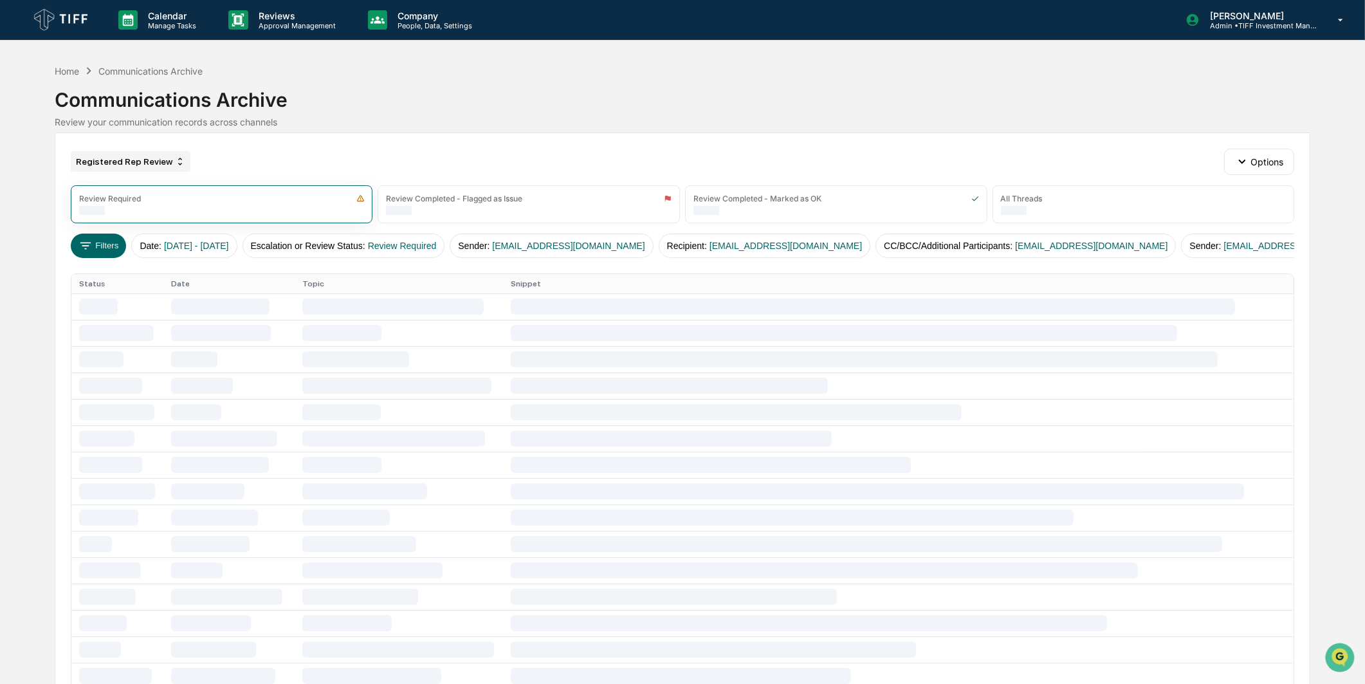
click at [157, 164] on div "Registered Rep Review" at bounding box center [131, 161] width 120 height 21
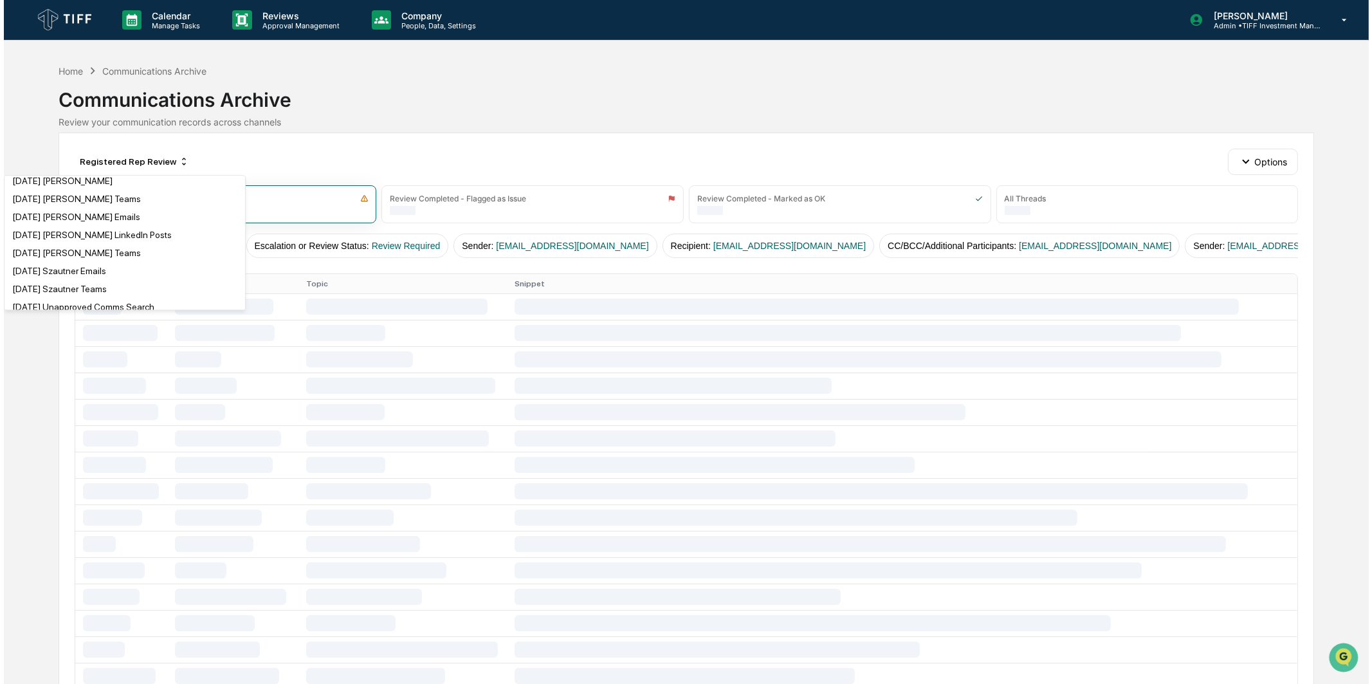
scroll to position [1644, 0]
click at [151, 241] on div "[DATE] Unapproved Comms Search" at bounding box center [79, 235] width 142 height 10
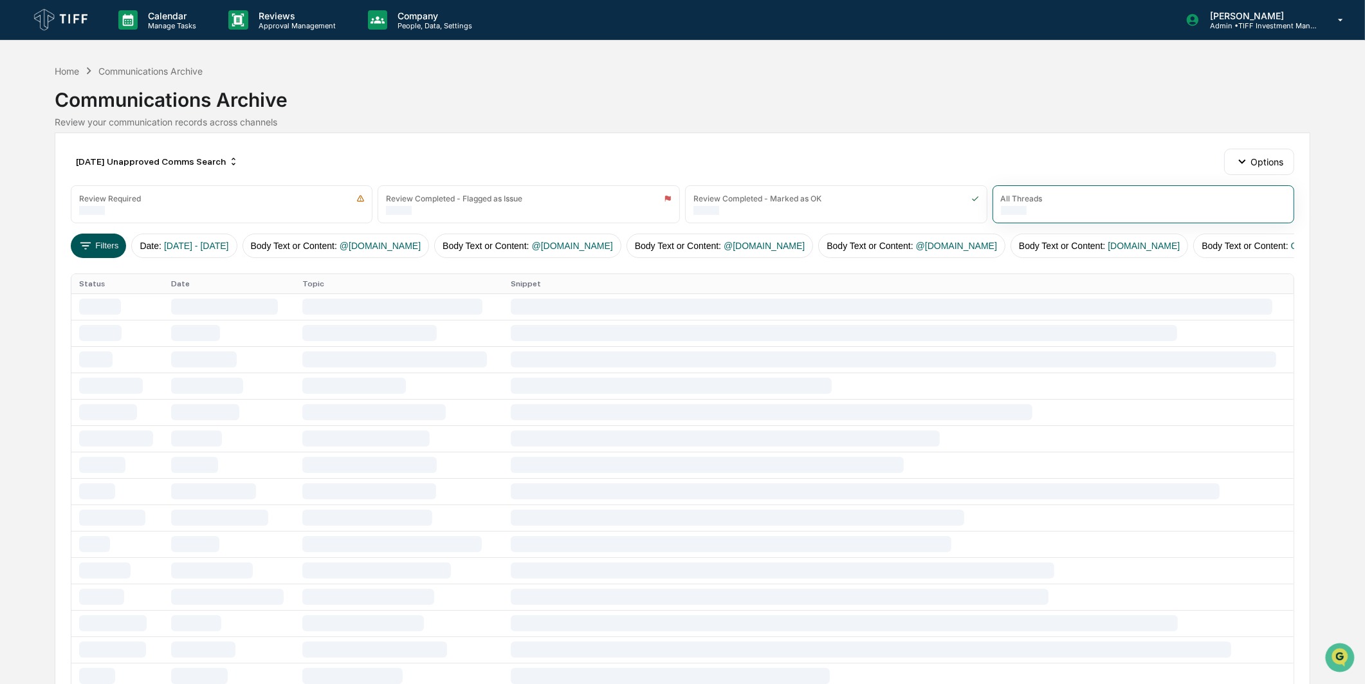
click at [99, 255] on button "Filters" at bounding box center [99, 246] width 56 height 24
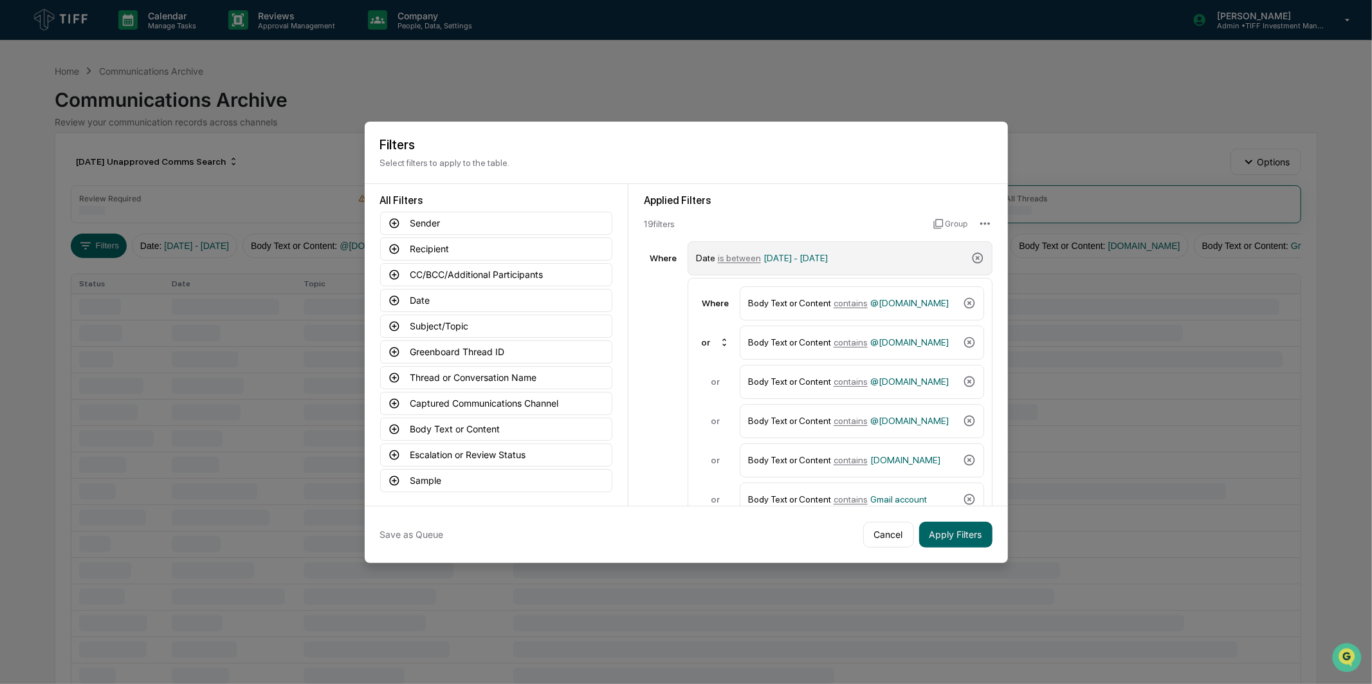
click at [828, 259] on span "[DATE] - [DATE]" at bounding box center [796, 258] width 64 height 10
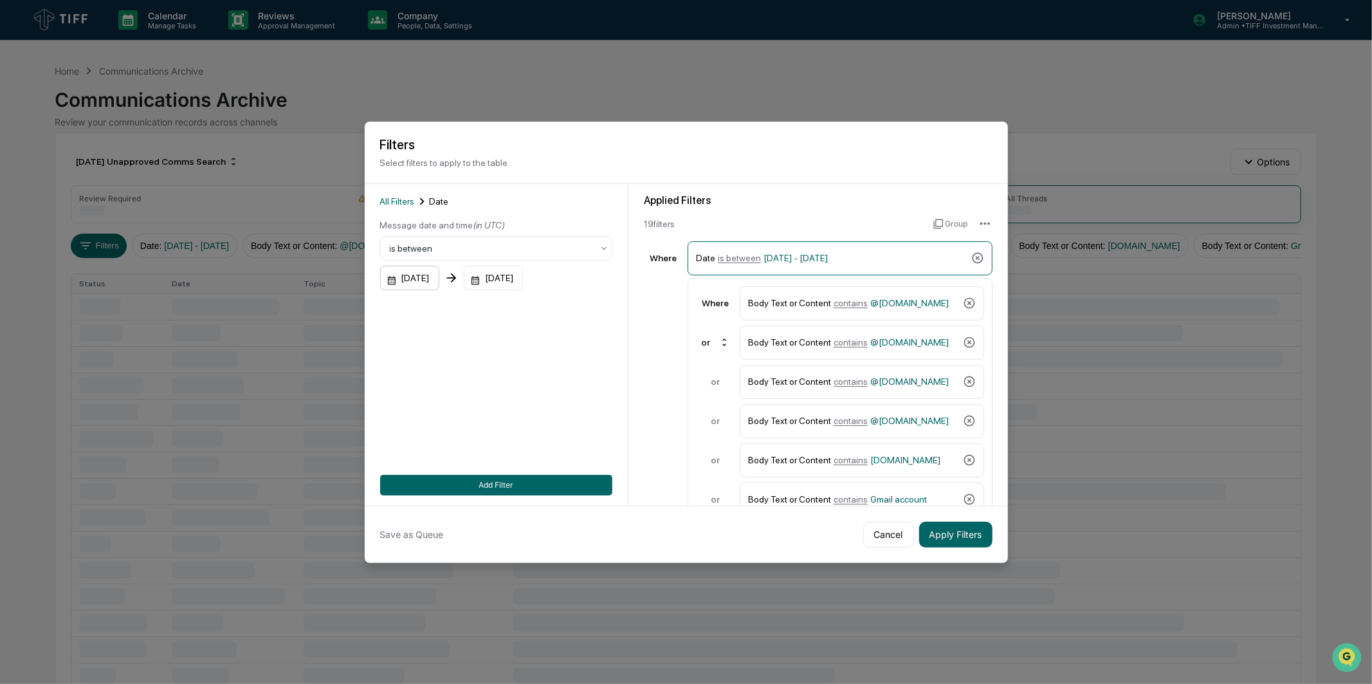
click at [427, 270] on div "[DATE]" at bounding box center [409, 278] width 59 height 24
click at [557, 304] on icon "Next month" at bounding box center [562, 307] width 14 height 14
click at [421, 363] on button "1" at bounding box center [427, 360] width 23 height 23
click at [523, 274] on div "[DATE]" at bounding box center [493, 278] width 59 height 24
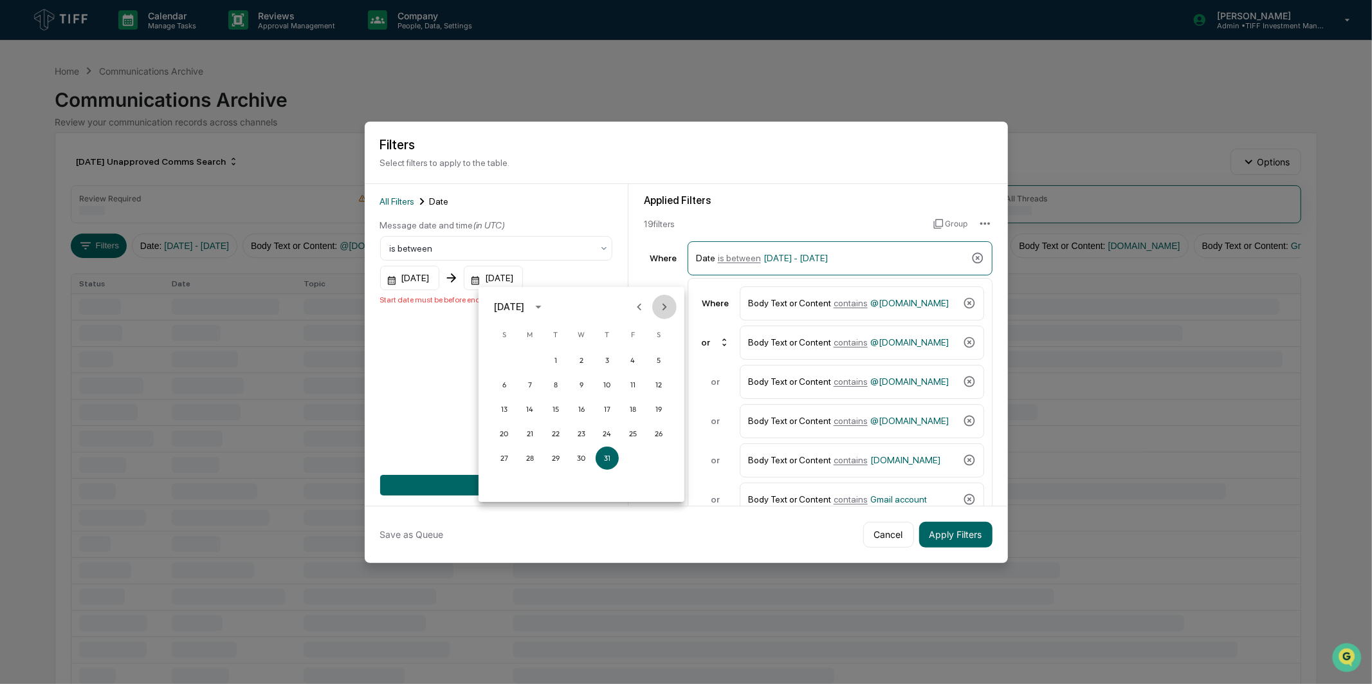
click at [659, 303] on icon "Next month" at bounding box center [665, 307] width 14 height 14
click at [548, 456] on button "30" at bounding box center [555, 458] width 23 height 23
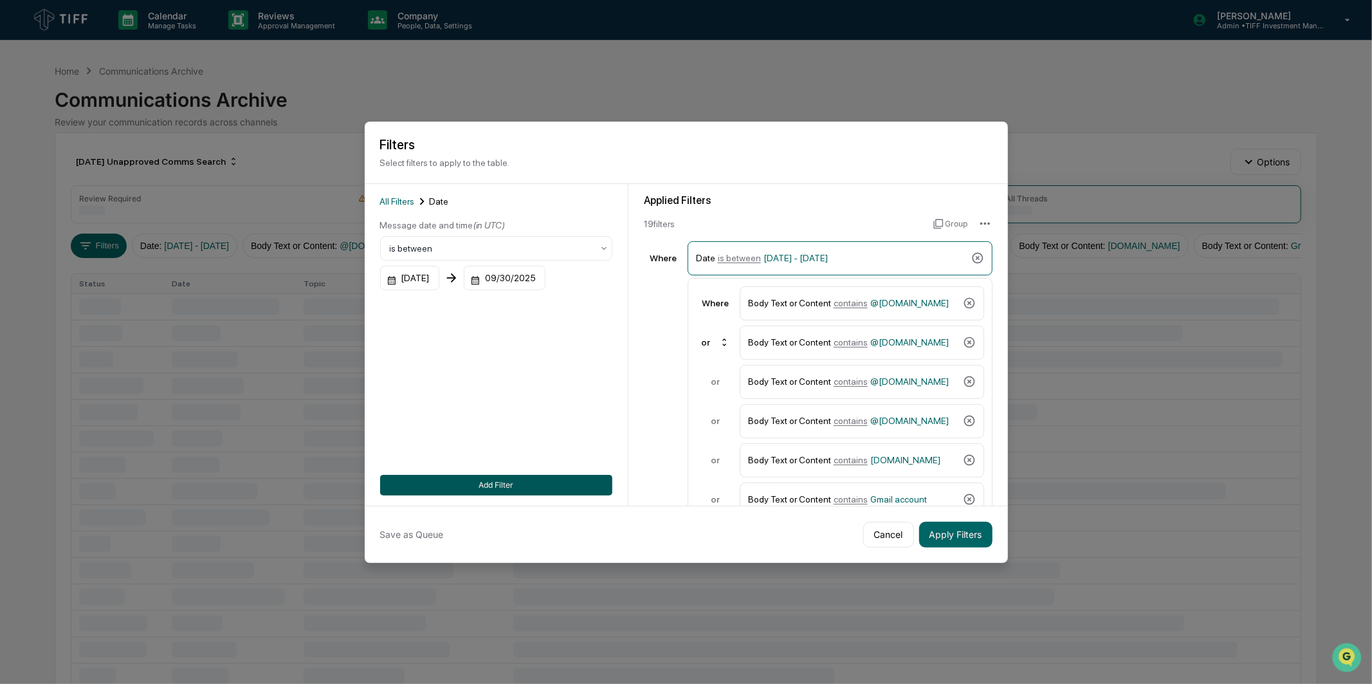
click at [564, 481] on button "Add Filter" at bounding box center [496, 485] width 232 height 21
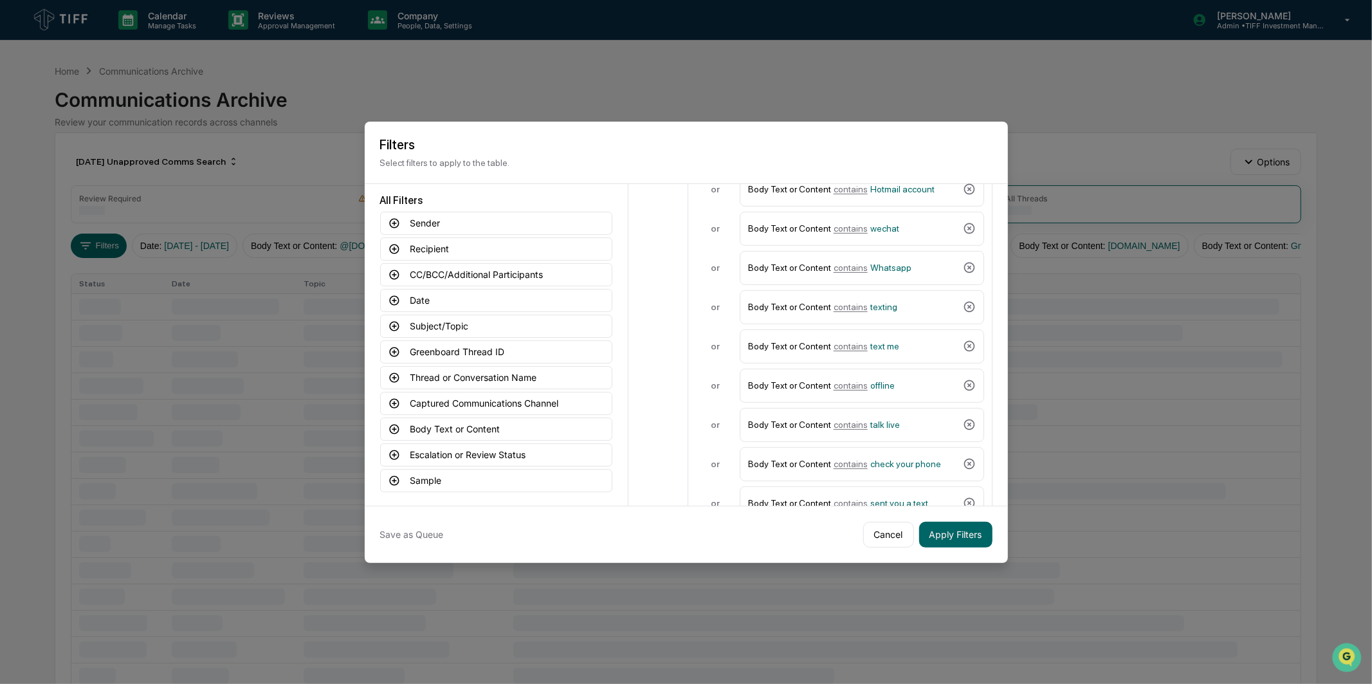
scroll to position [503, 0]
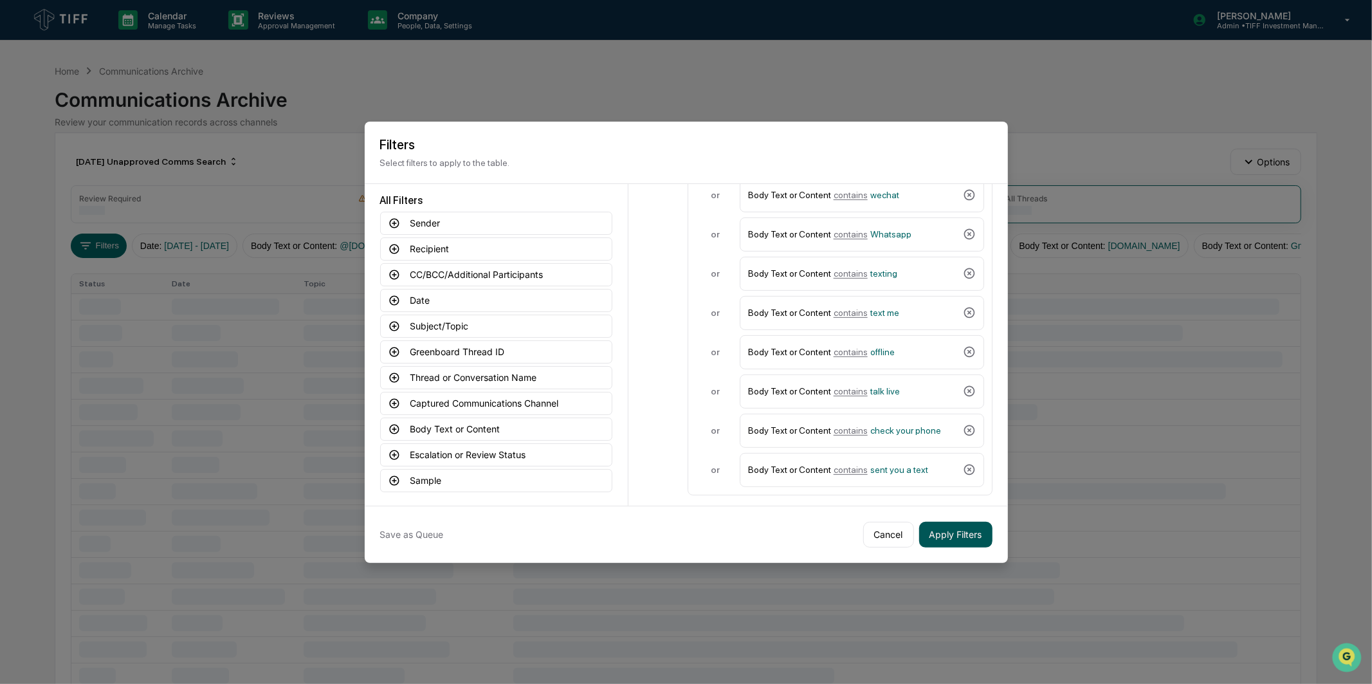
click at [964, 524] on button "Apply Filters" at bounding box center [955, 535] width 73 height 26
